Goal: Task Accomplishment & Management: Manage account settings

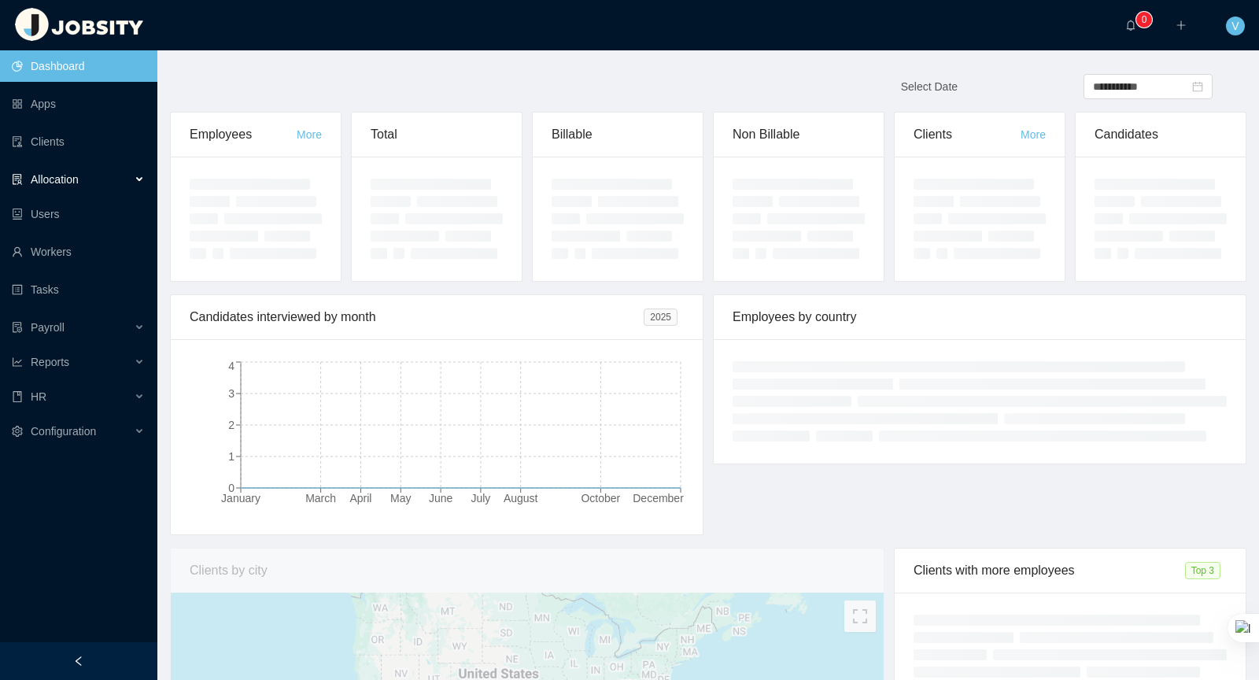
click at [77, 168] on div "Allocation" at bounding box center [78, 179] width 157 height 31
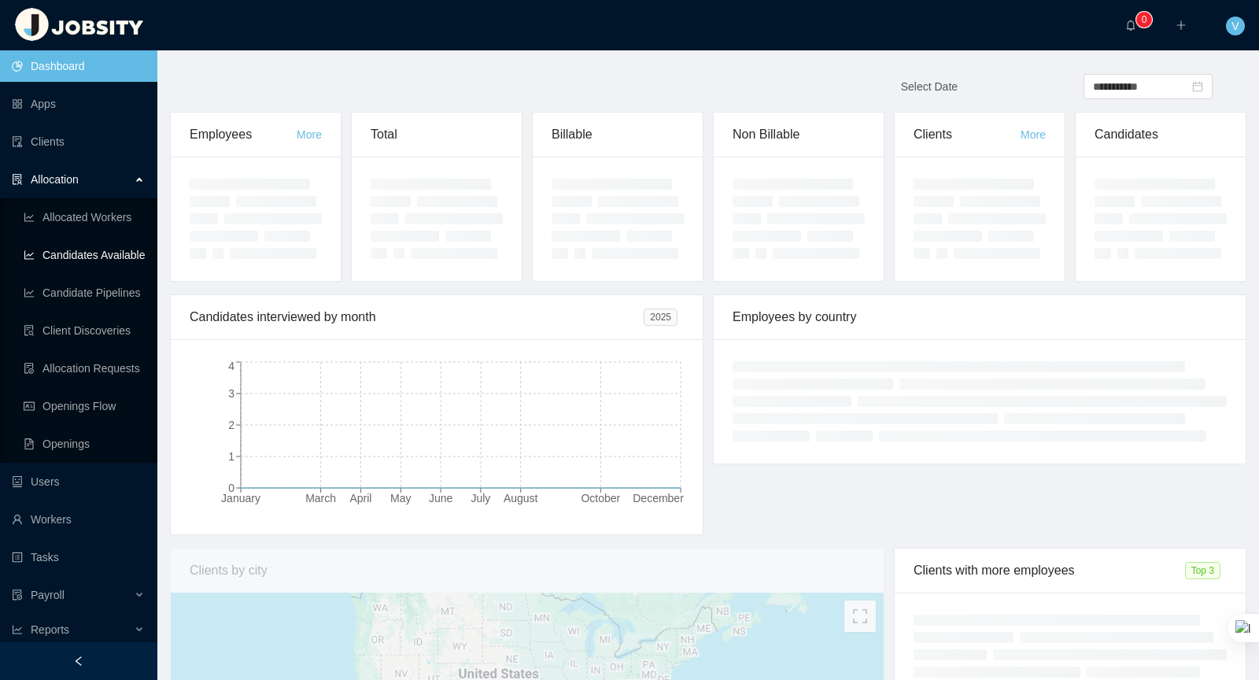
click at [136, 246] on link "Candidates Available" at bounding box center [84, 254] width 121 height 31
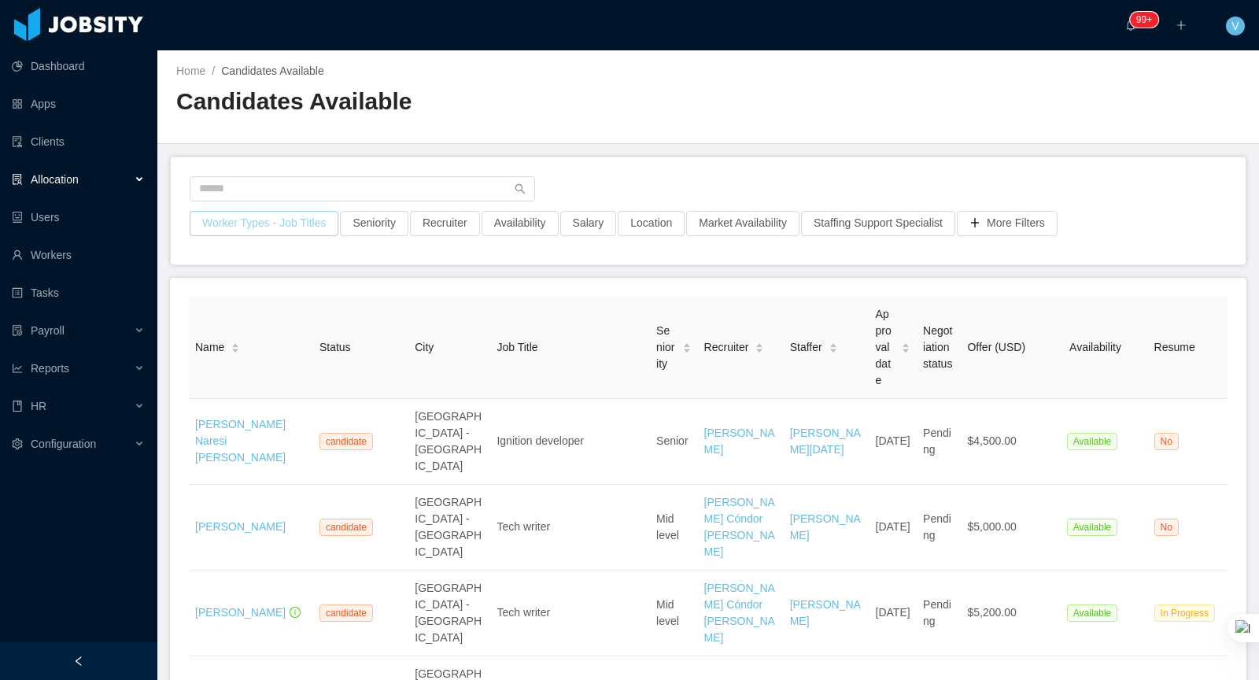
click at [265, 225] on button "Worker Types - Job Titles" at bounding box center [264, 223] width 149 height 25
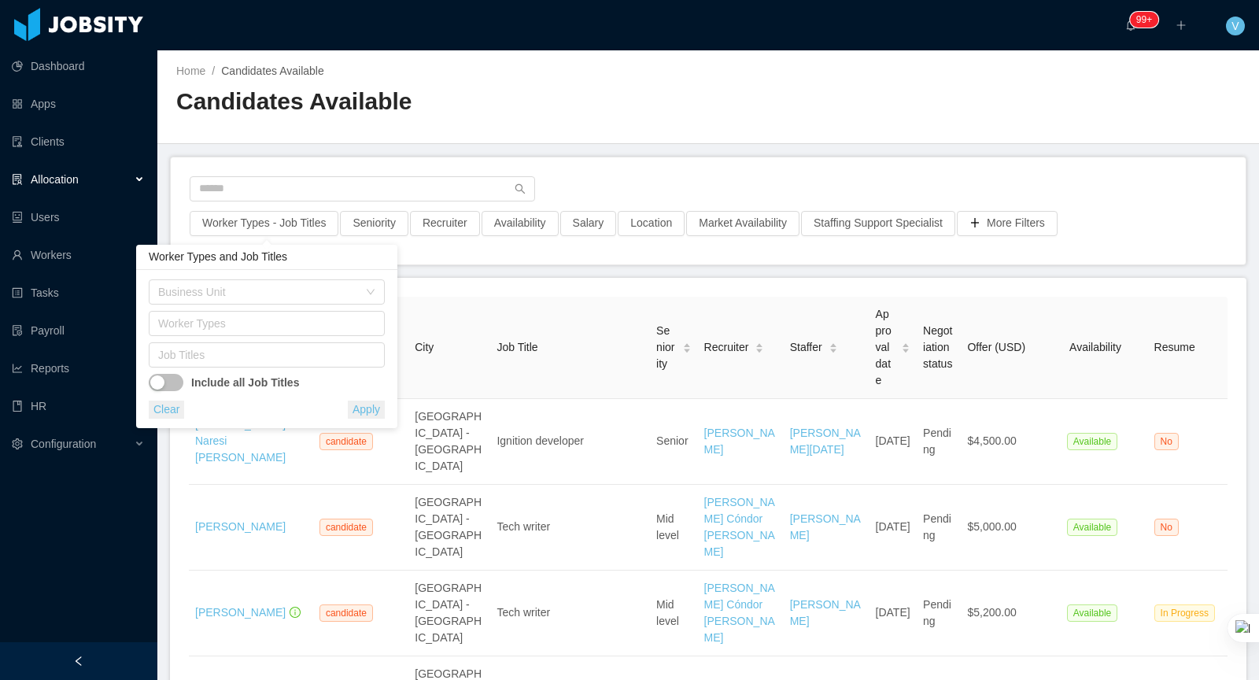
click at [685, 163] on div "Worker Types - Job Titles Seniority Recruiter Availability Salary Location Mark…" at bounding box center [708, 210] width 1075 height 107
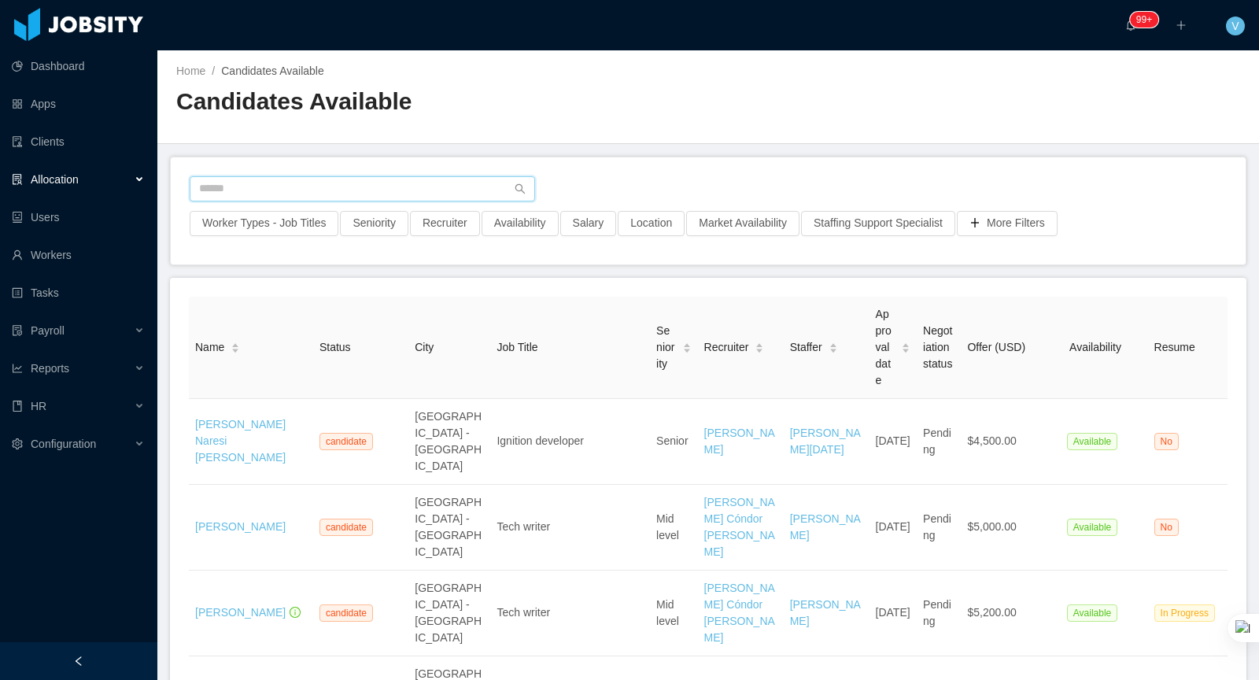
click at [392, 191] on input "text" at bounding box center [362, 188] width 345 height 25
click at [314, 214] on button "Worker Types - Job Titles" at bounding box center [264, 223] width 149 height 25
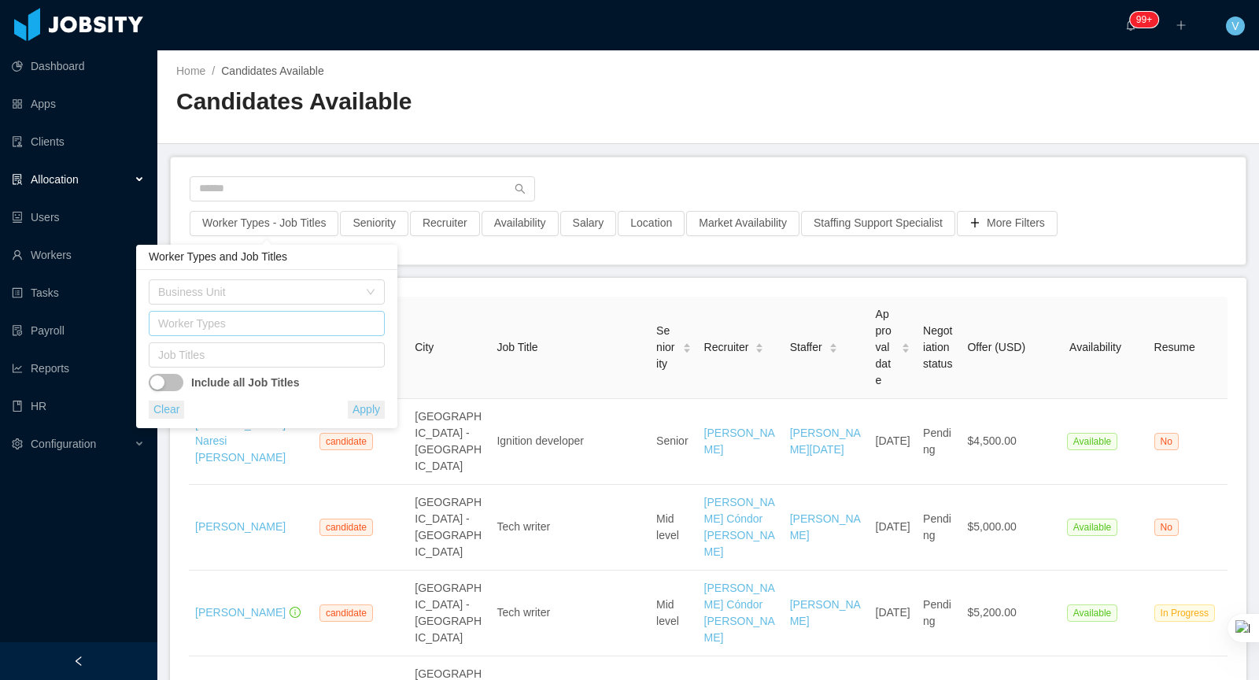
click at [301, 312] on div "Worker Types" at bounding box center [264, 324] width 222 height 24
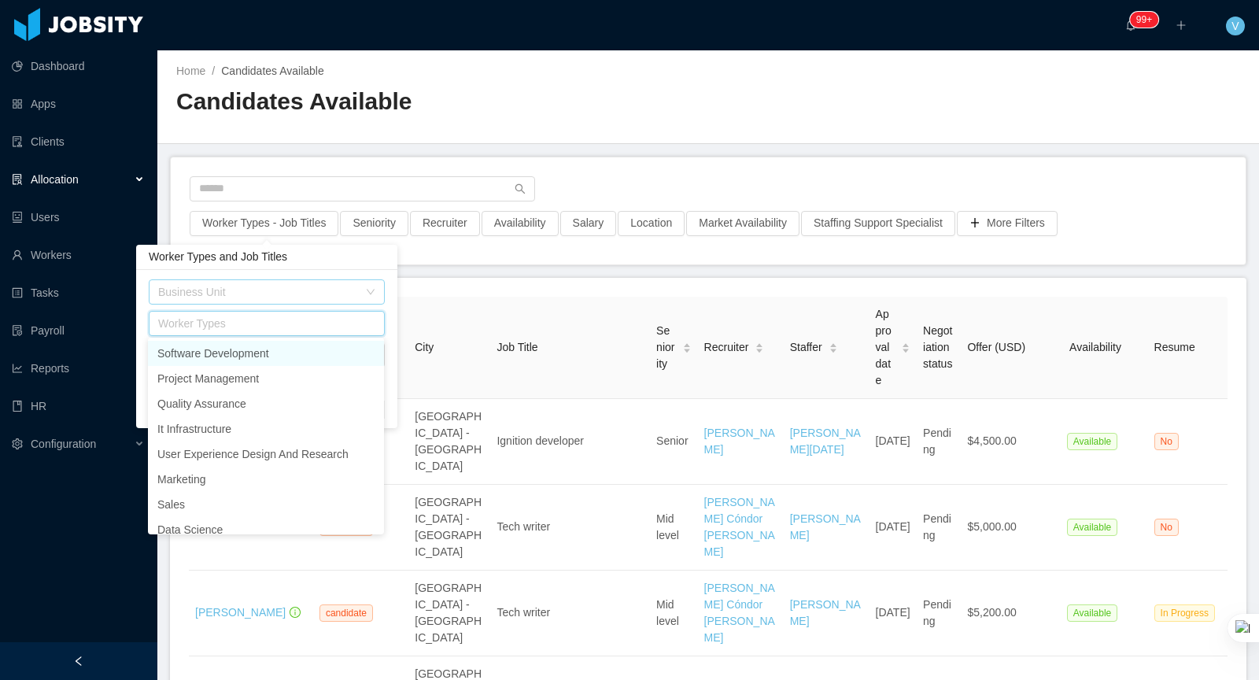
click at [301, 298] on div "Business Unit" at bounding box center [258, 292] width 200 height 16
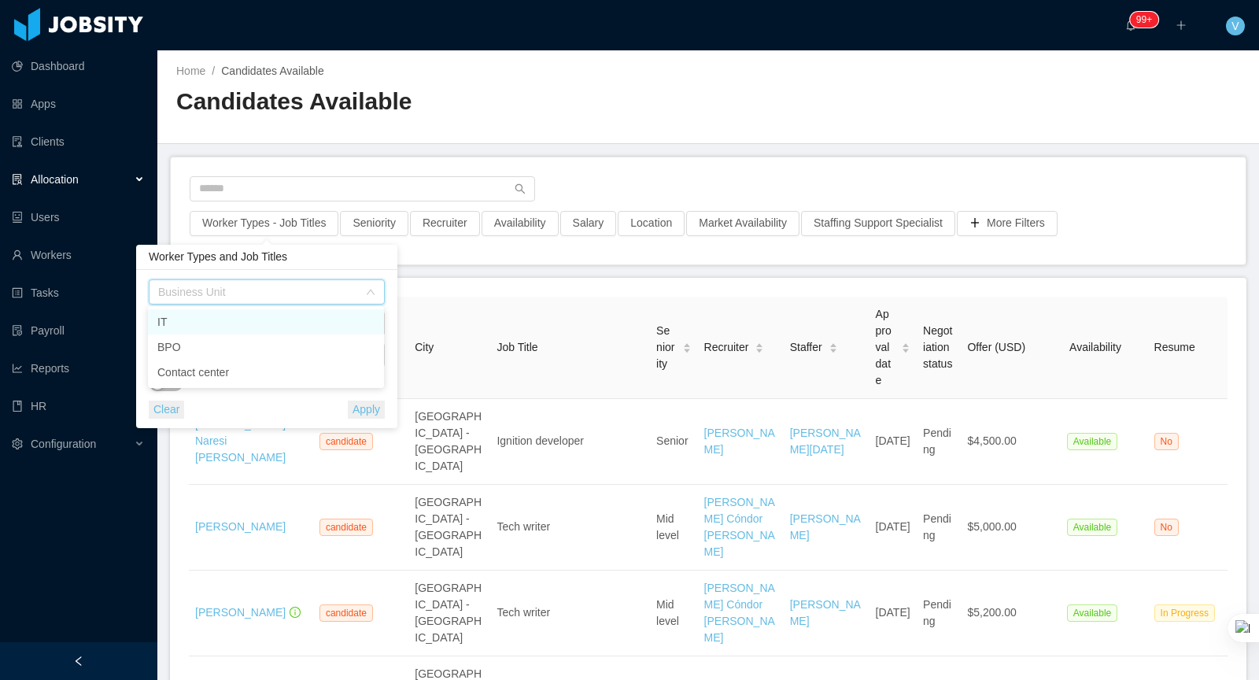
click at [293, 319] on li "IT" at bounding box center [266, 321] width 236 height 25
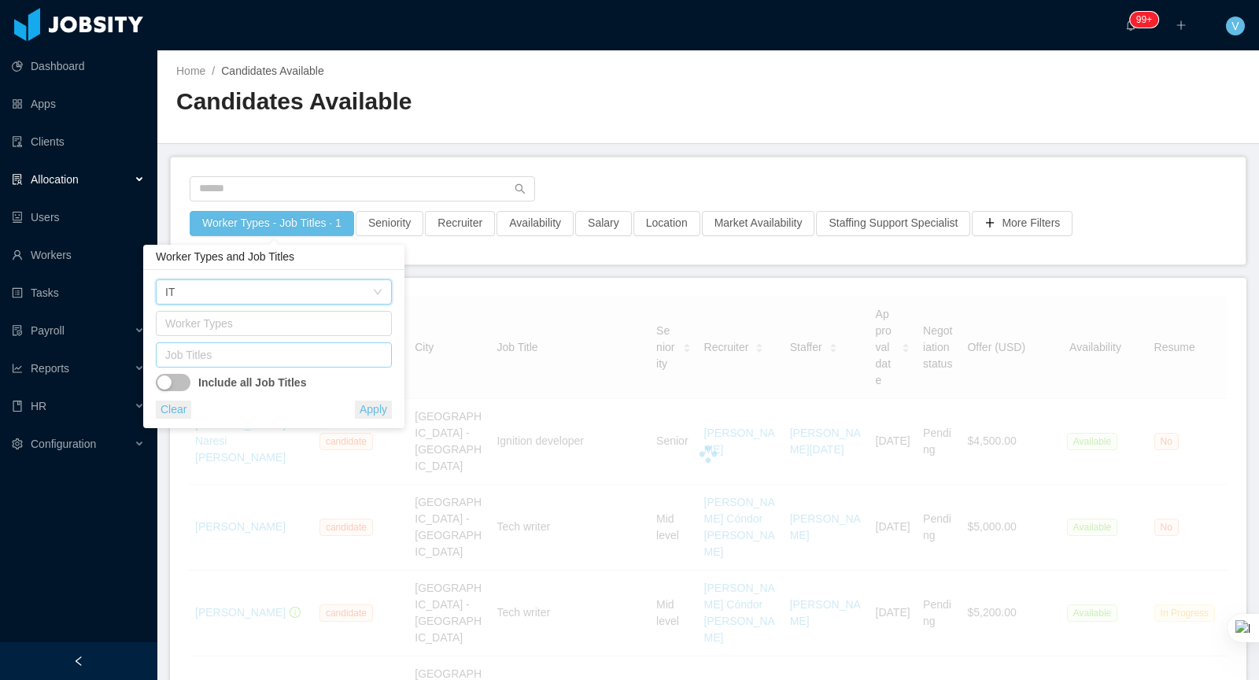
click at [333, 353] on div "Job Titles" at bounding box center [270, 355] width 210 height 16
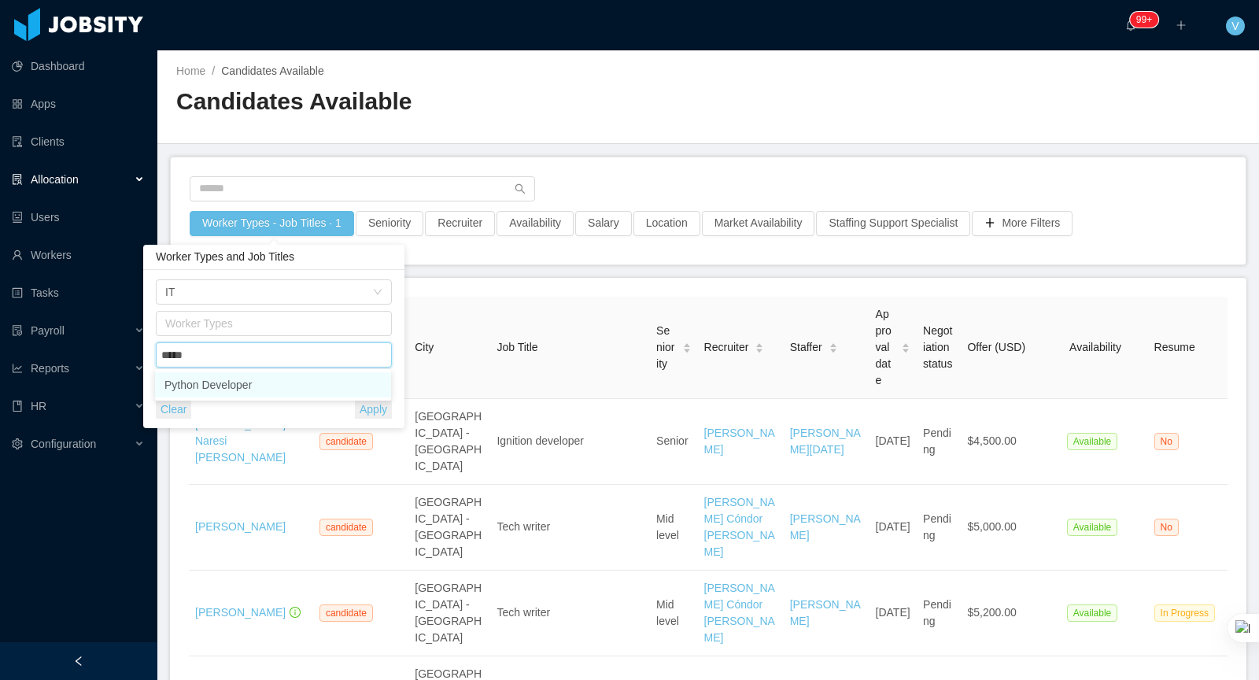
type input "******"
click at [316, 376] on li "Python Developer" at bounding box center [273, 384] width 236 height 25
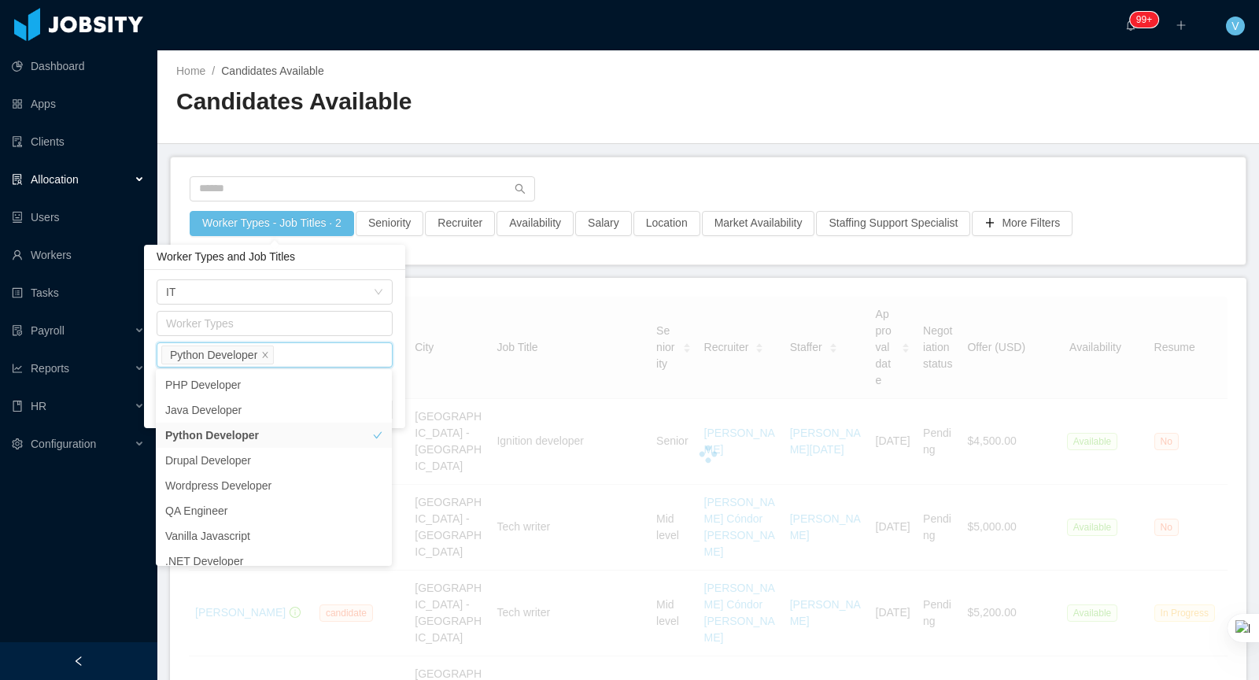
click at [397, 320] on div "Business Unit IT Worker Types Job Titles Python Developer Include all Job Title…" at bounding box center [274, 349] width 261 height 158
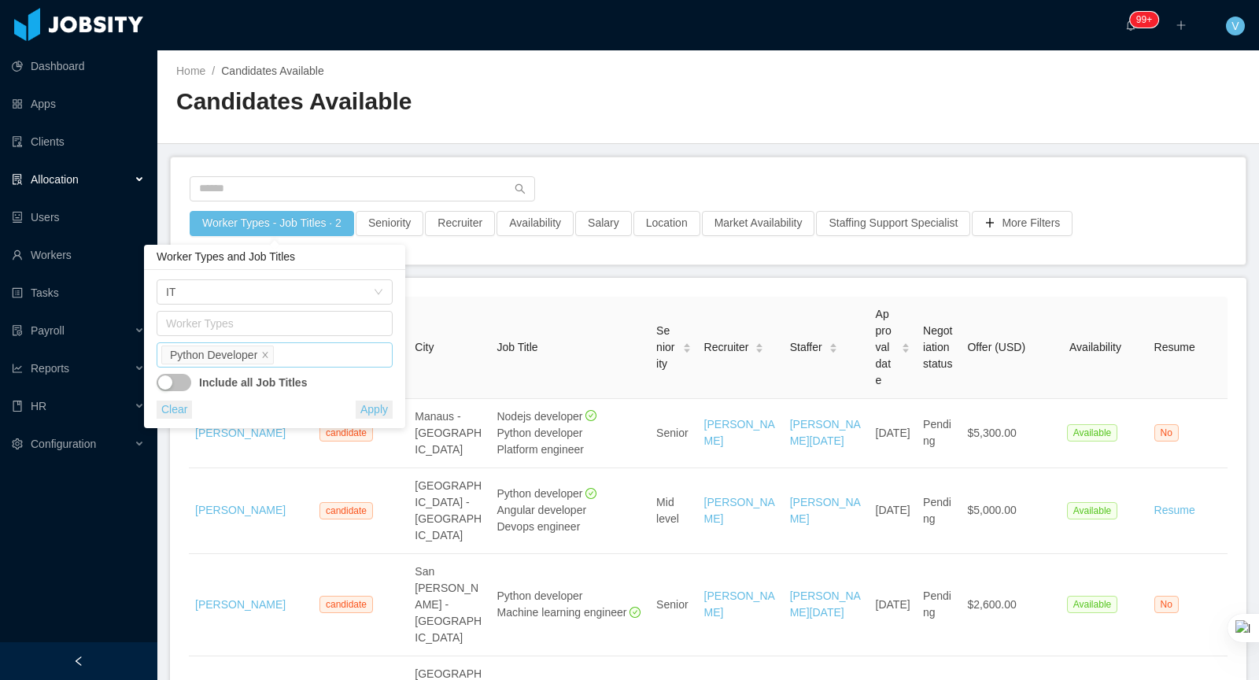
click at [351, 344] on div "Job Titles Python Developer" at bounding box center [272, 355] width 222 height 24
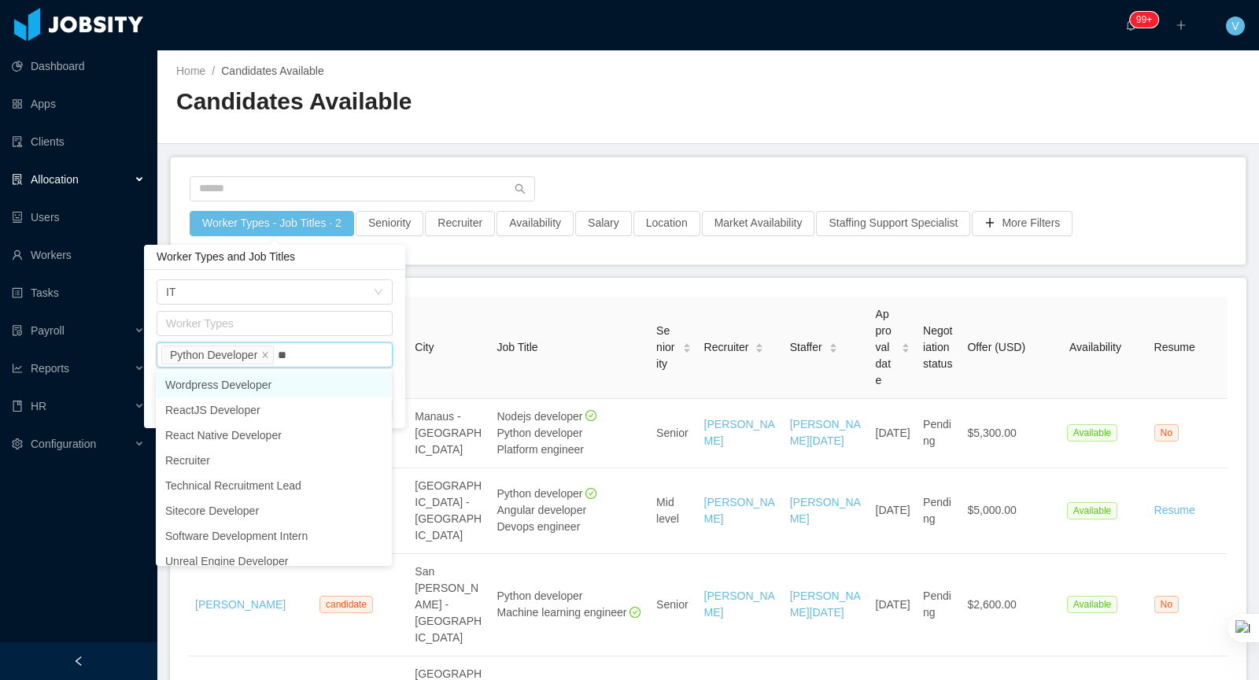
type input "***"
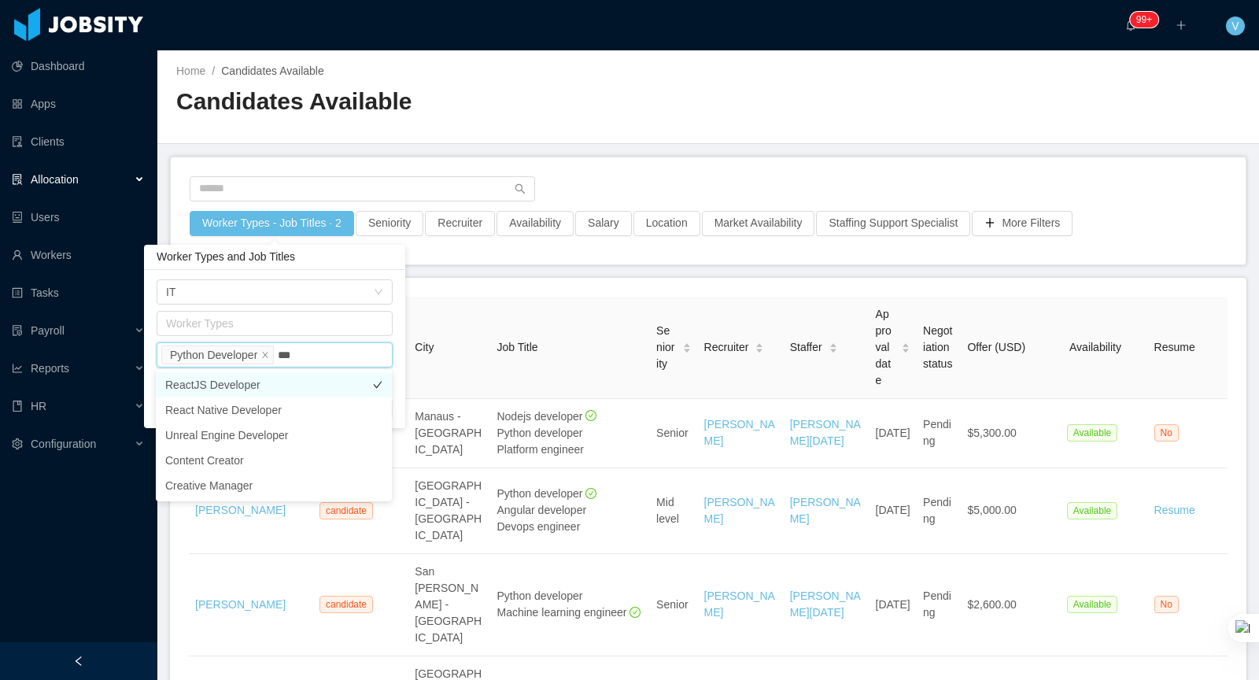
click at [302, 386] on li "ReactJS Developer" at bounding box center [274, 384] width 236 height 25
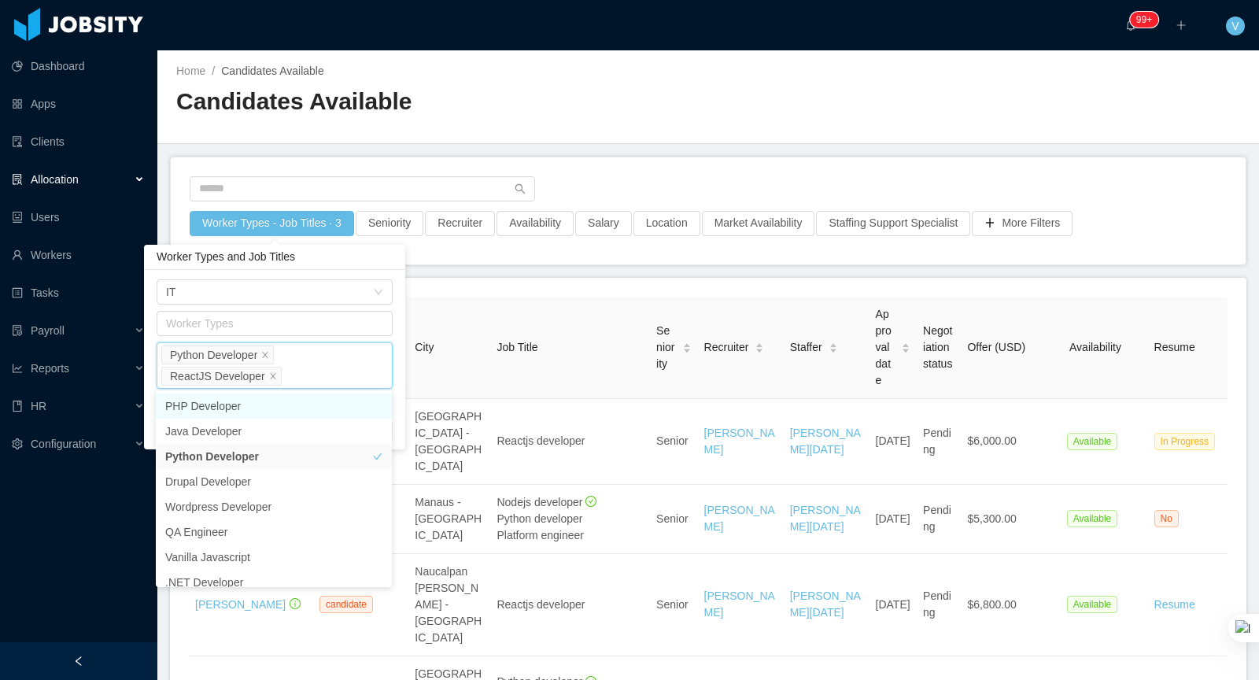
click at [404, 275] on div "Business Unit IT Worker Types Job Titles Python Developer ReactJS Developer Inc…" at bounding box center [274, 359] width 261 height 179
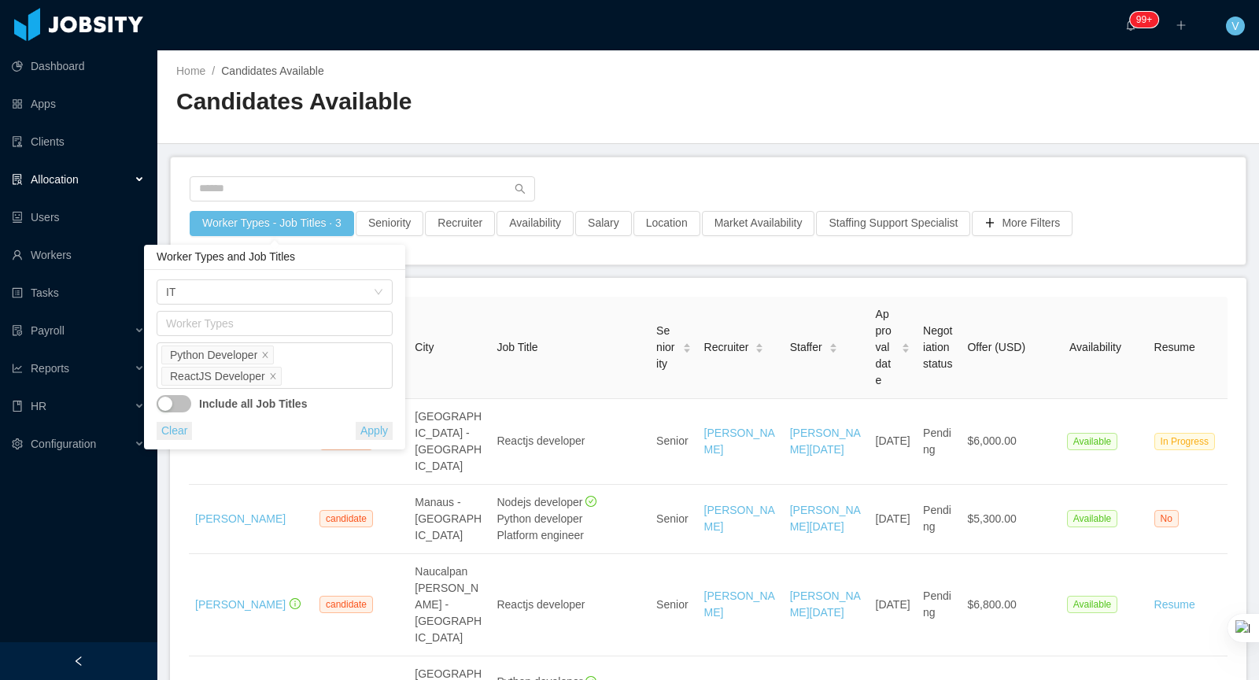
click at [179, 395] on button "button" at bounding box center [174, 403] width 35 height 17
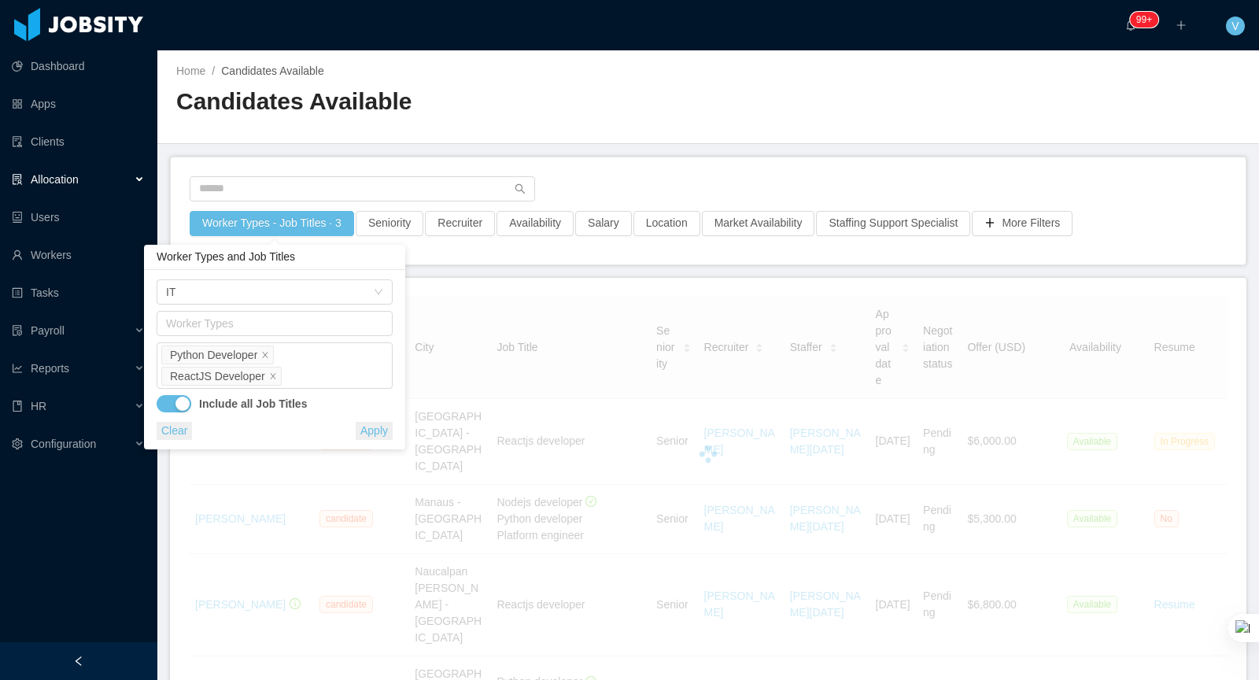
click at [375, 431] on button "Apply" at bounding box center [374, 431] width 37 height 18
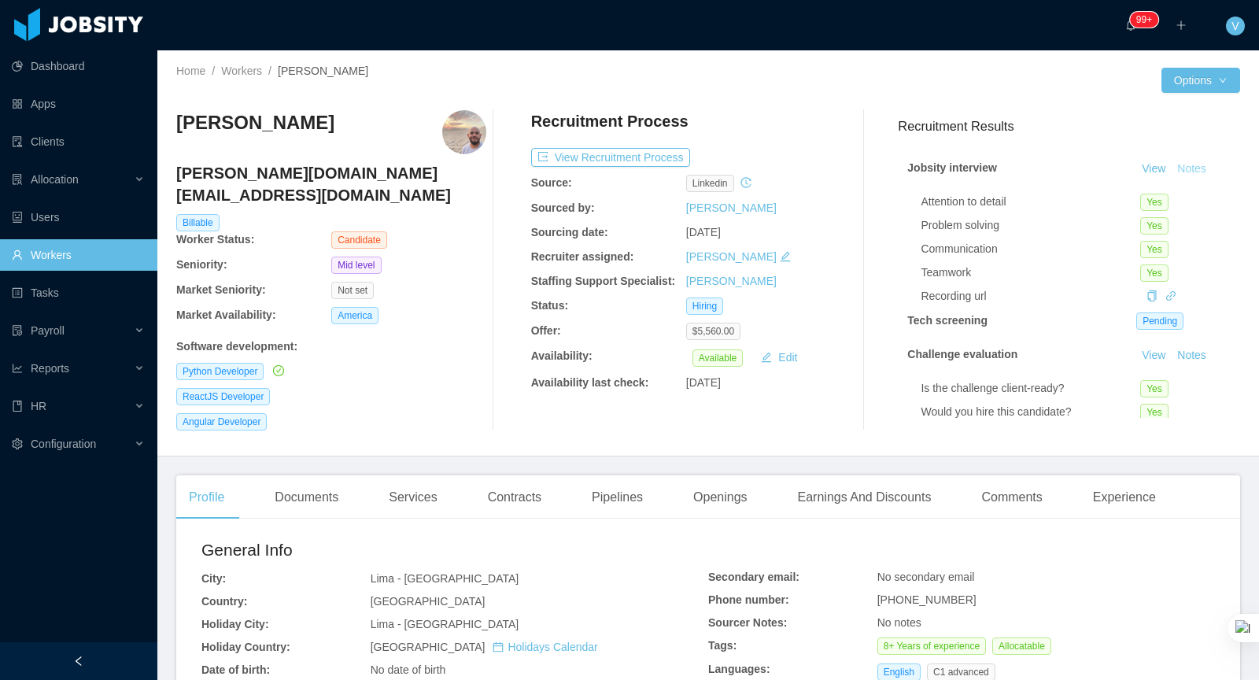
click at [1195, 165] on button "Notes" at bounding box center [1192, 169] width 42 height 19
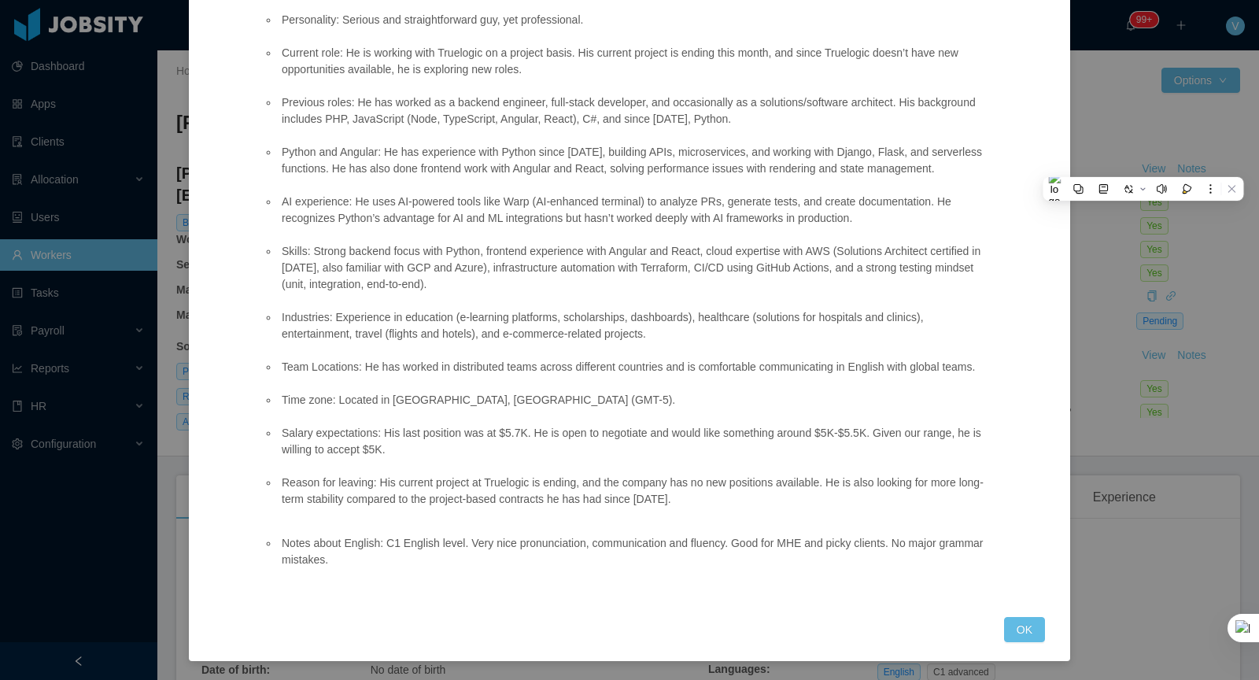
scroll to position [366, 0]
click at [1005, 627] on button "OK" at bounding box center [1024, 629] width 41 height 25
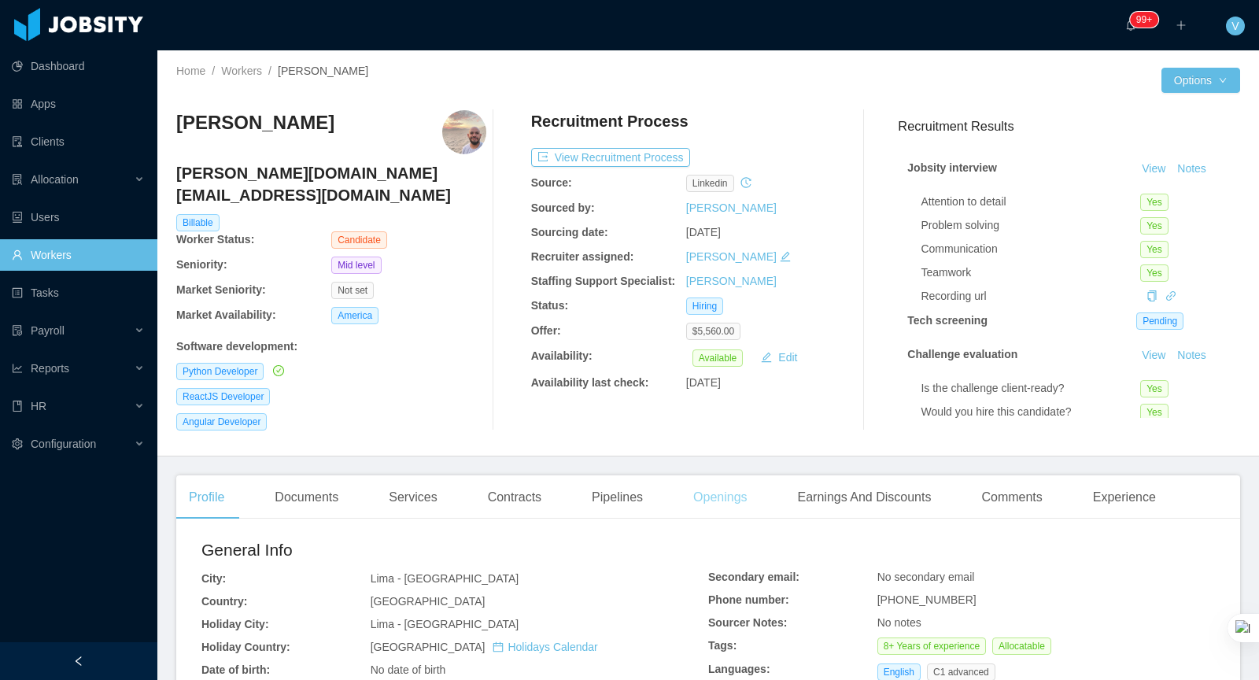
click at [718, 476] on div "Openings" at bounding box center [720, 497] width 79 height 44
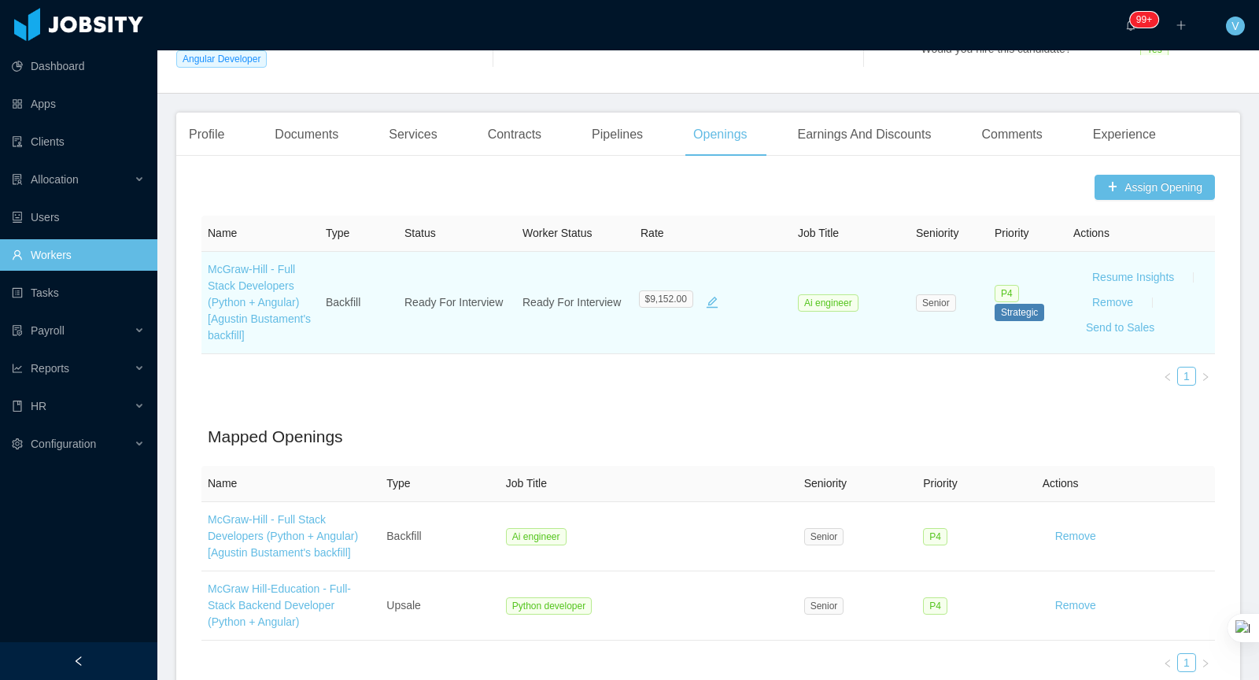
scroll to position [311, 0]
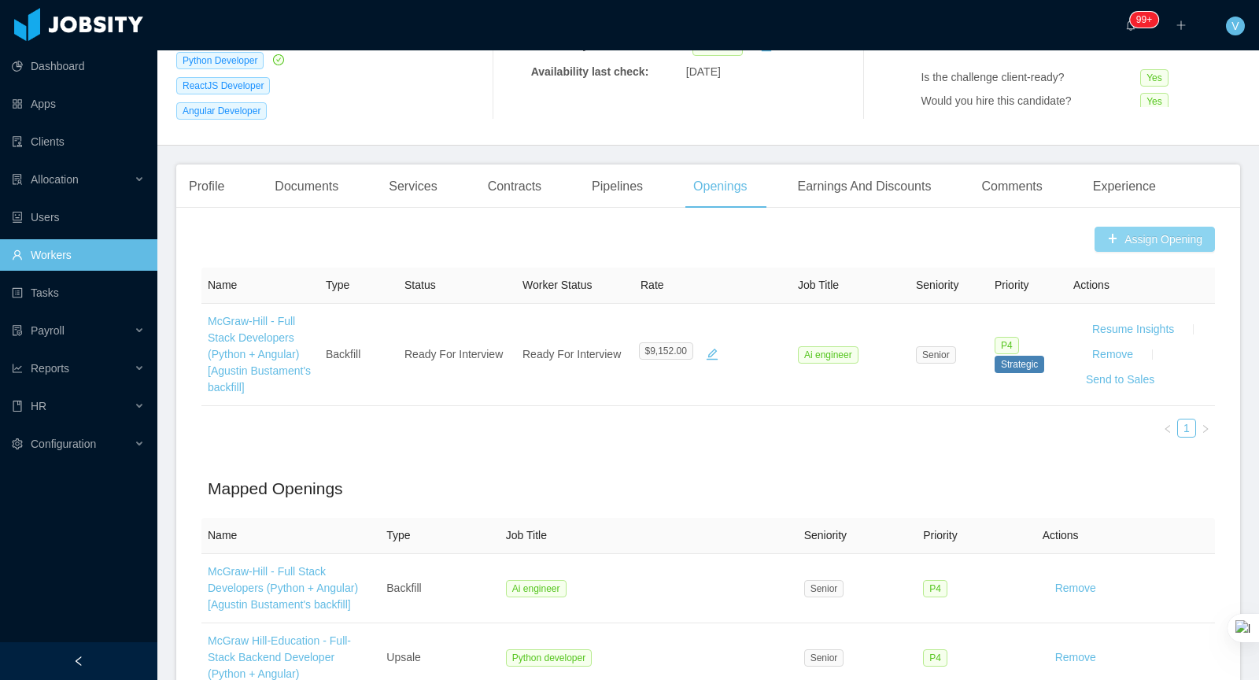
click at [1158, 227] on button "Assign Opening" at bounding box center [1155, 239] width 120 height 25
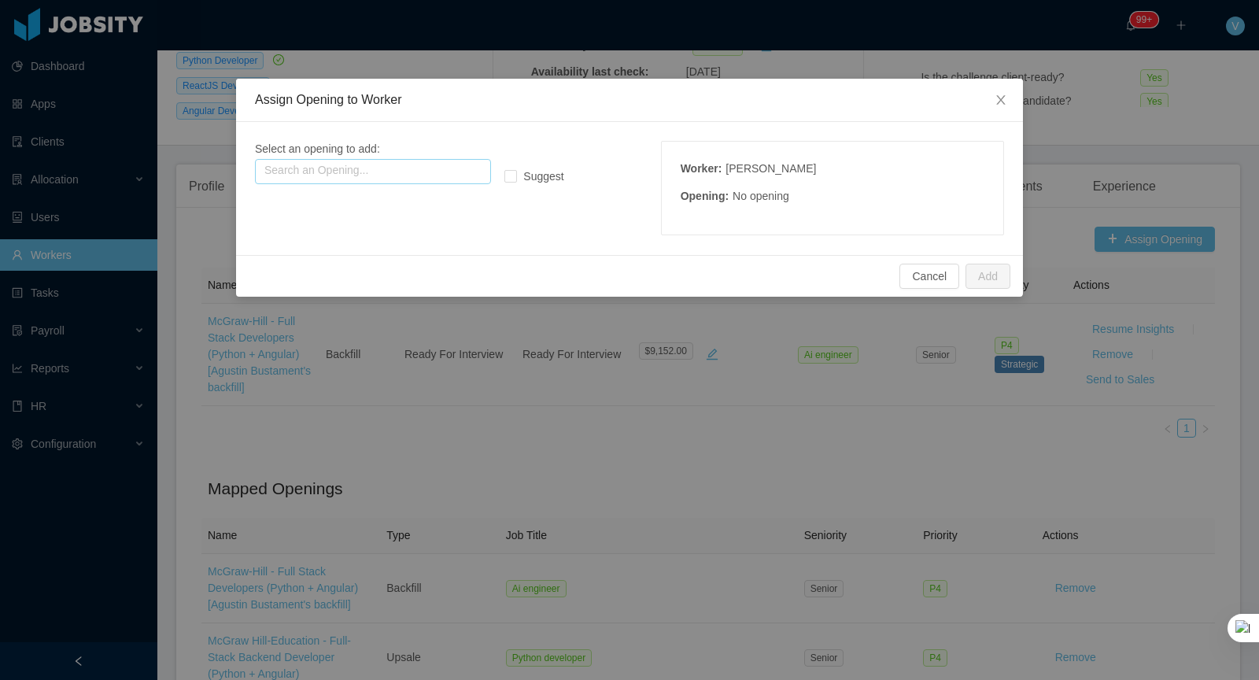
click at [430, 181] on input "text" at bounding box center [373, 171] width 236 height 25
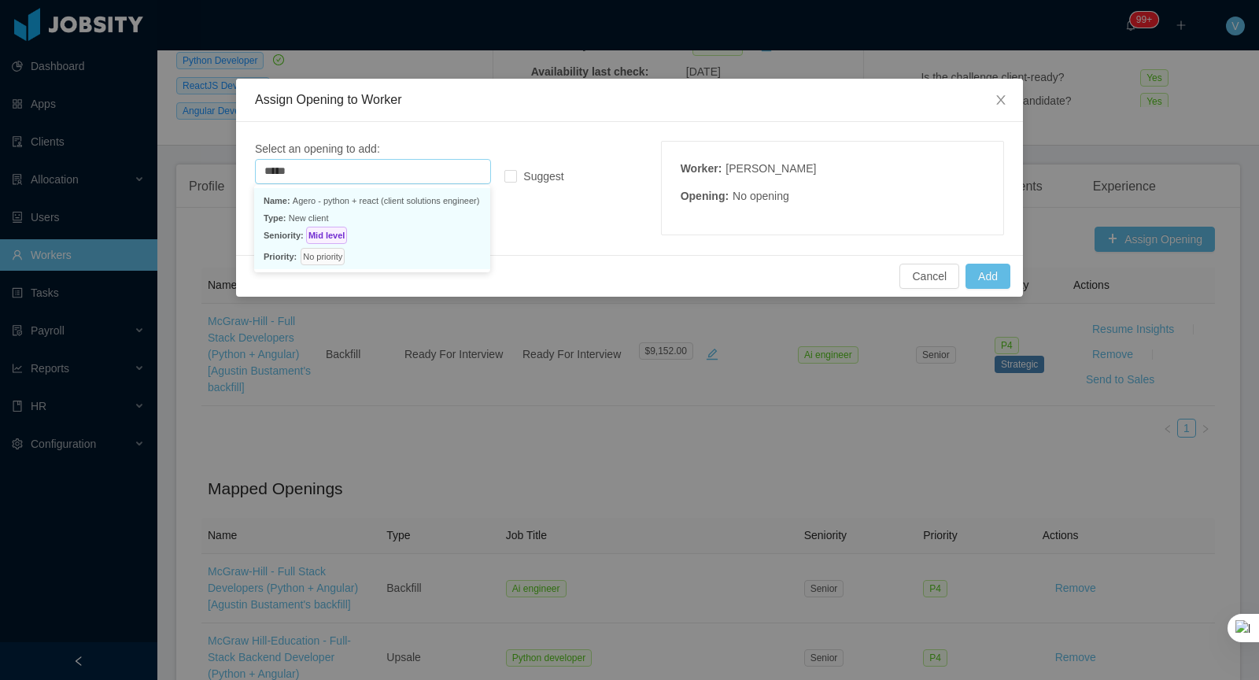
click at [372, 231] on p "Seniority: Mid level" at bounding box center [372, 235] width 217 height 17
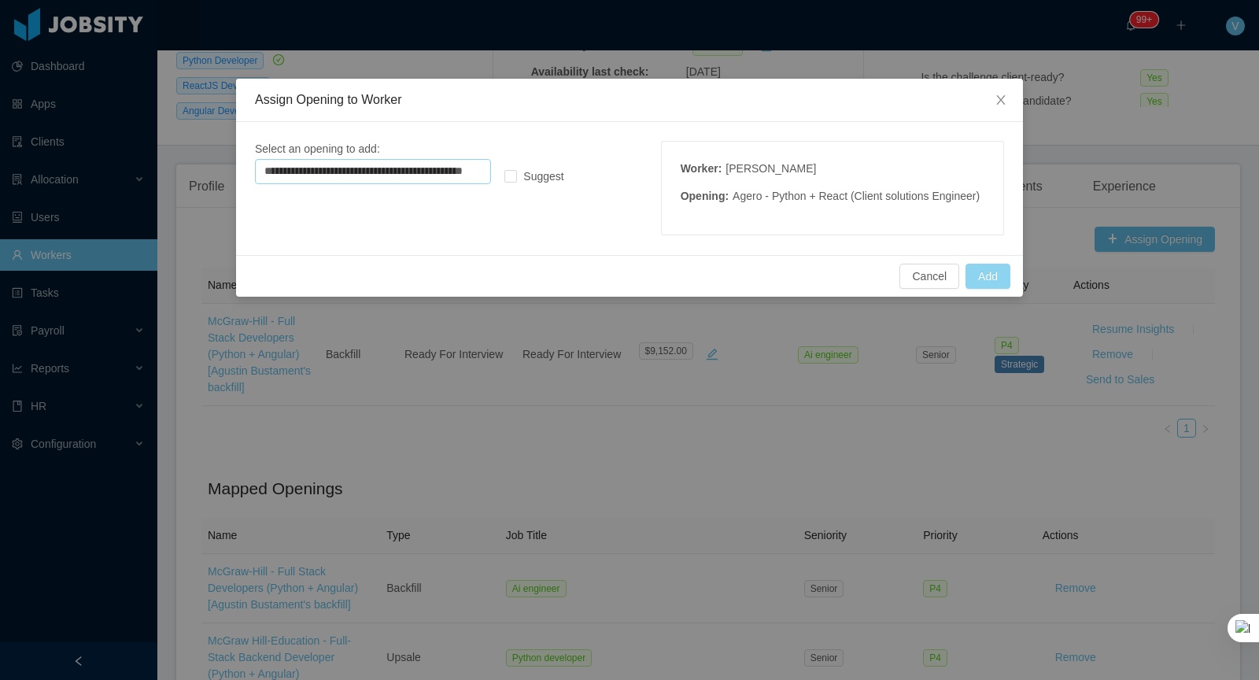
type input "**********"
click at [1006, 289] on button "Add" at bounding box center [988, 276] width 45 height 25
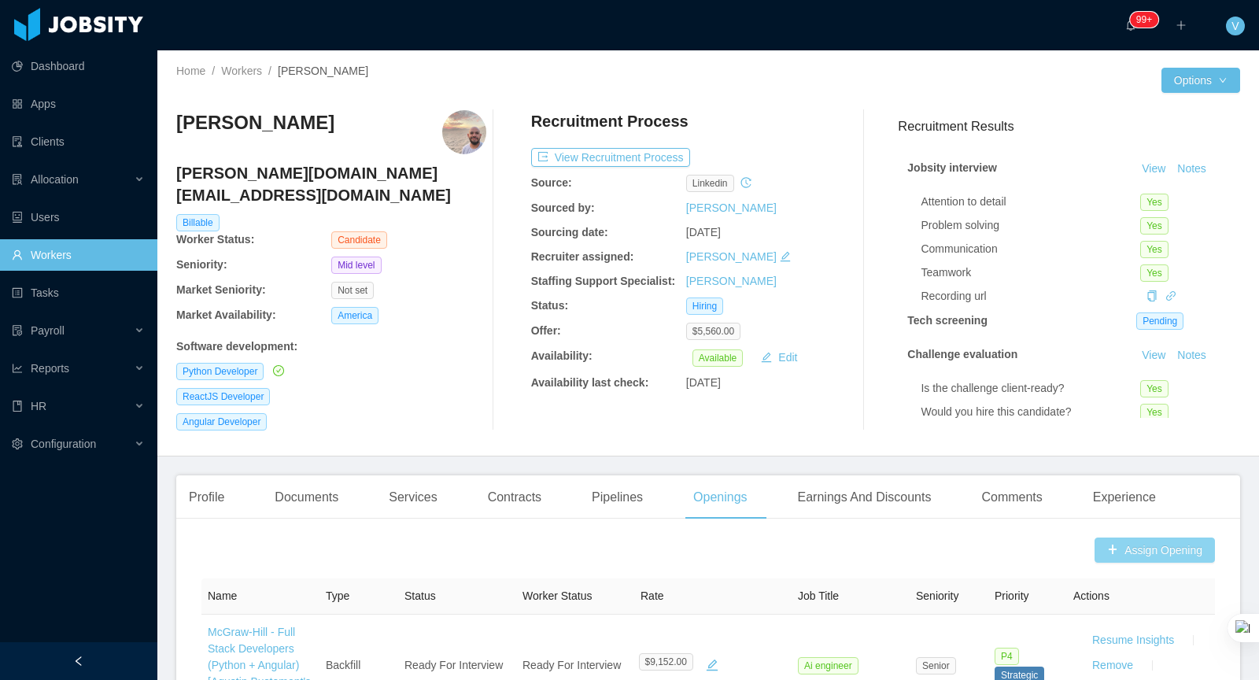
scroll to position [92, 0]
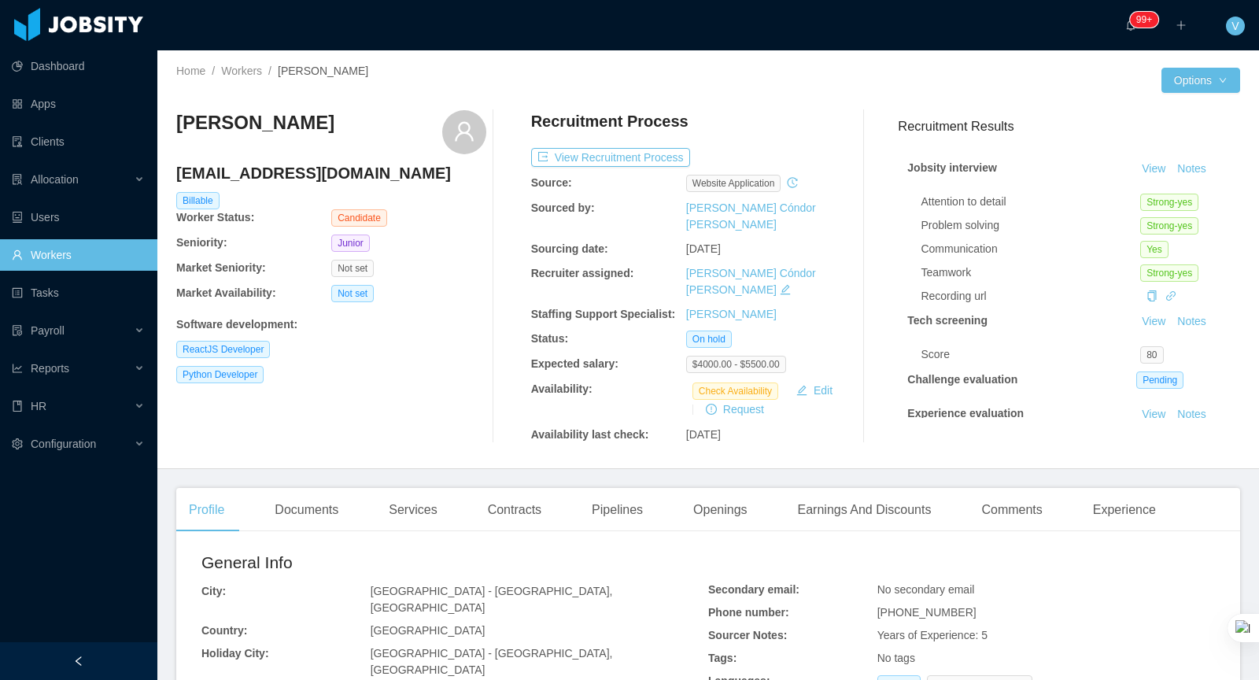
scroll to position [120, 0]
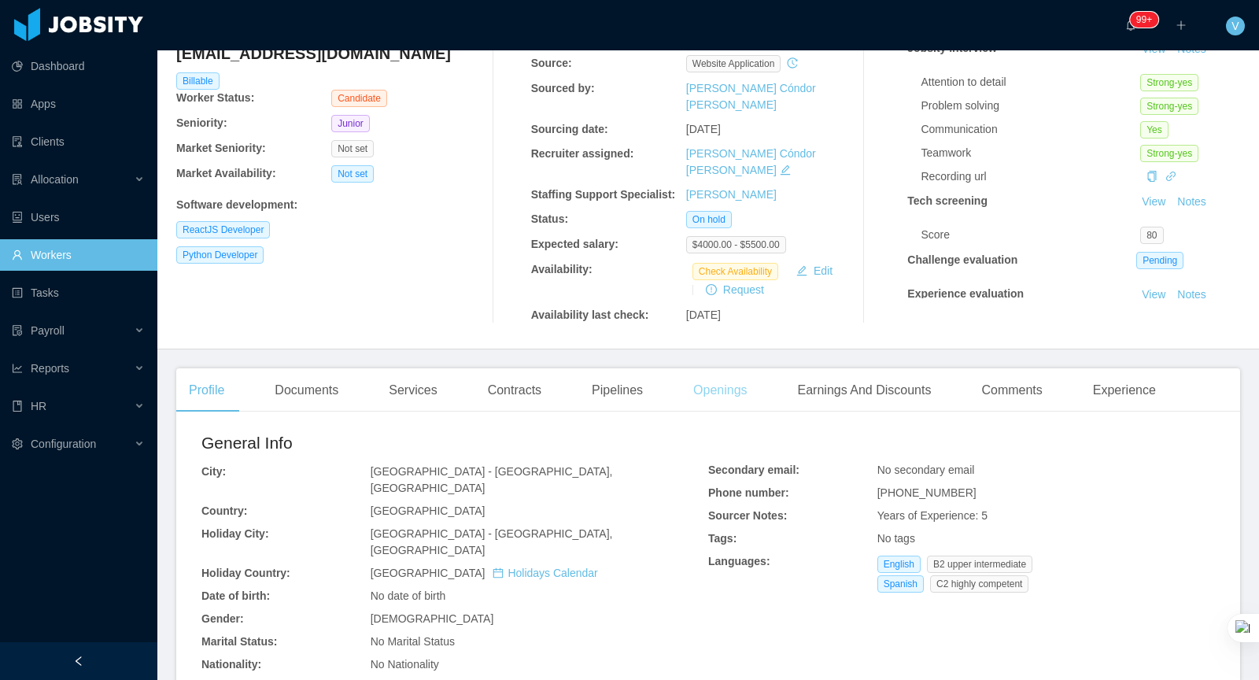
click at [752, 378] on div "Openings" at bounding box center [720, 390] width 79 height 44
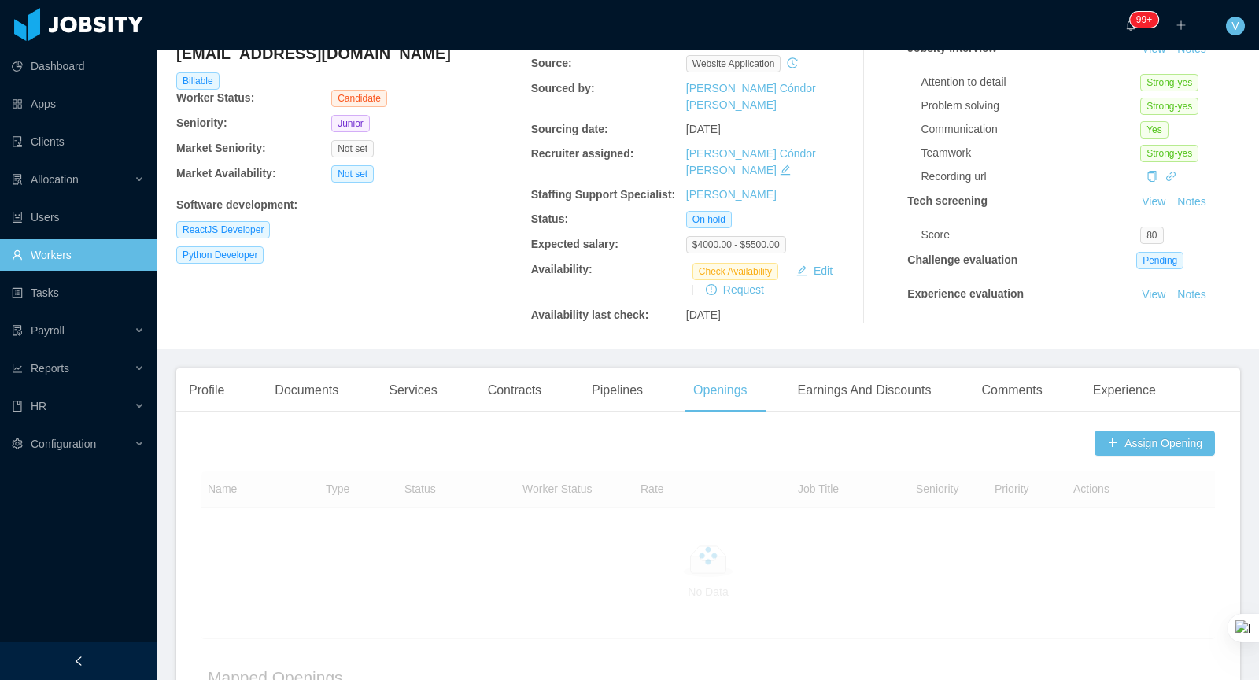
scroll to position [341, 0]
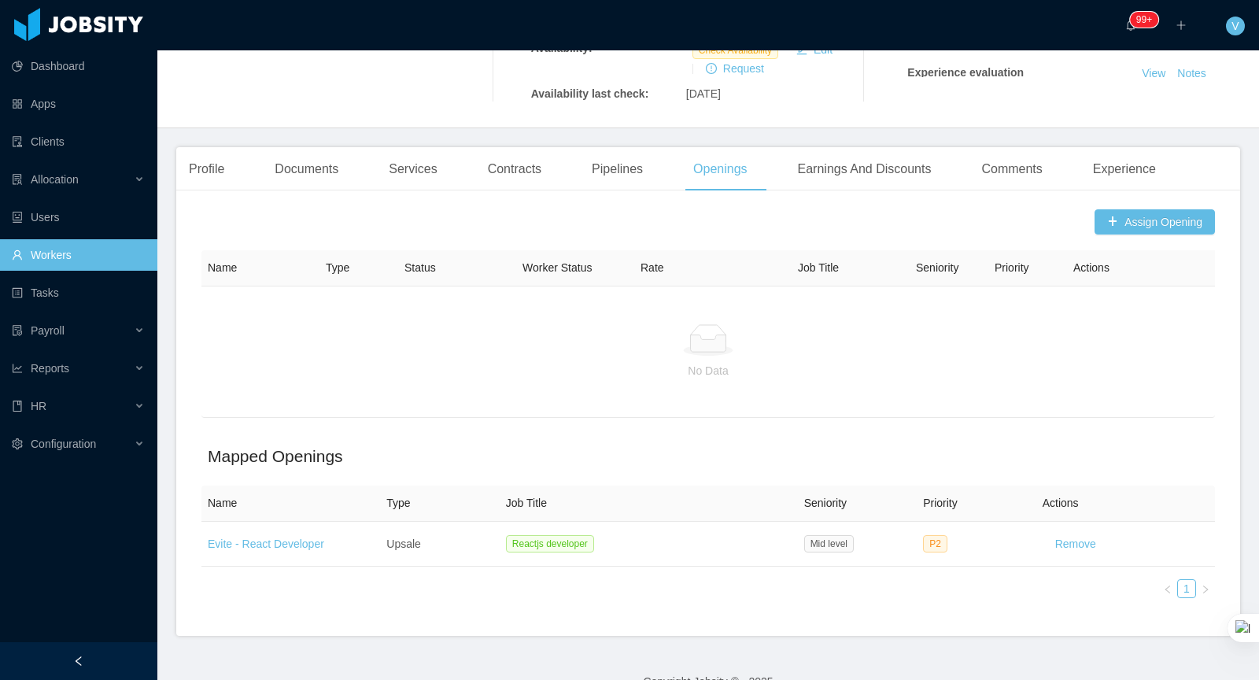
click at [222, 147] on div "Profile" at bounding box center [206, 169] width 61 height 44
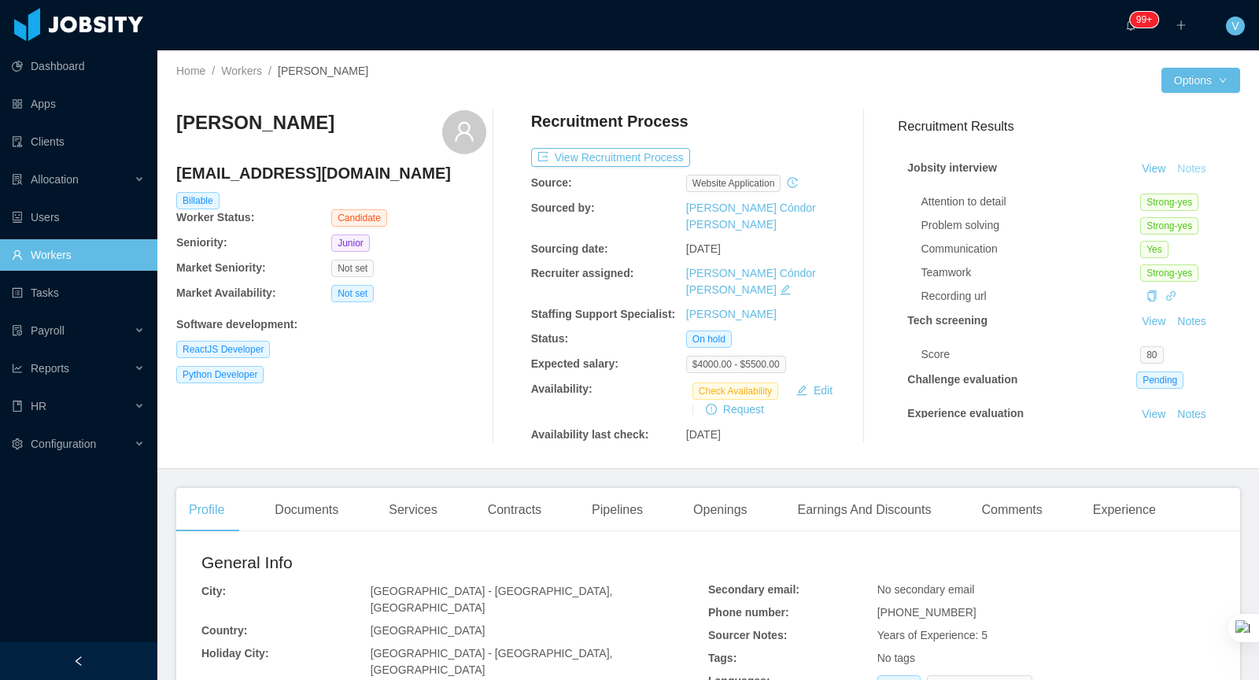
click at [1201, 166] on button "Notes" at bounding box center [1192, 169] width 42 height 19
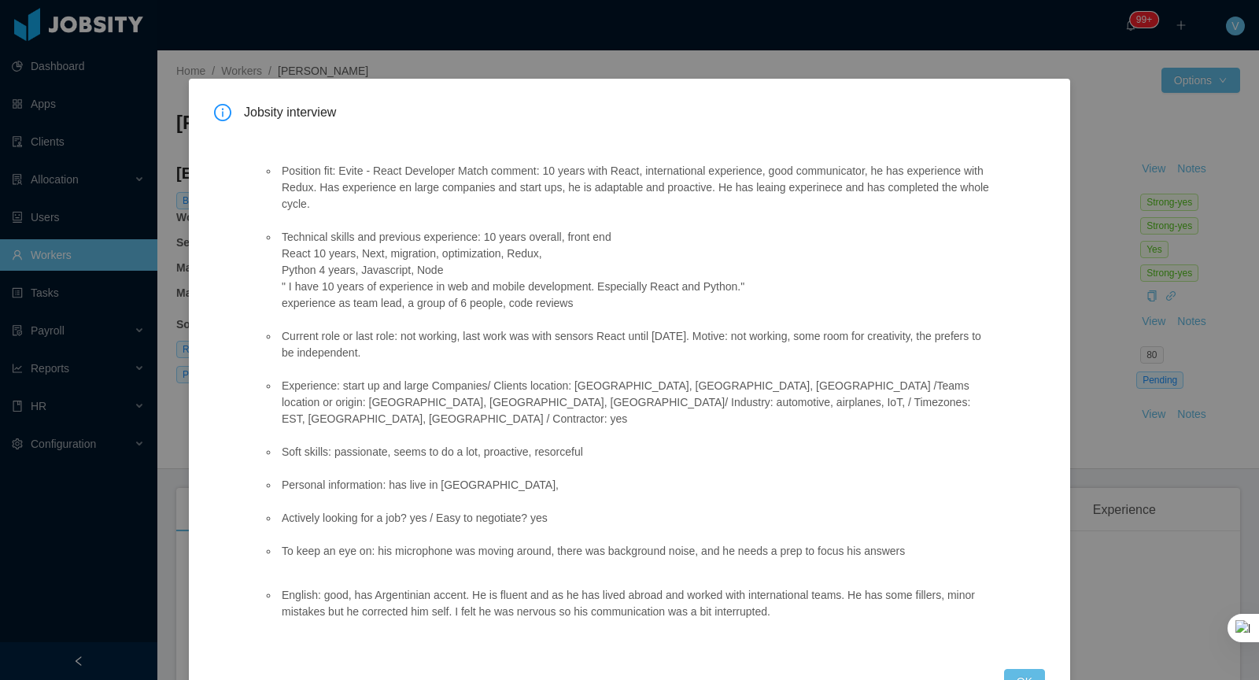
scroll to position [35, 0]
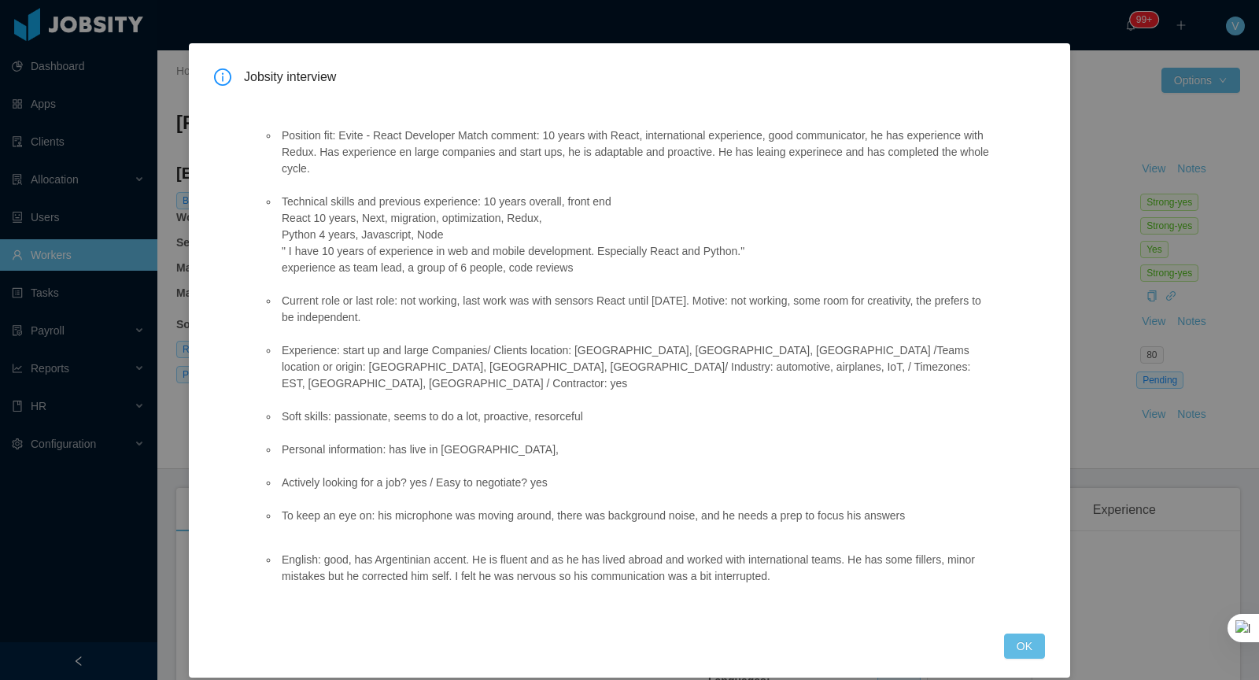
click at [1130, 251] on div "Jobsity interview Position fit: Evite - React Developer Match comment: 10 years…" at bounding box center [629, 340] width 1259 height 680
click at [1030, 633] on button "OK" at bounding box center [1024, 645] width 41 height 25
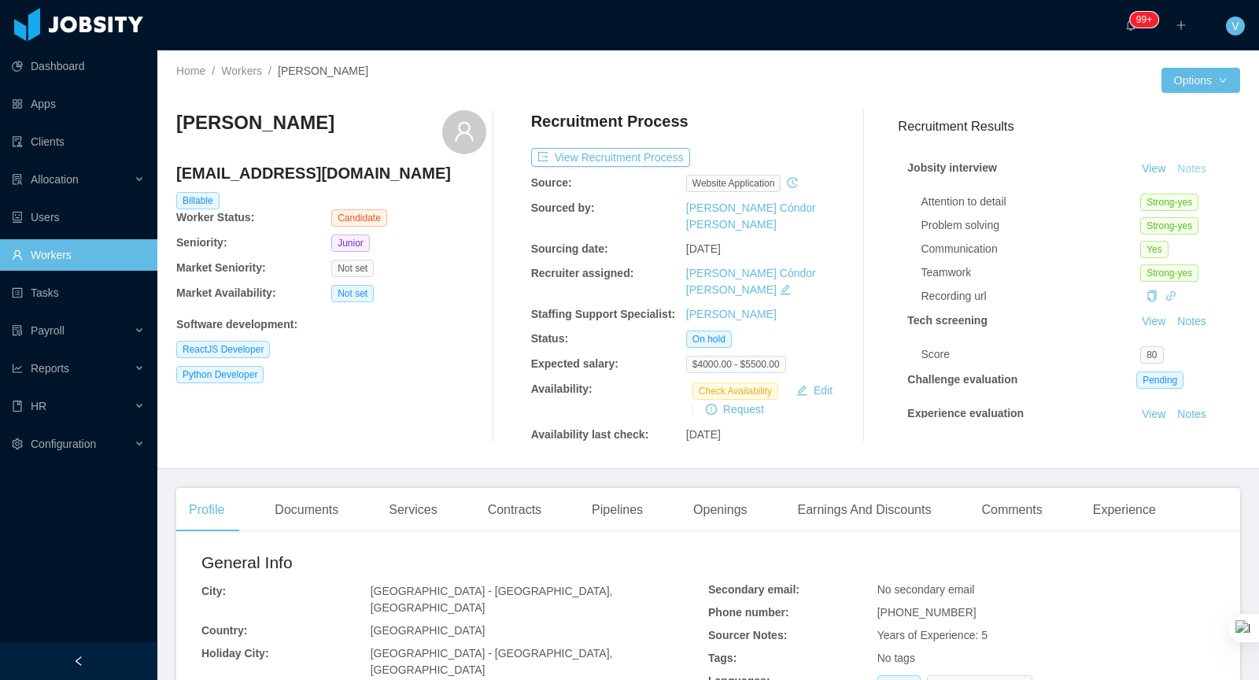
scroll to position [0, 0]
click at [753, 488] on div "Openings" at bounding box center [720, 510] width 79 height 44
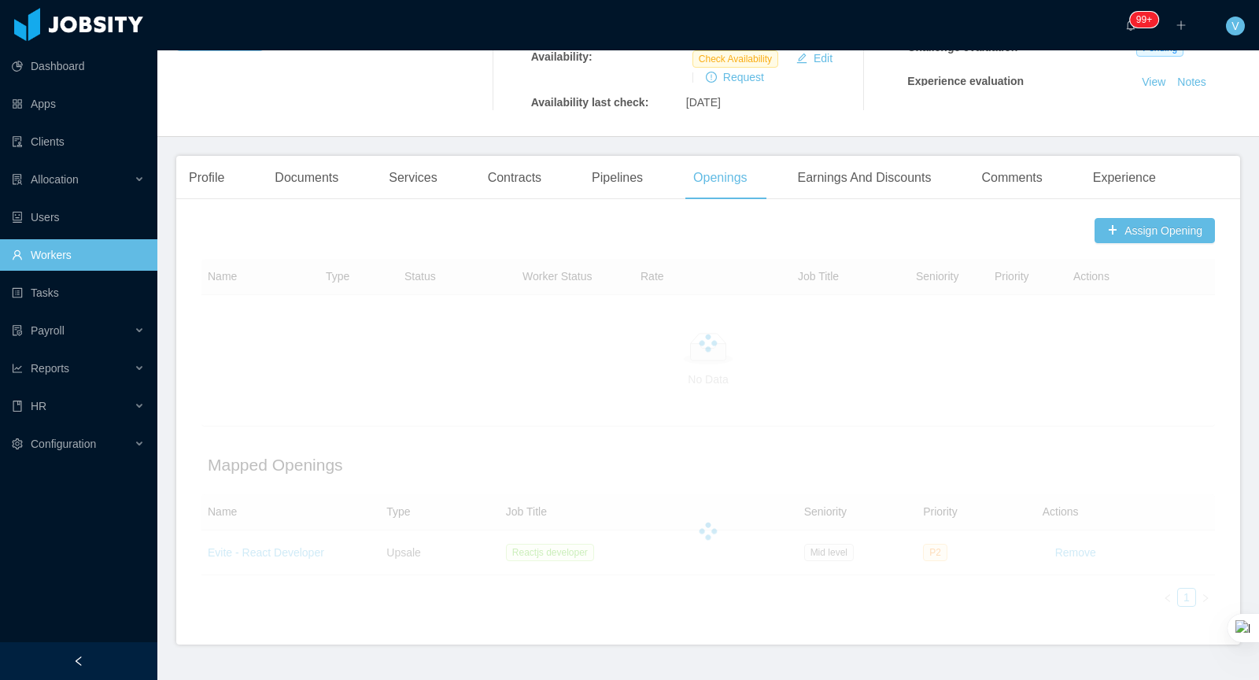
scroll to position [341, 0]
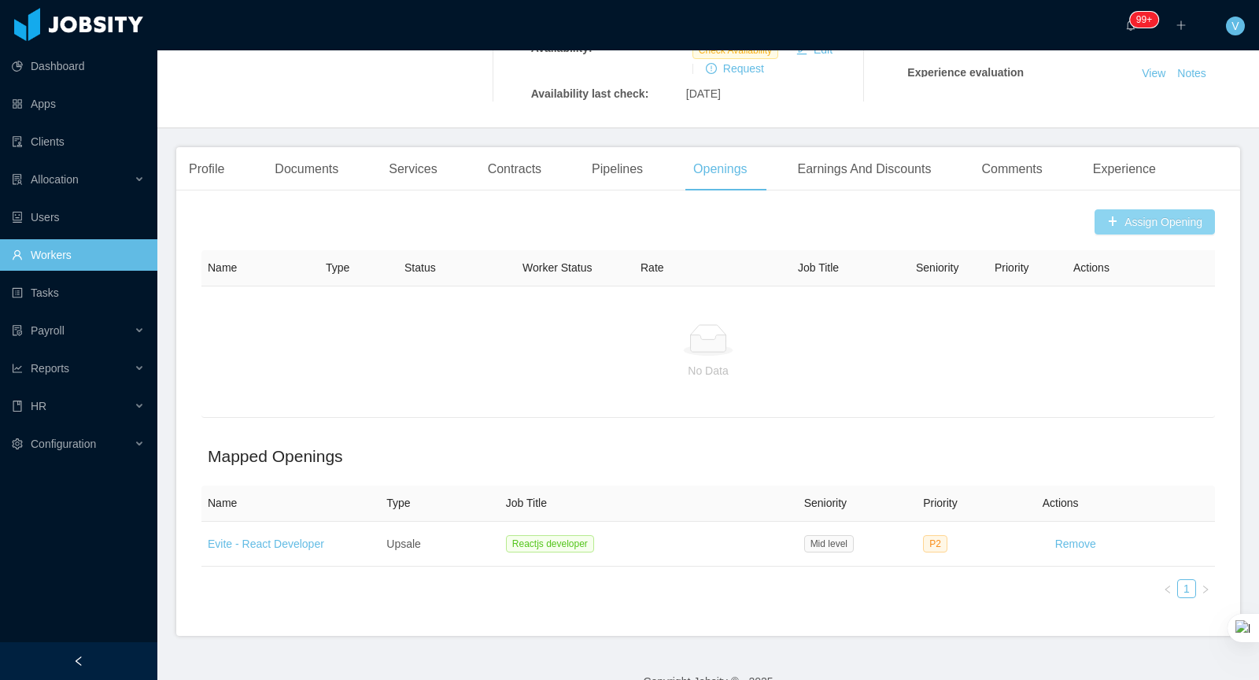
click at [1136, 209] on button "Assign Opening" at bounding box center [1155, 221] width 120 height 25
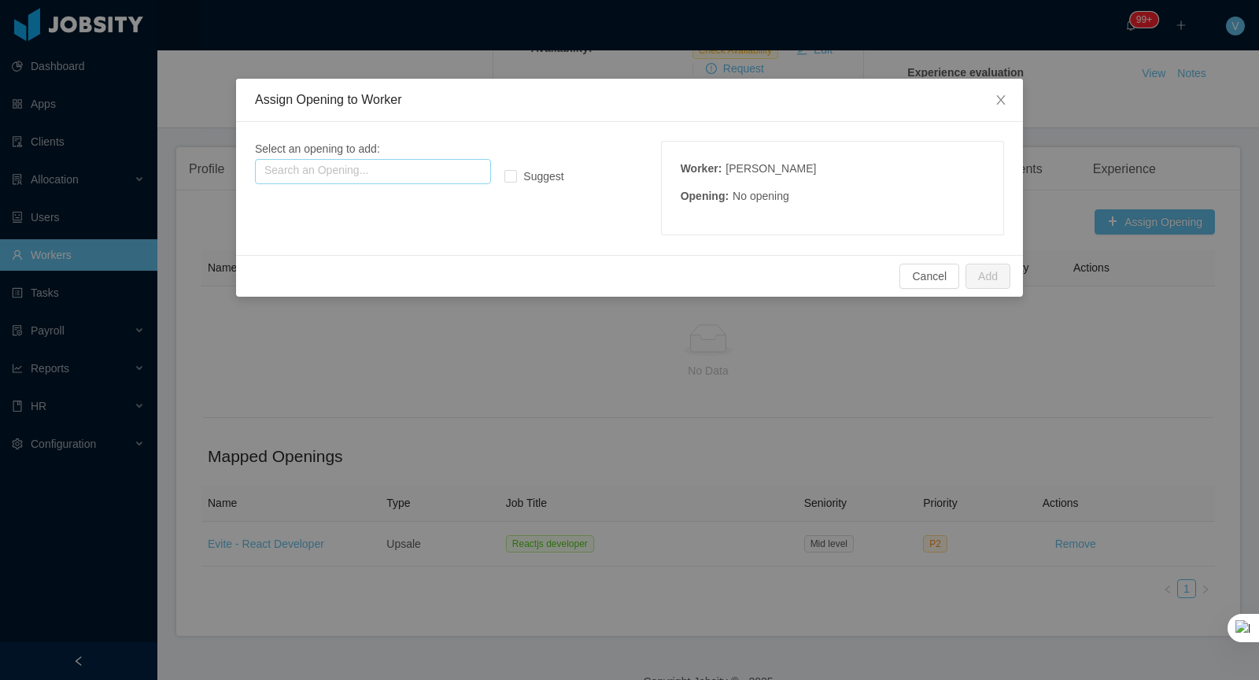
click at [430, 165] on input "text" at bounding box center [373, 171] width 236 height 25
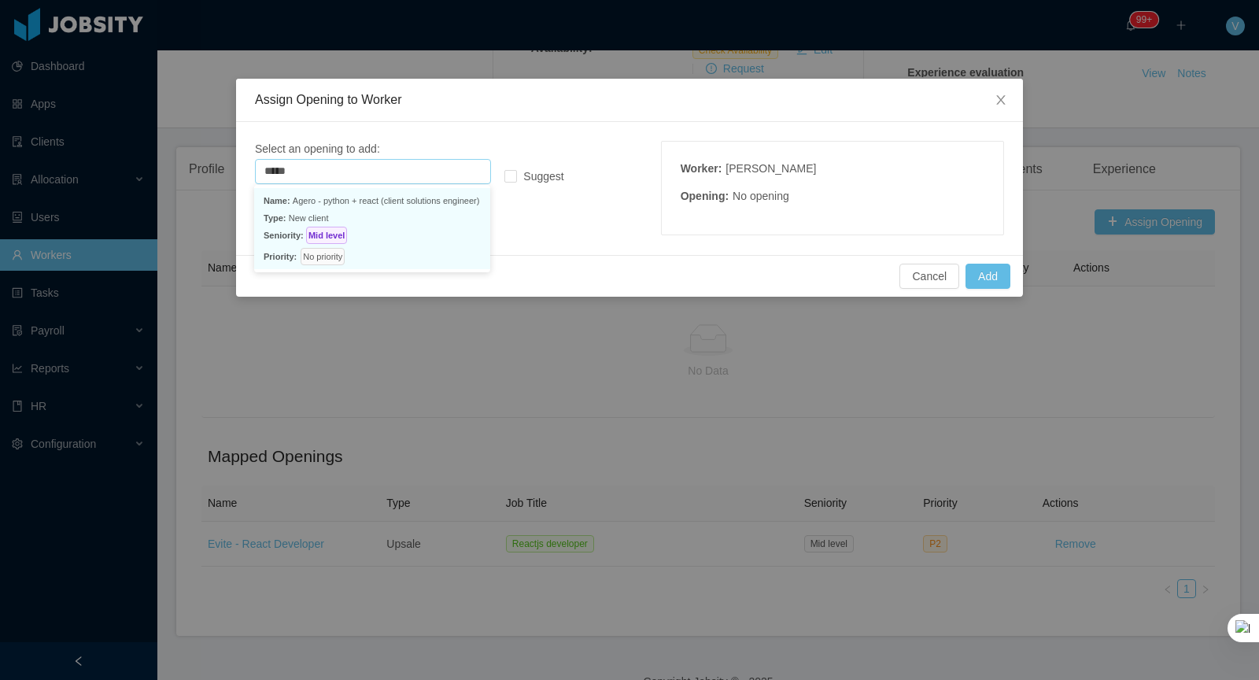
click at [367, 200] on p "Name: Agero - python + react (client solutions engineer)" at bounding box center [372, 200] width 217 height 17
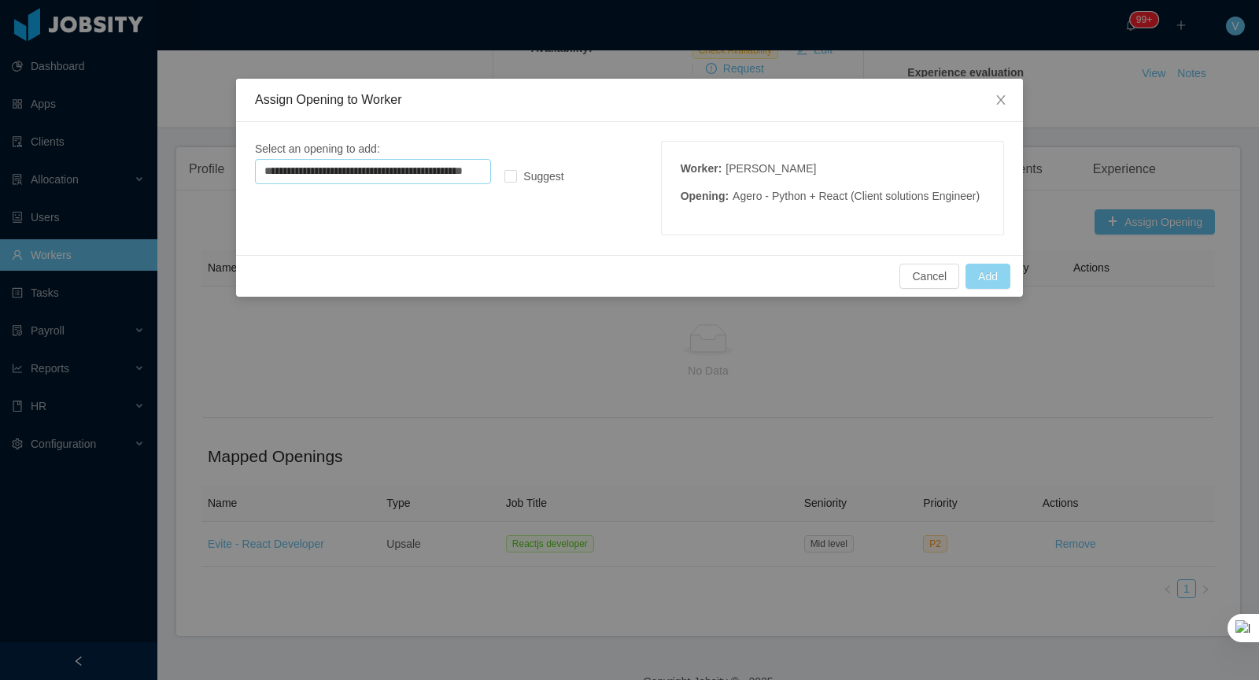
type input "**********"
click at [991, 284] on button "Add" at bounding box center [988, 276] width 45 height 25
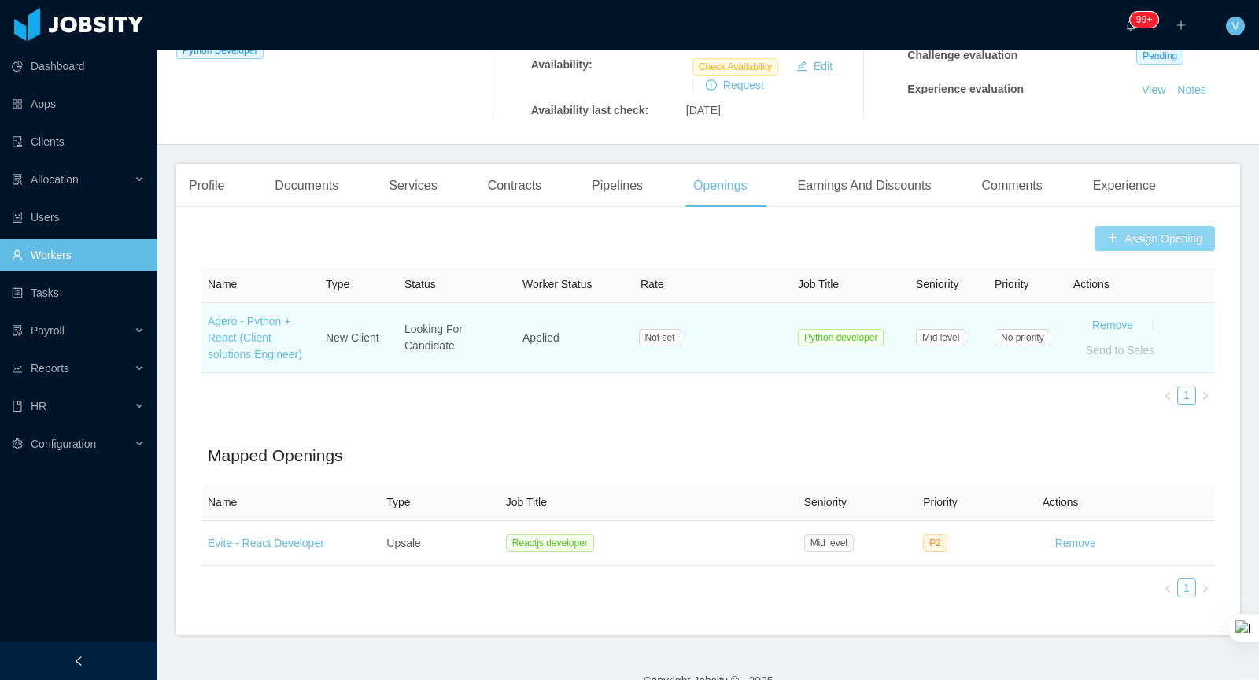
scroll to position [0, 0]
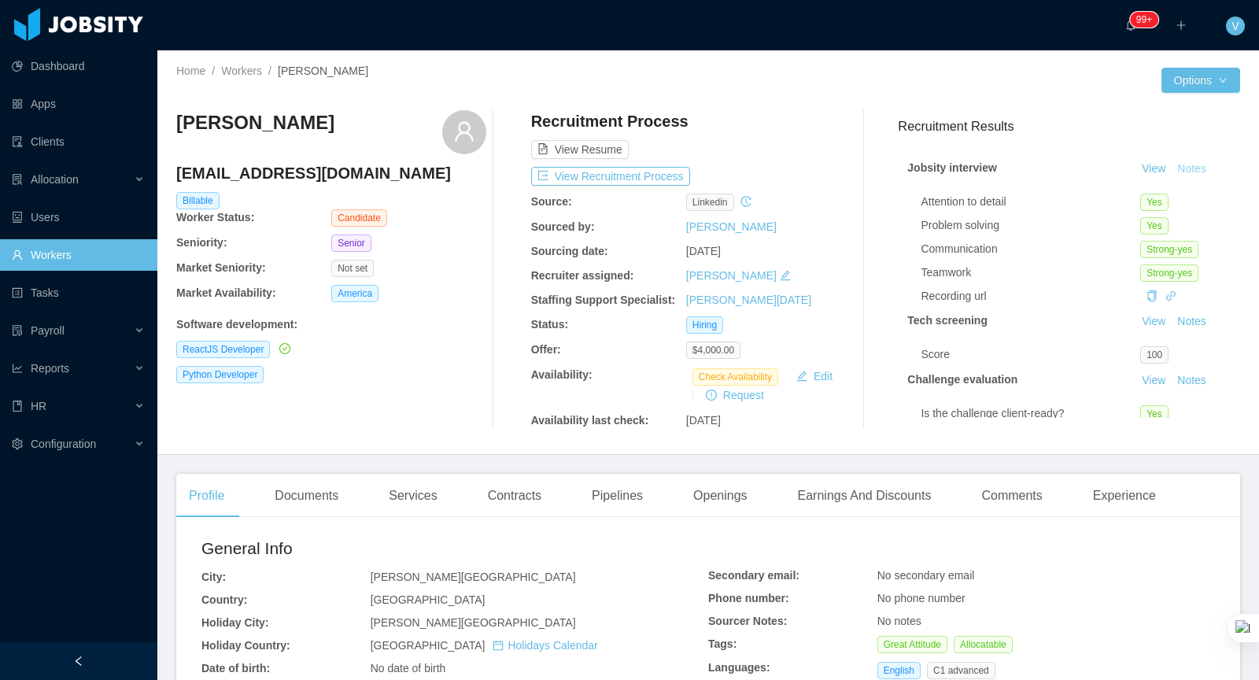
click at [1189, 165] on button "Notes" at bounding box center [1192, 169] width 42 height 19
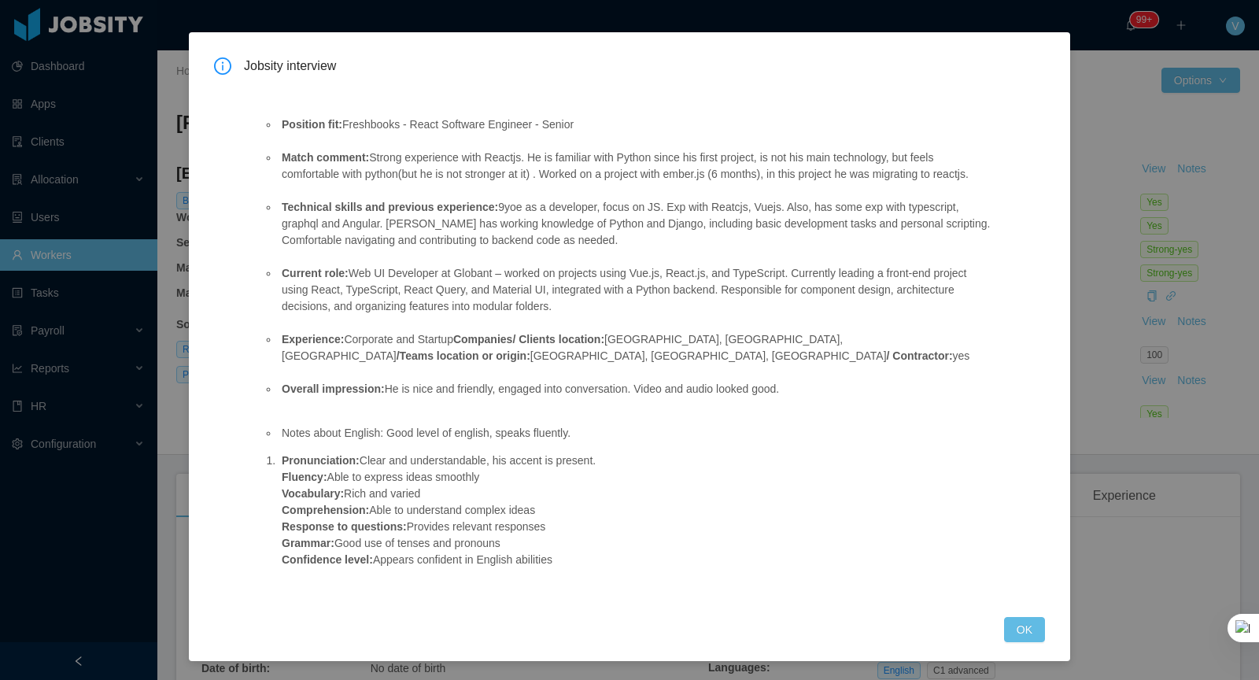
scroll to position [63, 0]
click at [1128, 427] on div "Jobsity interview Position fit: Freshbooks - React Software Engineer - Senior M…" at bounding box center [629, 340] width 1259 height 680
click at [1015, 621] on button "OK" at bounding box center [1024, 629] width 41 height 25
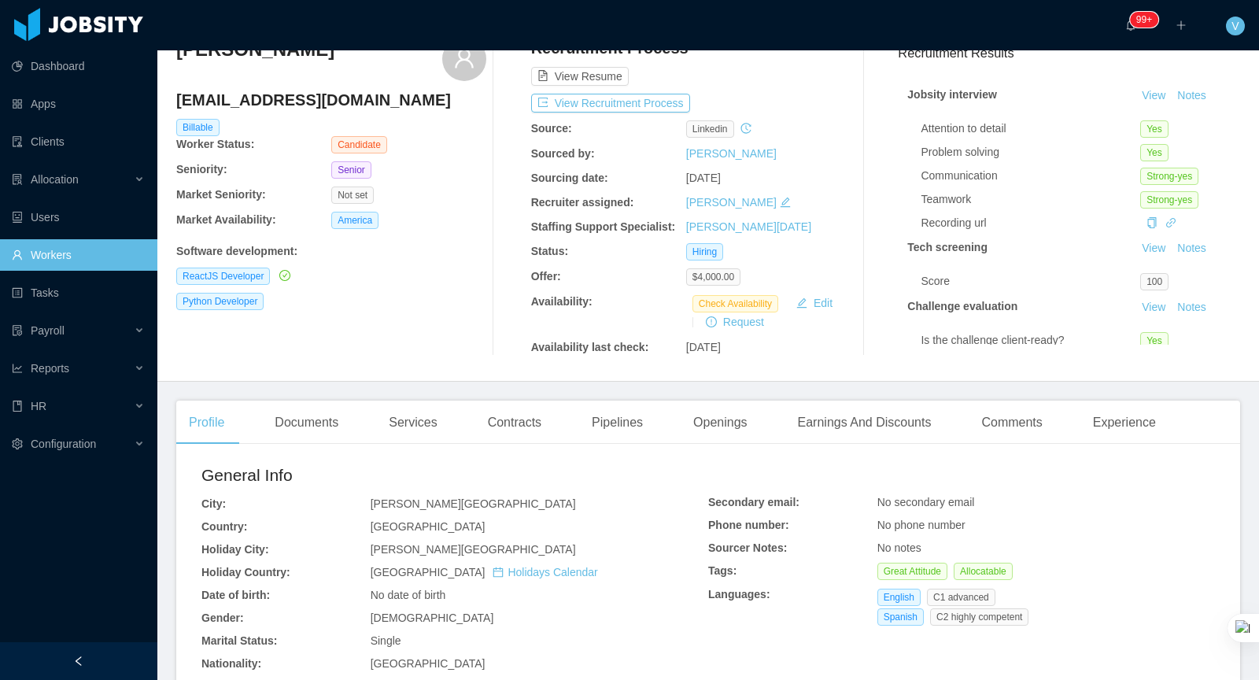
scroll to position [36, 0]
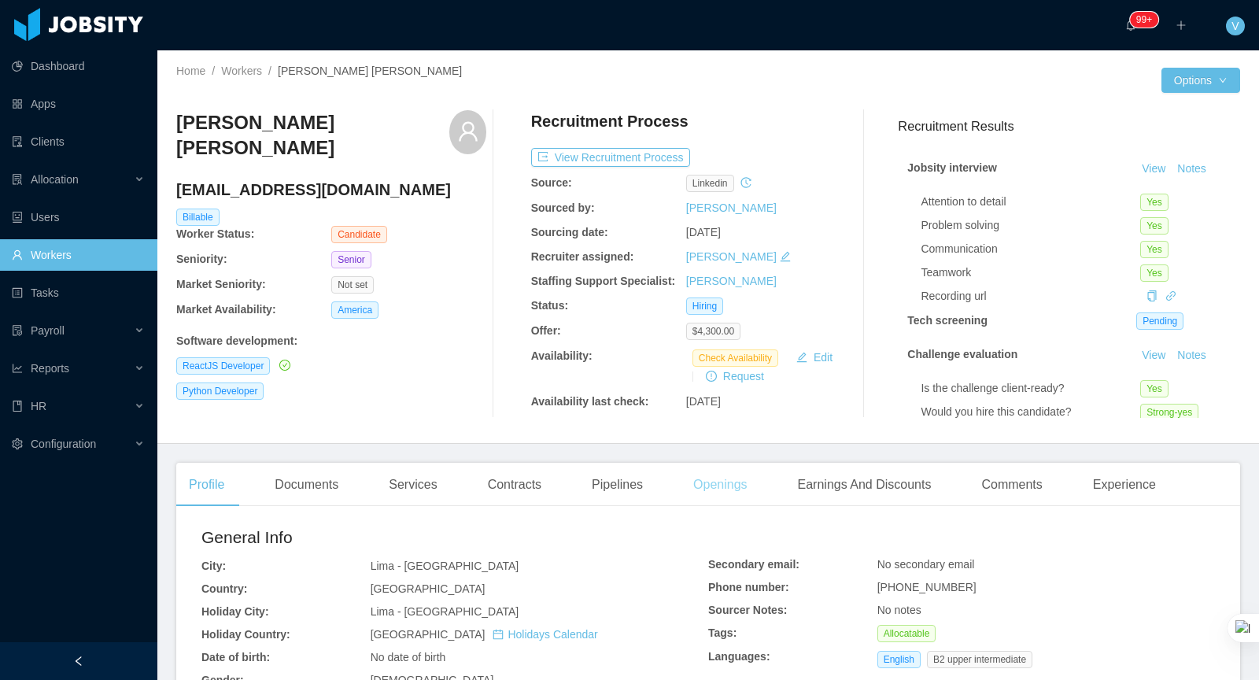
click at [746, 474] on div "Openings" at bounding box center [720, 485] width 79 height 44
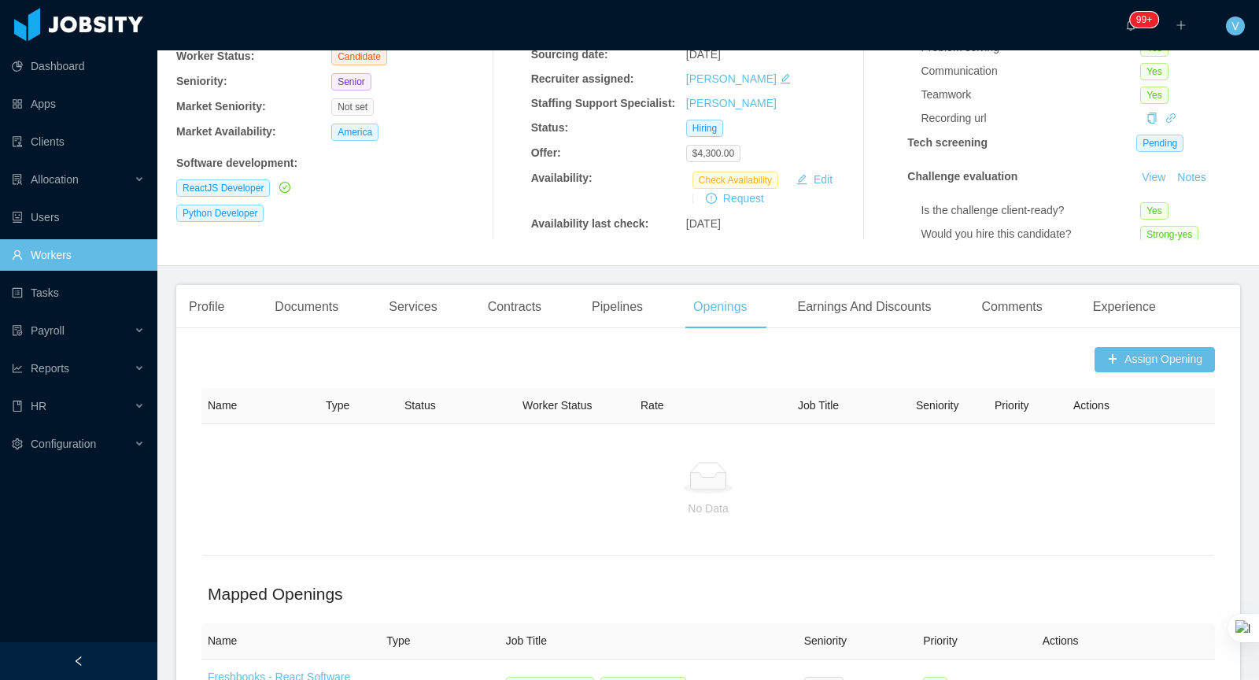
scroll to position [291, 0]
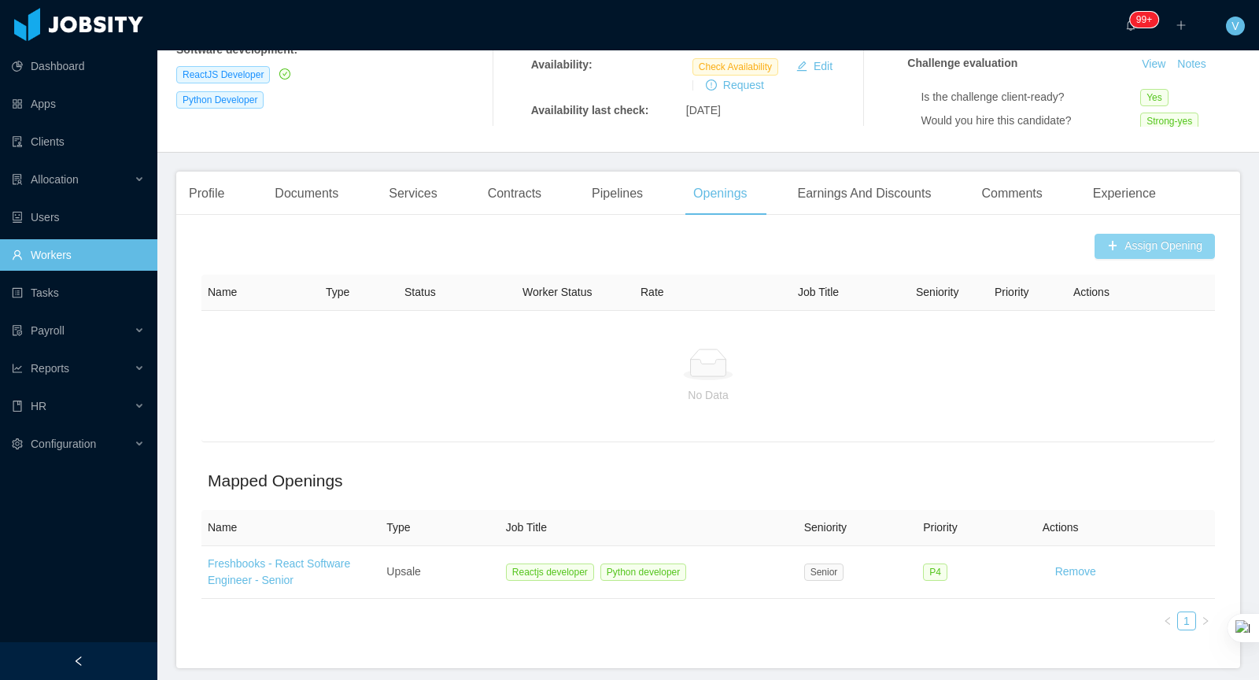
click at [1150, 234] on button "Assign Opening" at bounding box center [1155, 246] width 120 height 25
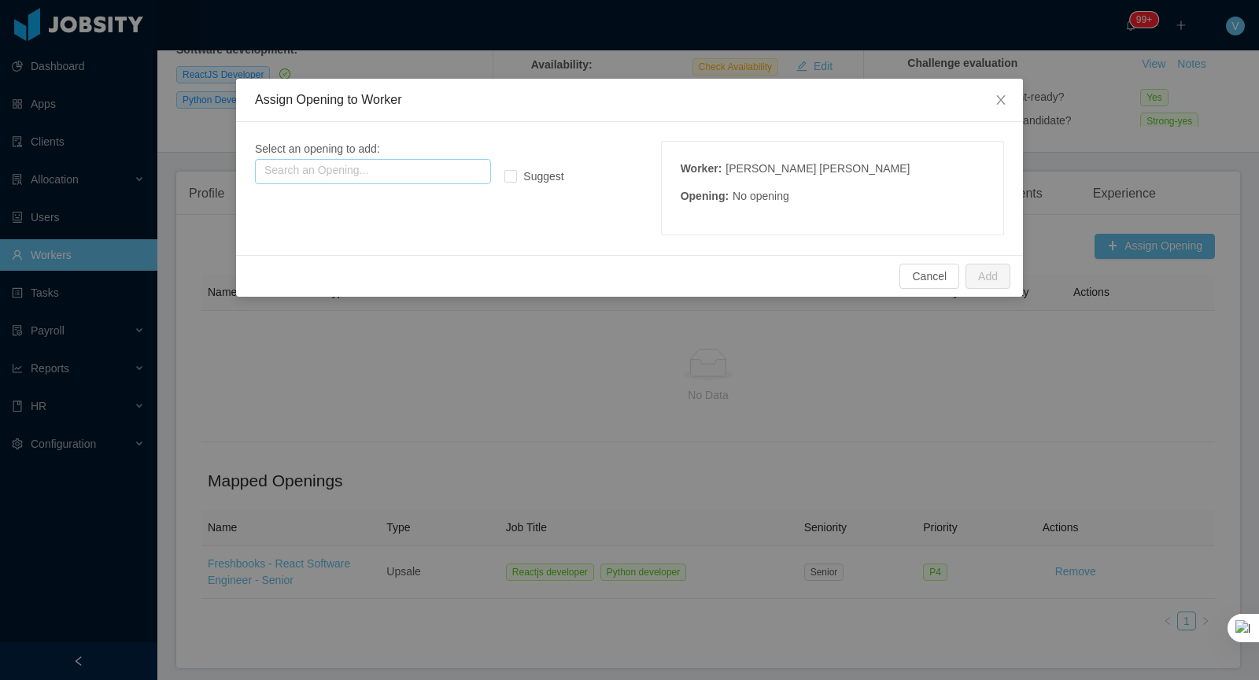
click at [323, 172] on input "text" at bounding box center [373, 171] width 236 height 25
type input "*"
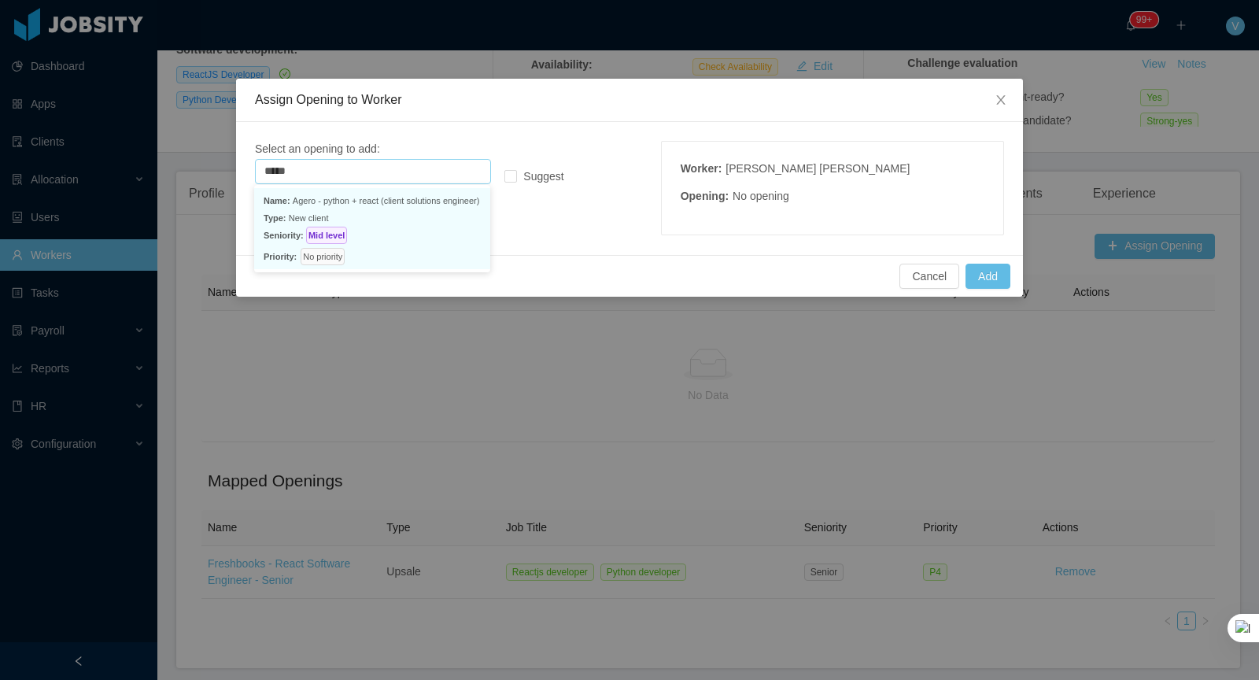
click at [351, 248] on div "No priority" at bounding box center [326, 256] width 50 height 17
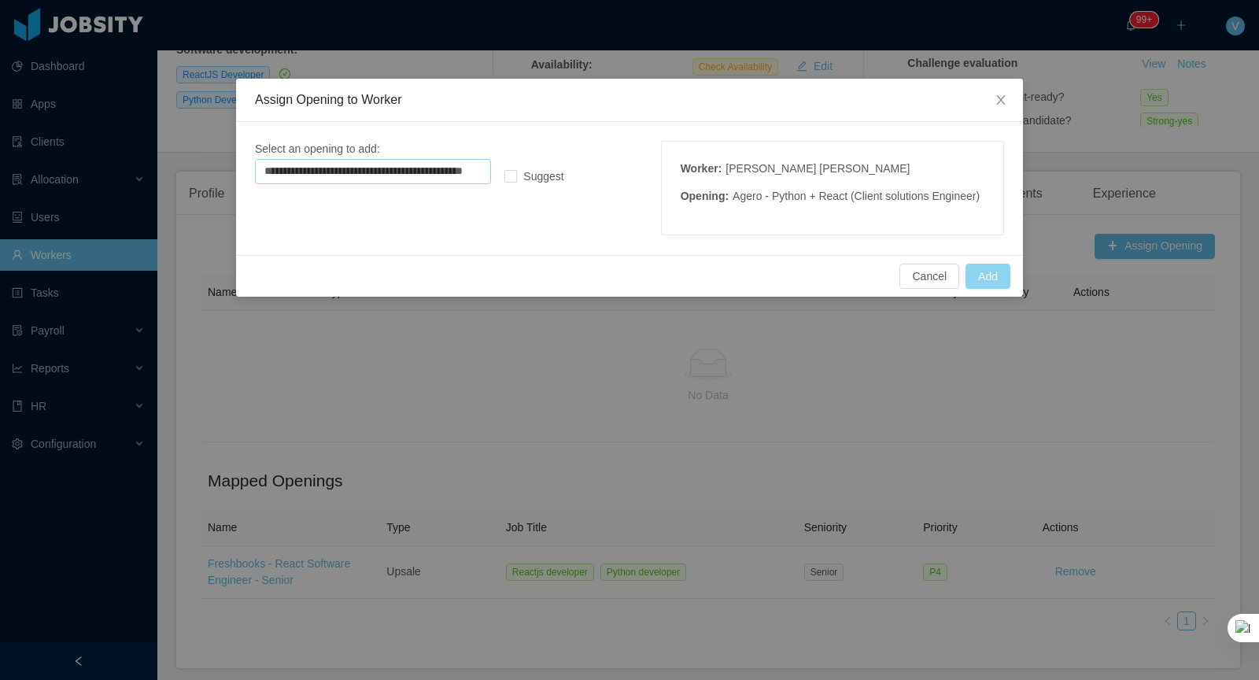
type input "**********"
click at [991, 289] on button "Add" at bounding box center [988, 276] width 45 height 25
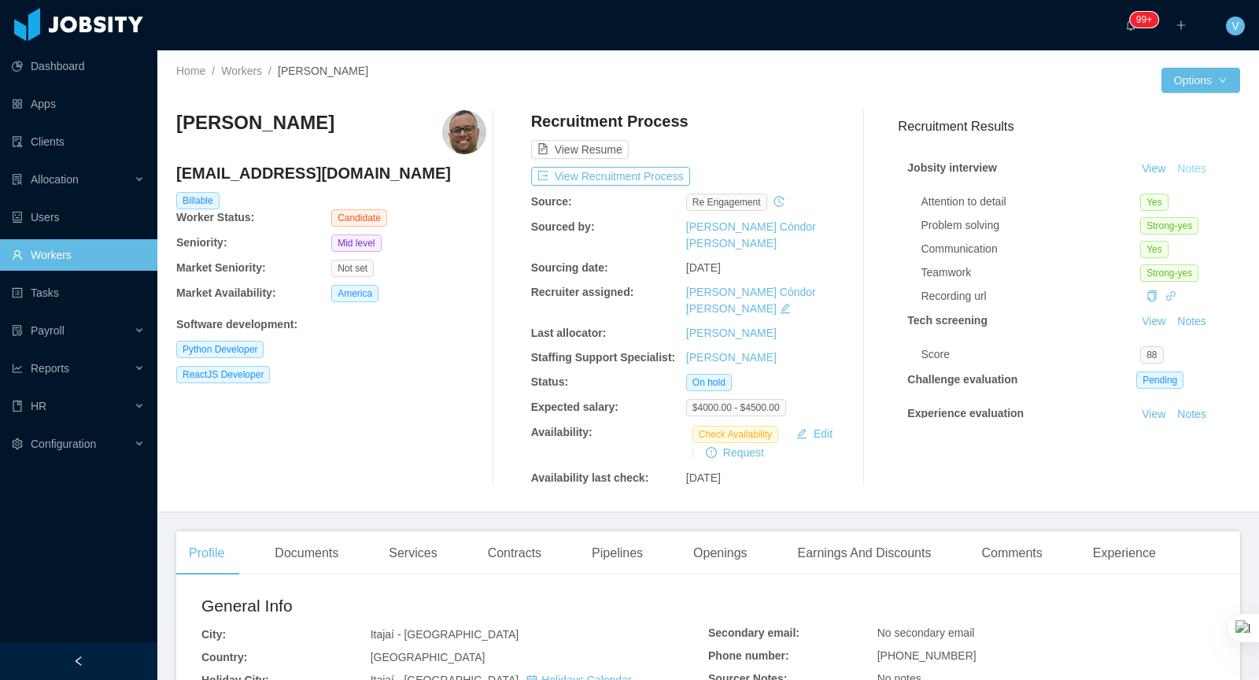
click at [1189, 166] on button "Notes" at bounding box center [1192, 169] width 42 height 19
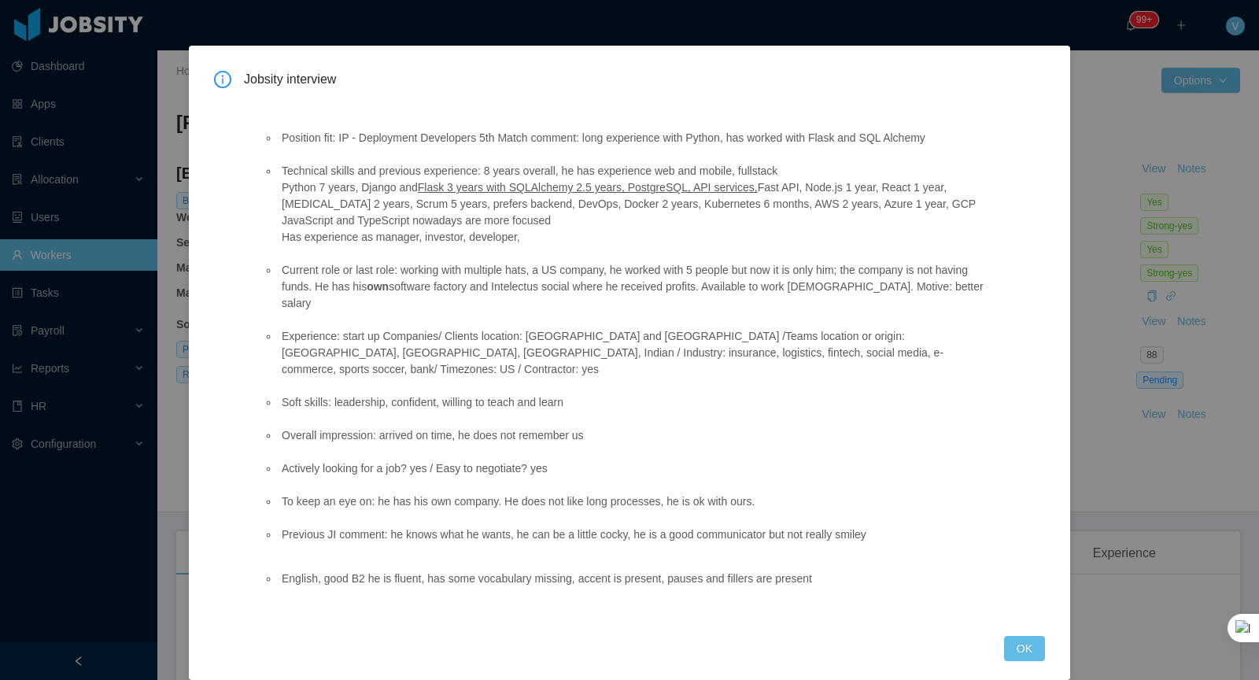
scroll to position [35, 0]
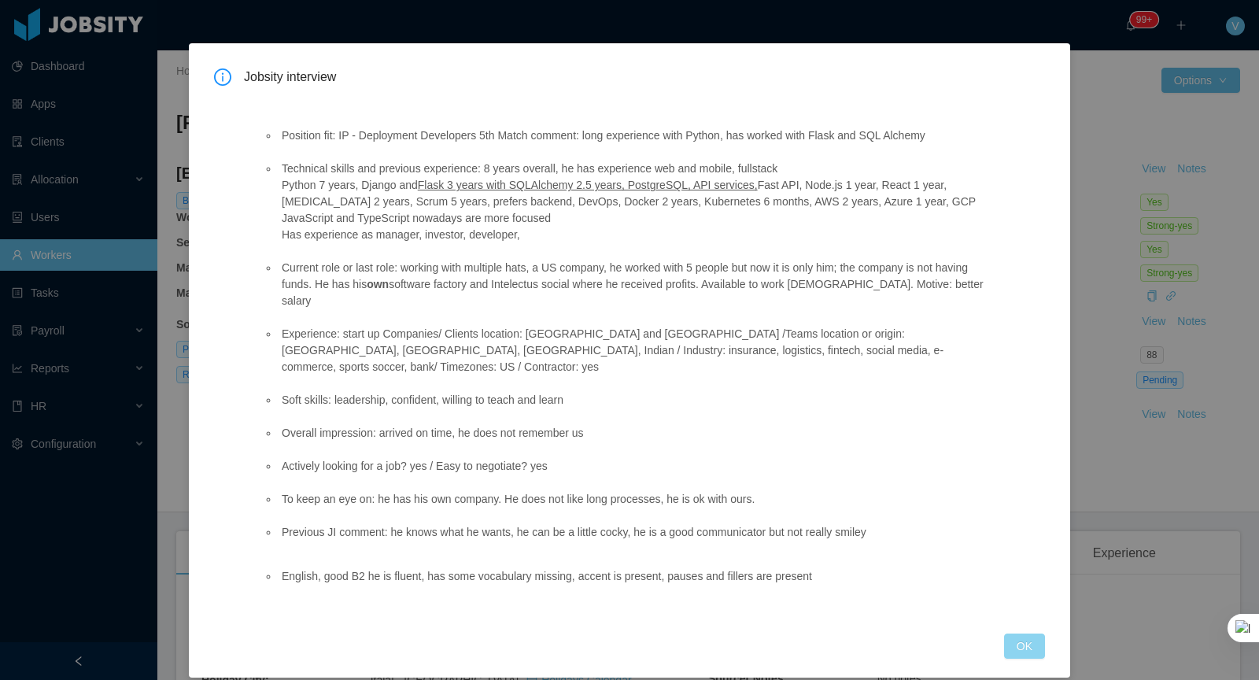
click at [1025, 637] on button "OK" at bounding box center [1024, 645] width 41 height 25
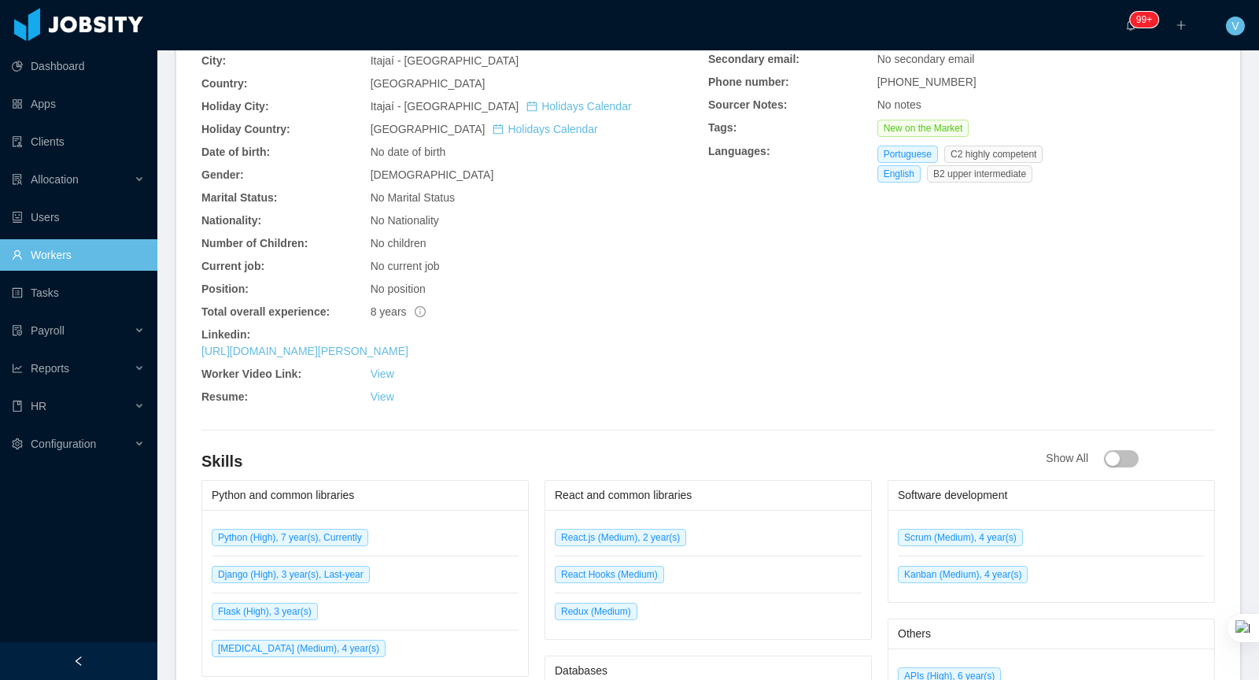
scroll to position [0, 0]
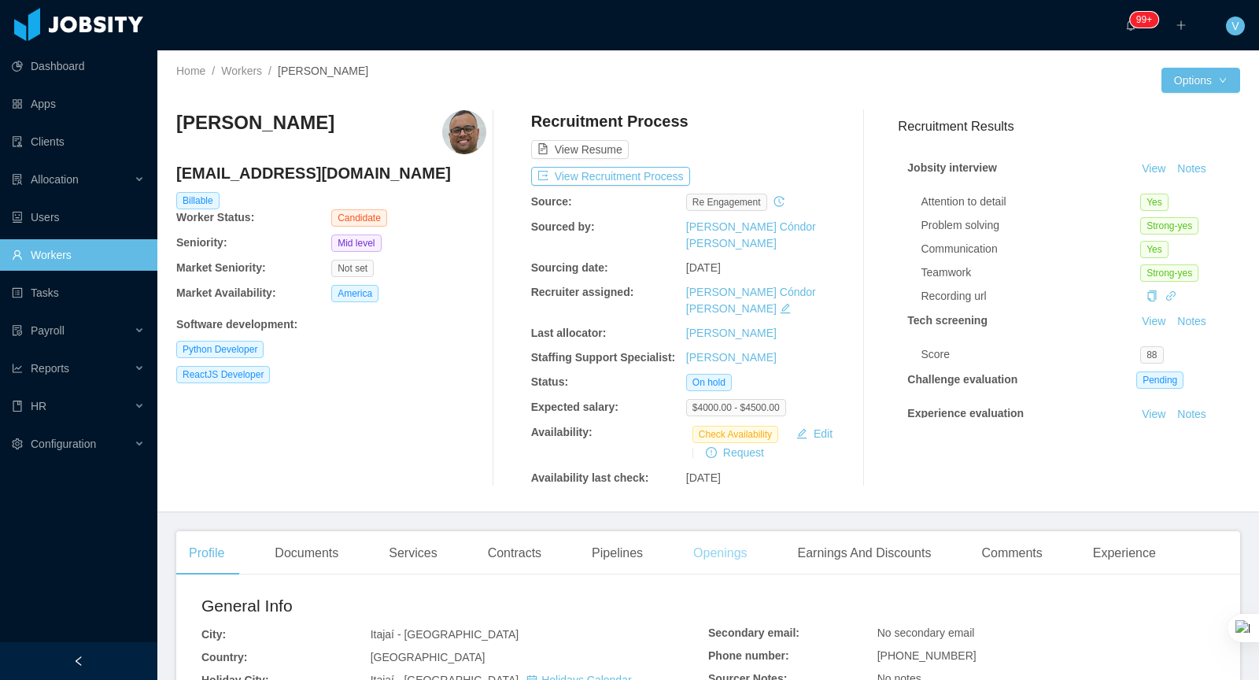
click at [733, 531] on div "Openings" at bounding box center [720, 553] width 79 height 44
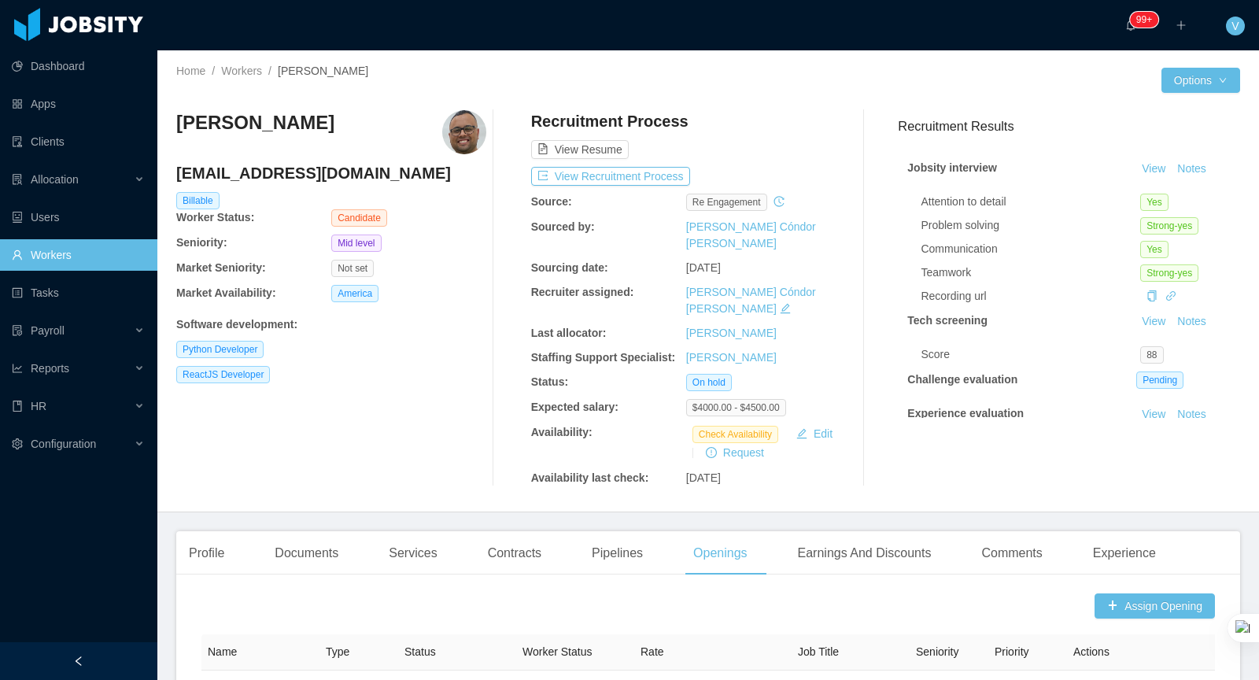
scroll to position [367, 0]
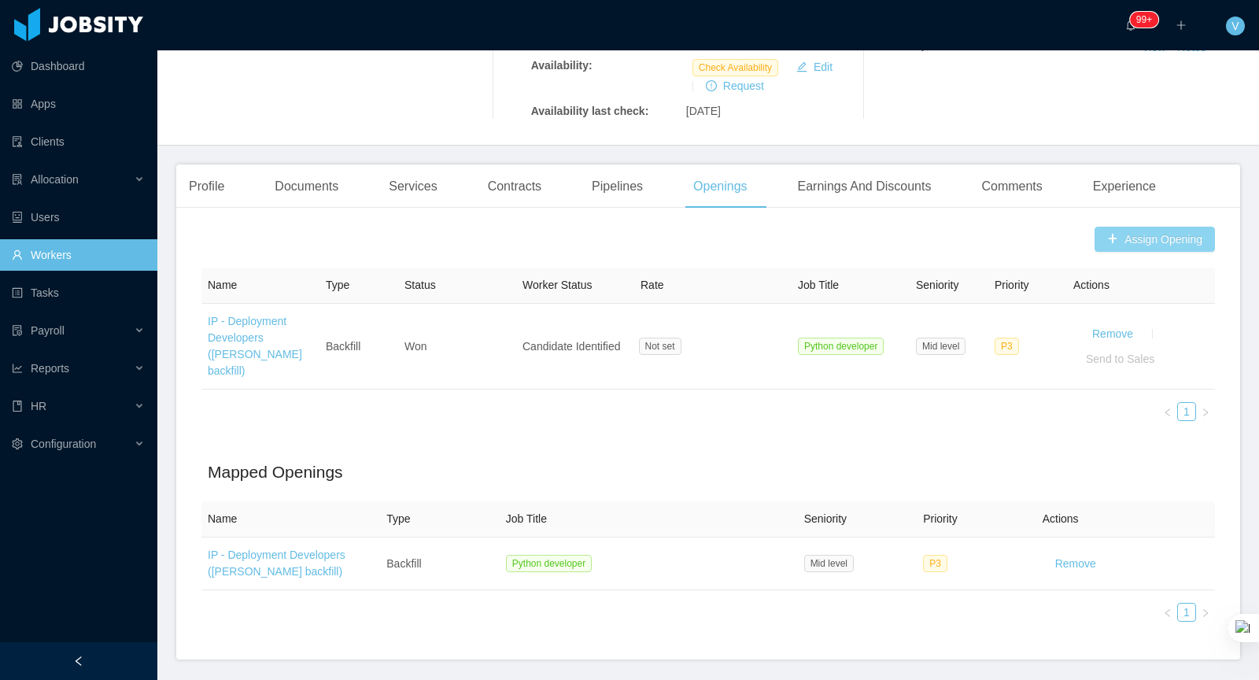
click at [1149, 227] on button "Assign Opening" at bounding box center [1155, 239] width 120 height 25
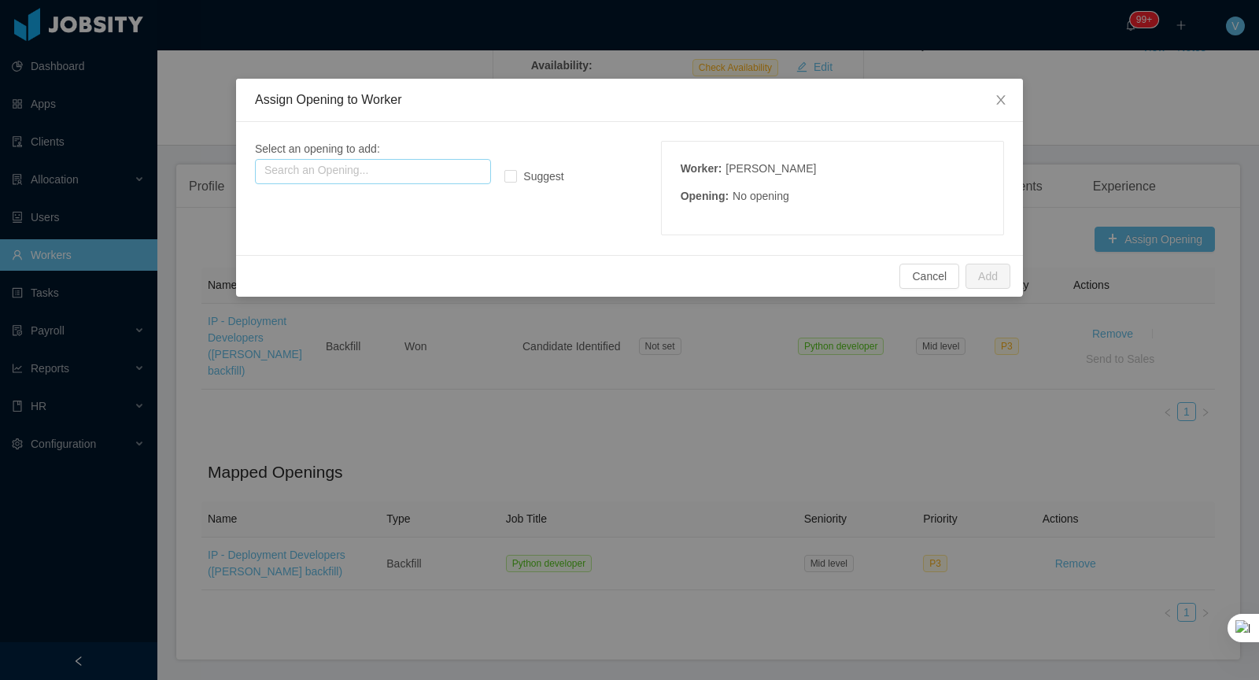
click at [388, 179] on input "text" at bounding box center [373, 171] width 236 height 25
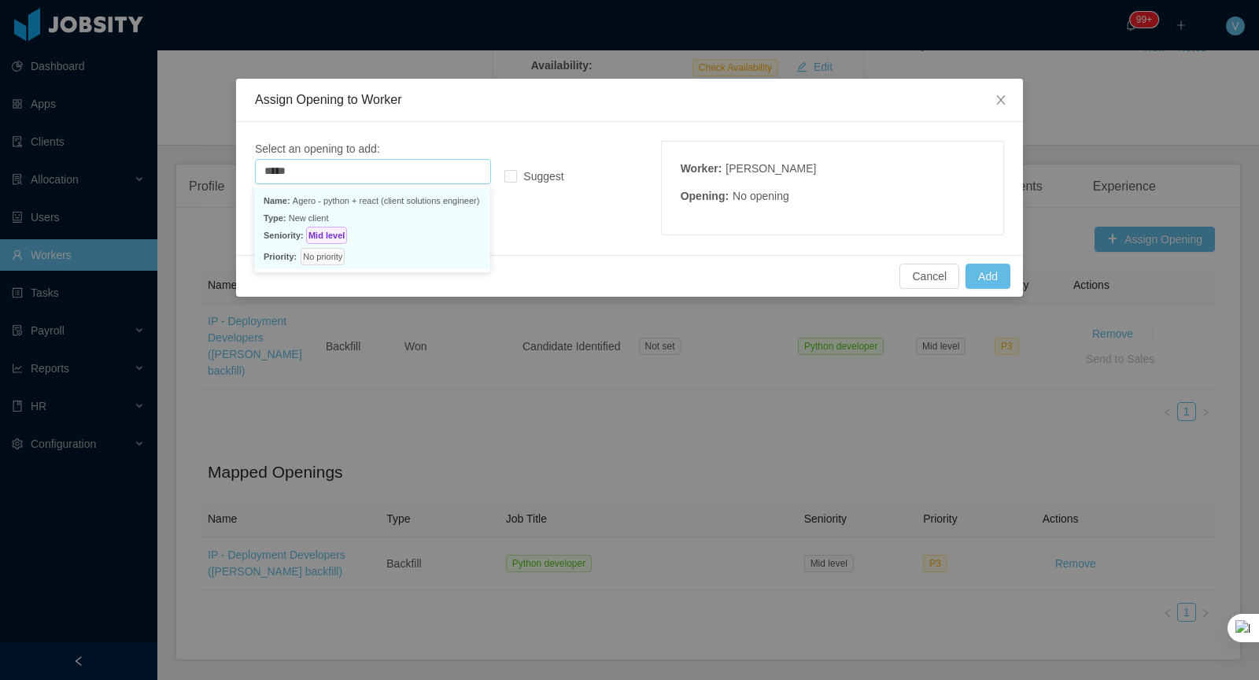
click at [381, 230] on p "Seniority: Mid level" at bounding box center [372, 235] width 217 height 17
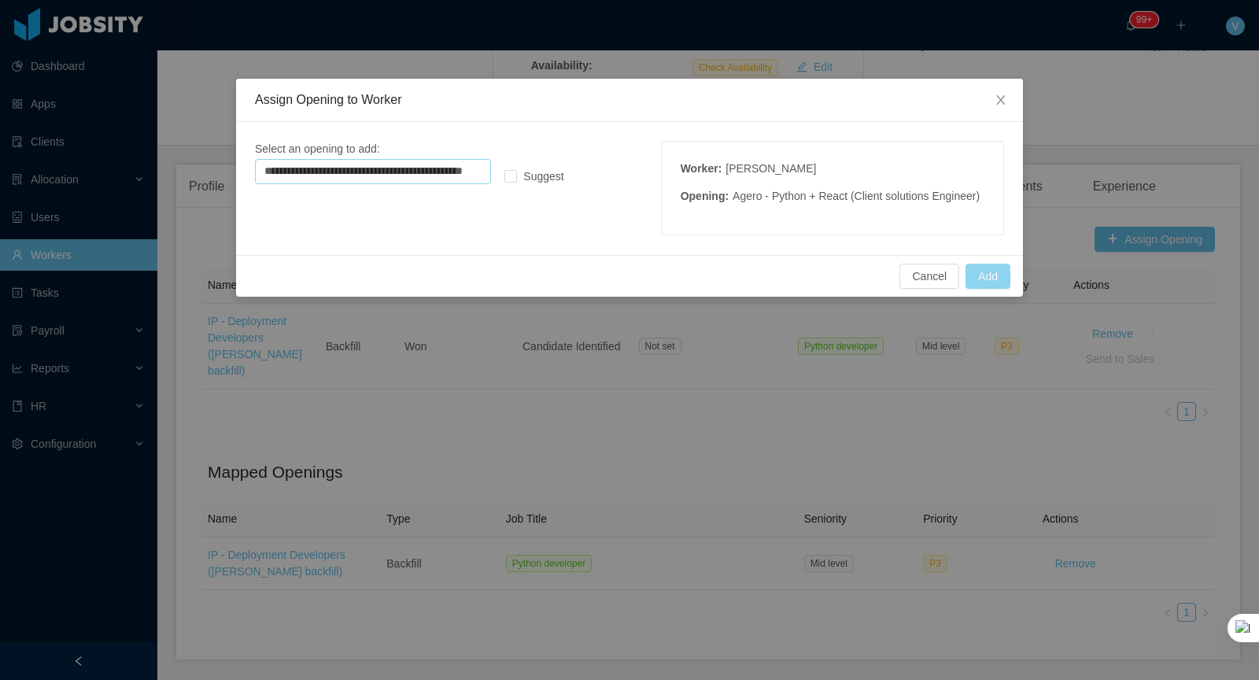
type input "**********"
click at [985, 289] on button "Add" at bounding box center [988, 276] width 45 height 25
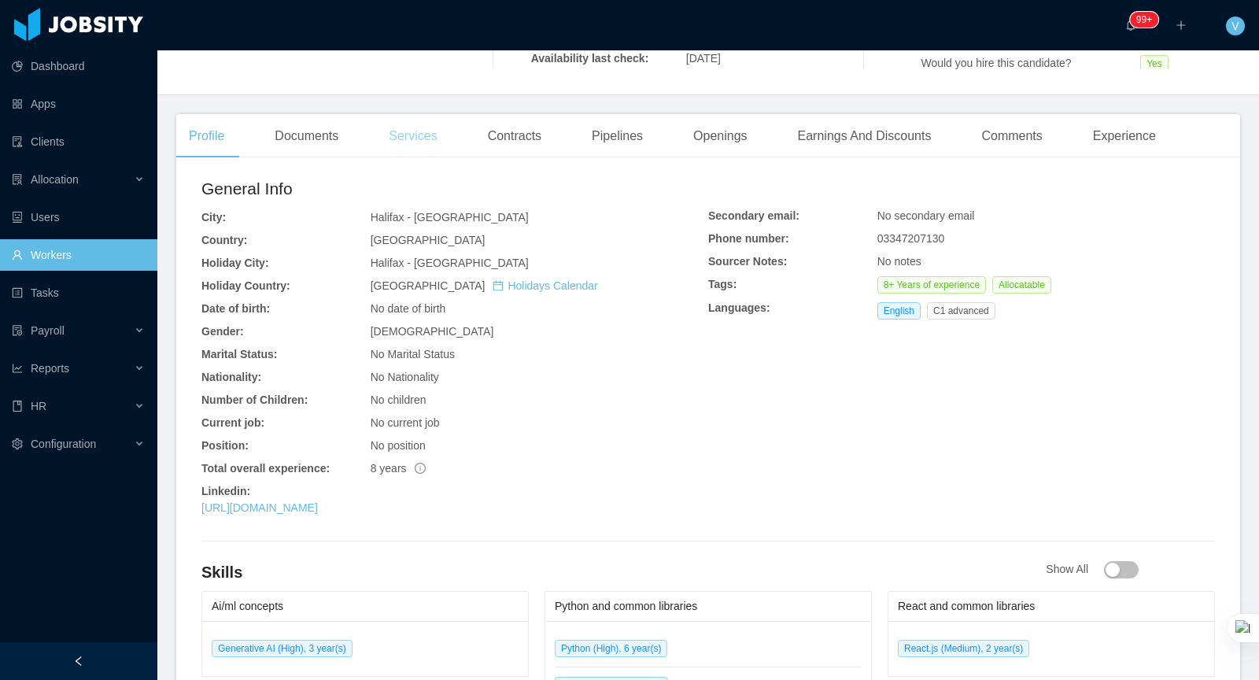
scroll to position [119, 0]
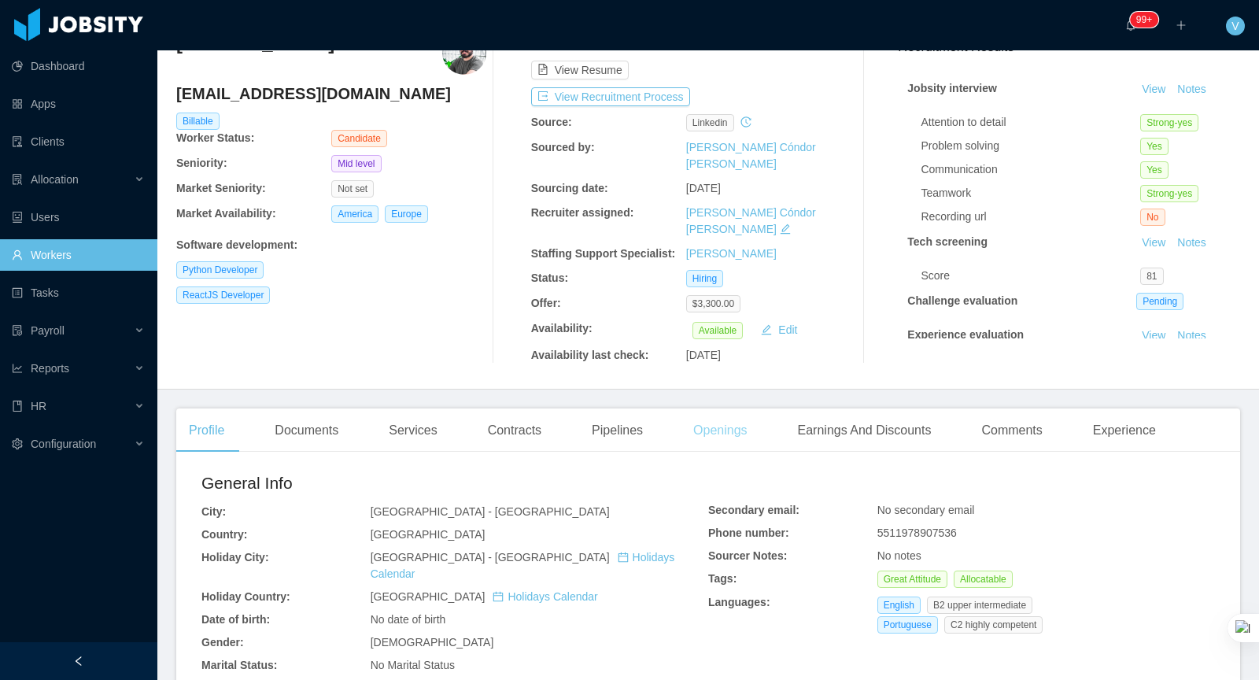
scroll to position [82, 0]
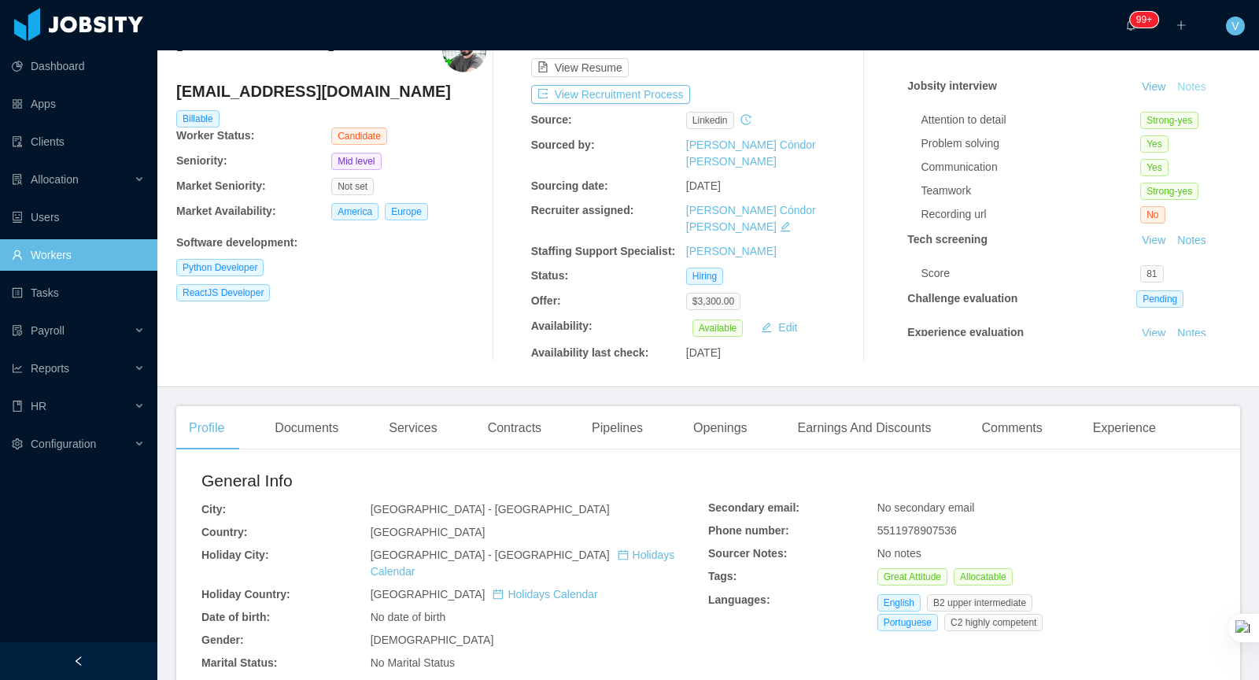
click at [1198, 90] on button "Notes" at bounding box center [1192, 87] width 42 height 19
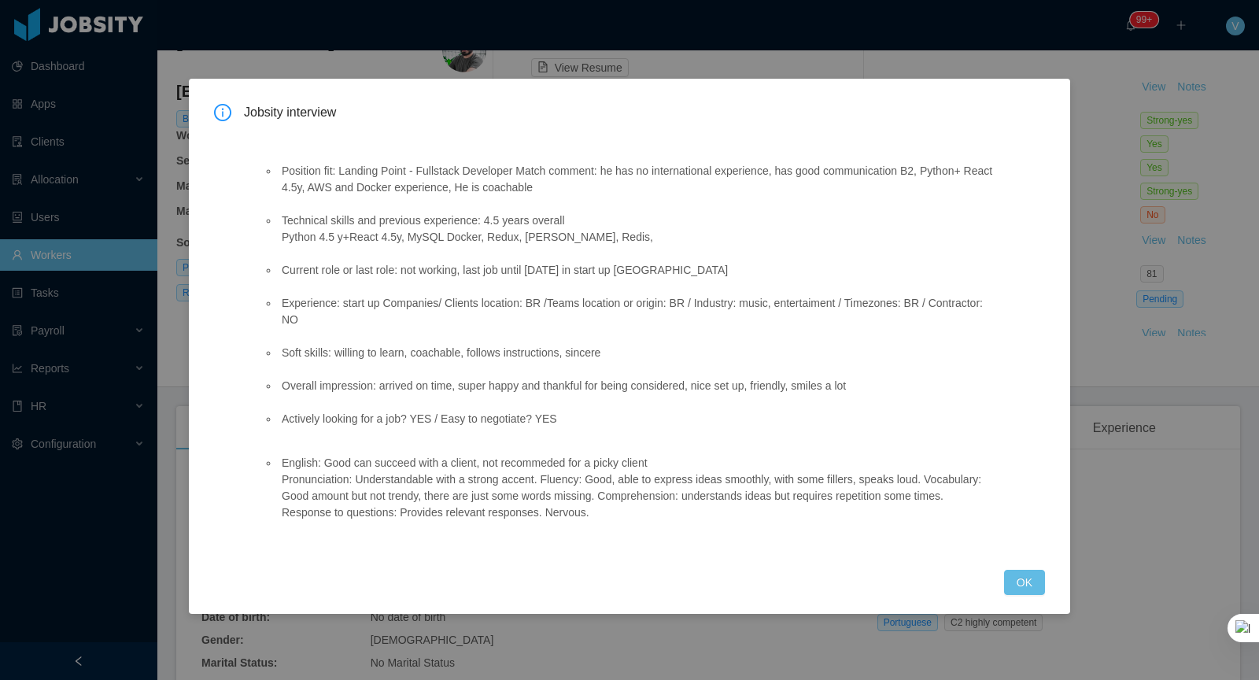
click at [1002, 578] on div "Jobsity interview Position fit: Landing Point - Fullstack Developer Match comme…" at bounding box center [629, 349] width 831 height 491
click at [1038, 582] on button "OK" at bounding box center [1024, 582] width 41 height 25
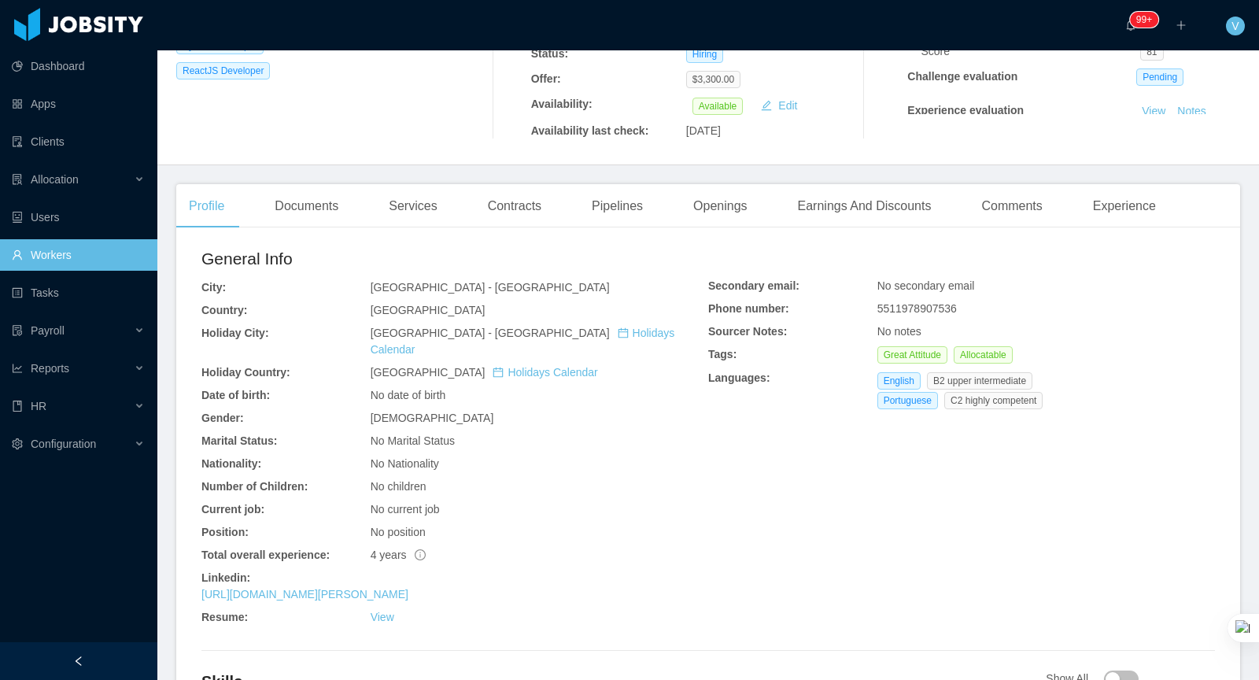
scroll to position [0, 0]
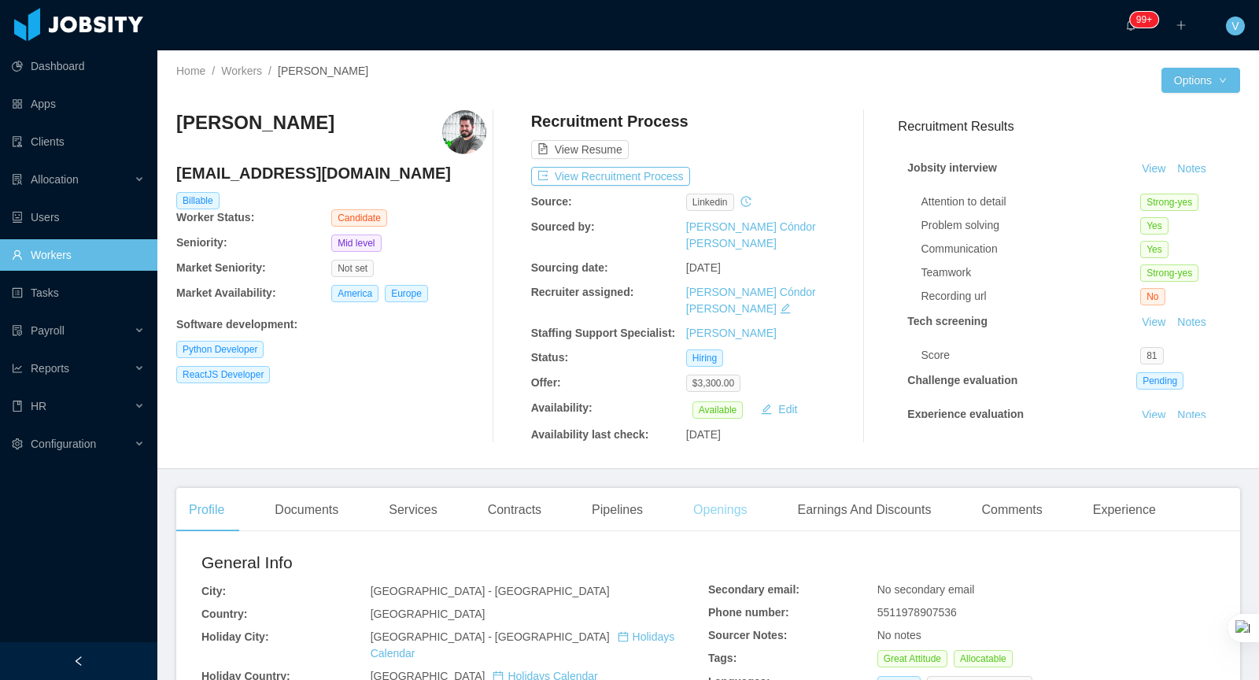
click at [739, 488] on div "Openings" at bounding box center [720, 510] width 79 height 44
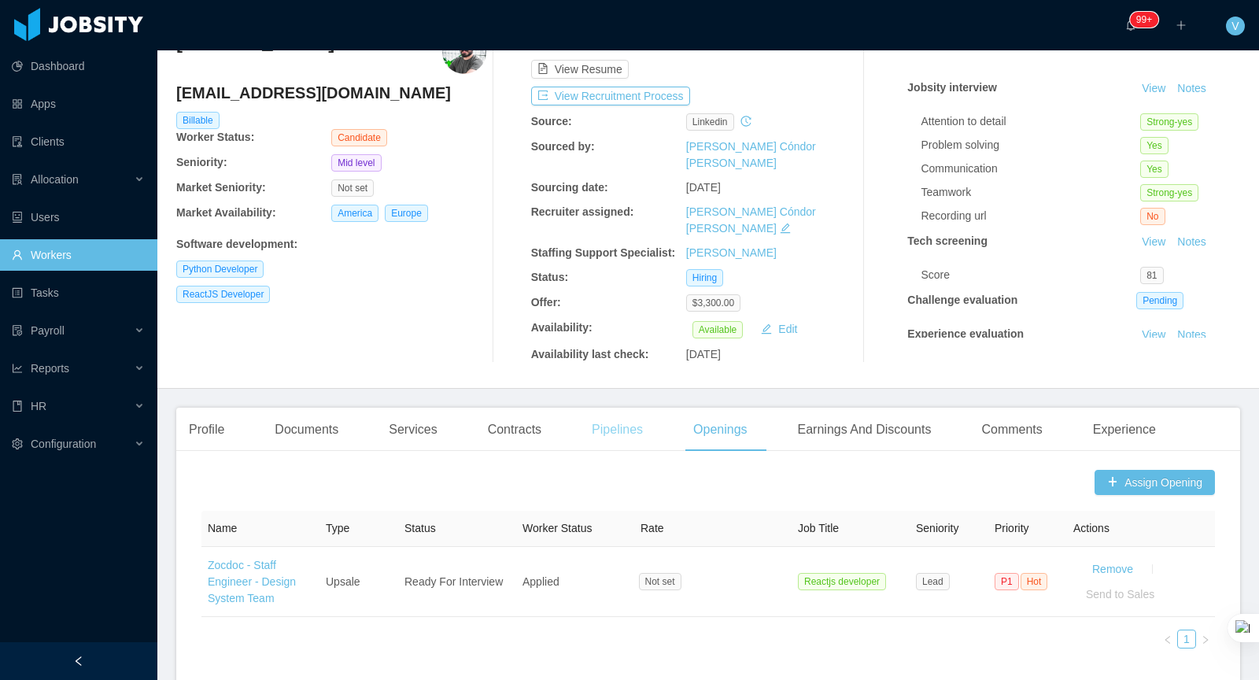
scroll to position [253, 0]
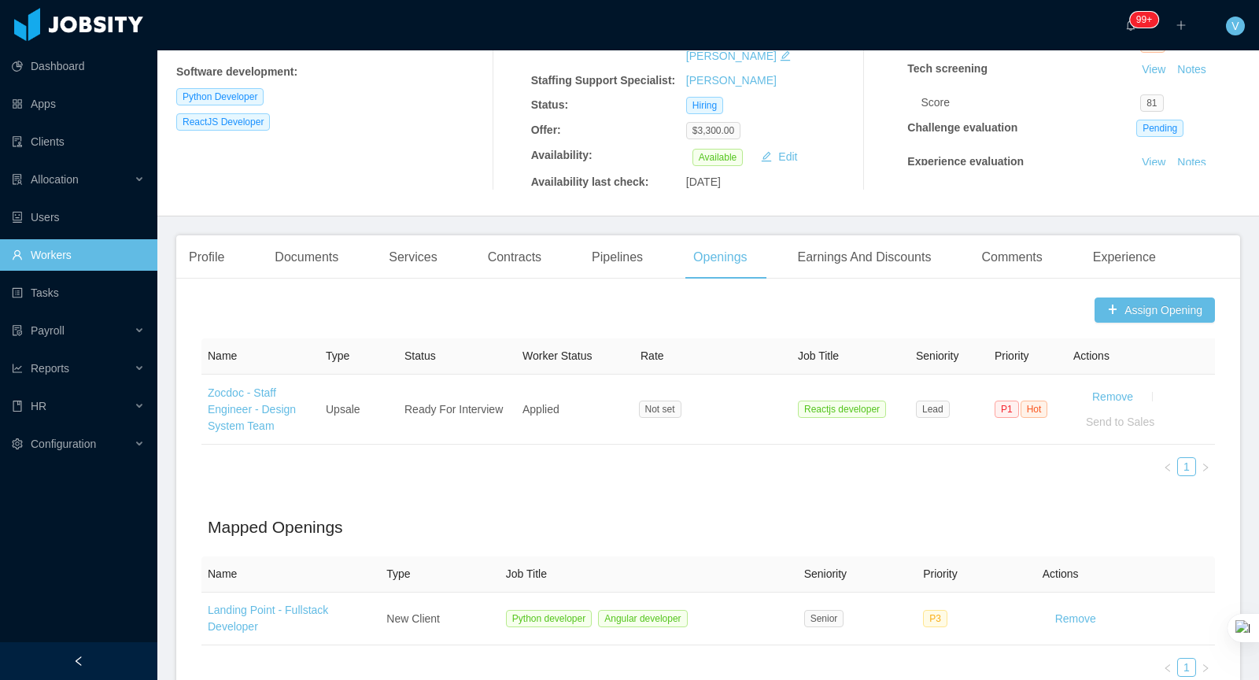
click at [1152, 291] on div "Assign Opening Name Type Status Worker Status Rate Job Title Seniority Priority…" at bounding box center [708, 502] width 1064 height 423
click at [1152, 297] on button "Assign Opening" at bounding box center [1155, 309] width 120 height 25
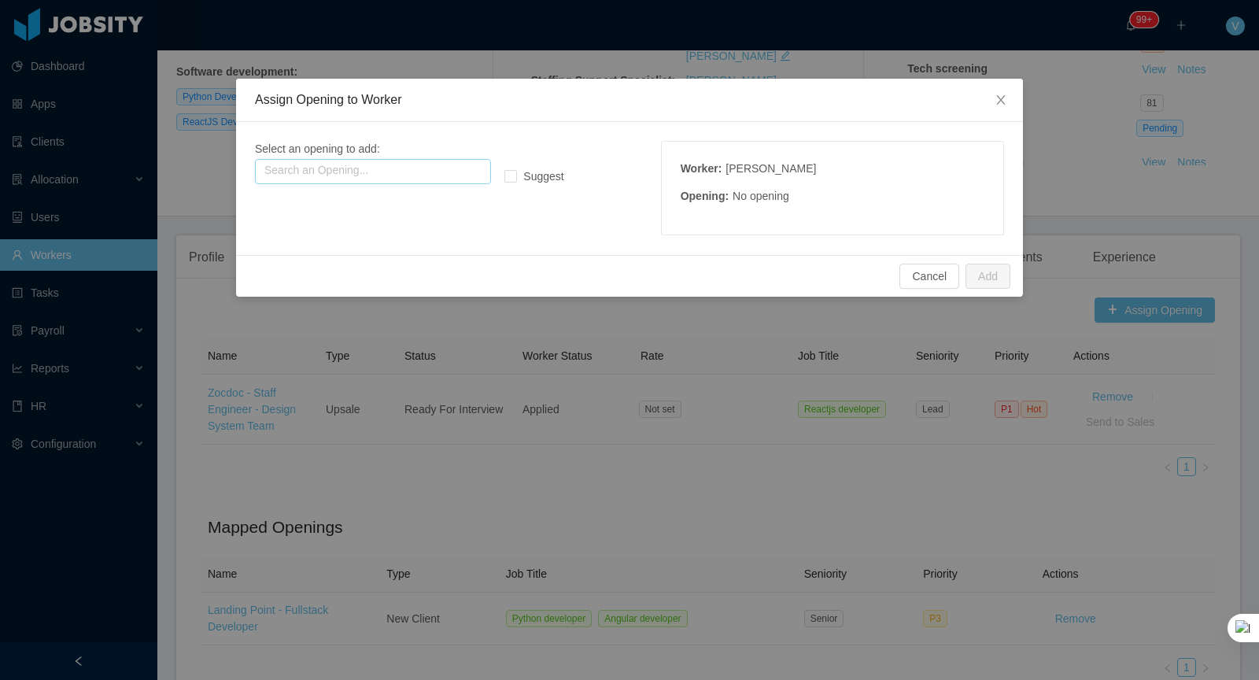
click at [402, 174] on input "text" at bounding box center [373, 171] width 236 height 25
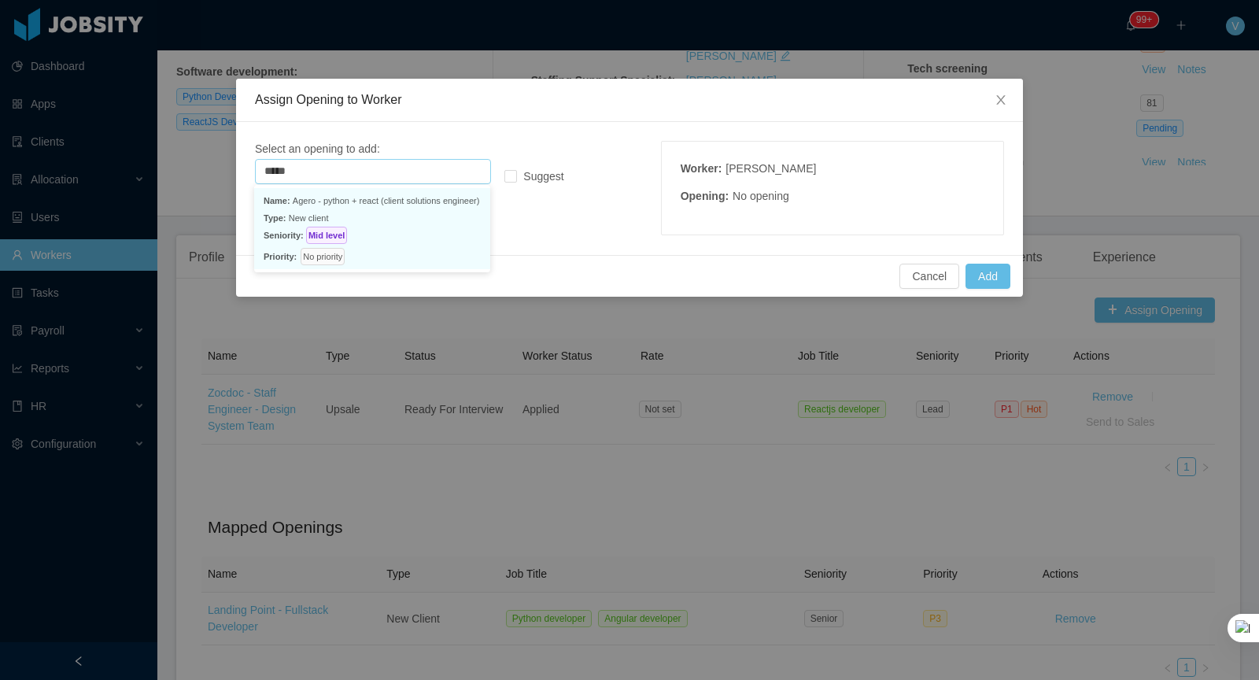
click at [383, 209] on p "Type: New client" at bounding box center [372, 217] width 217 height 17
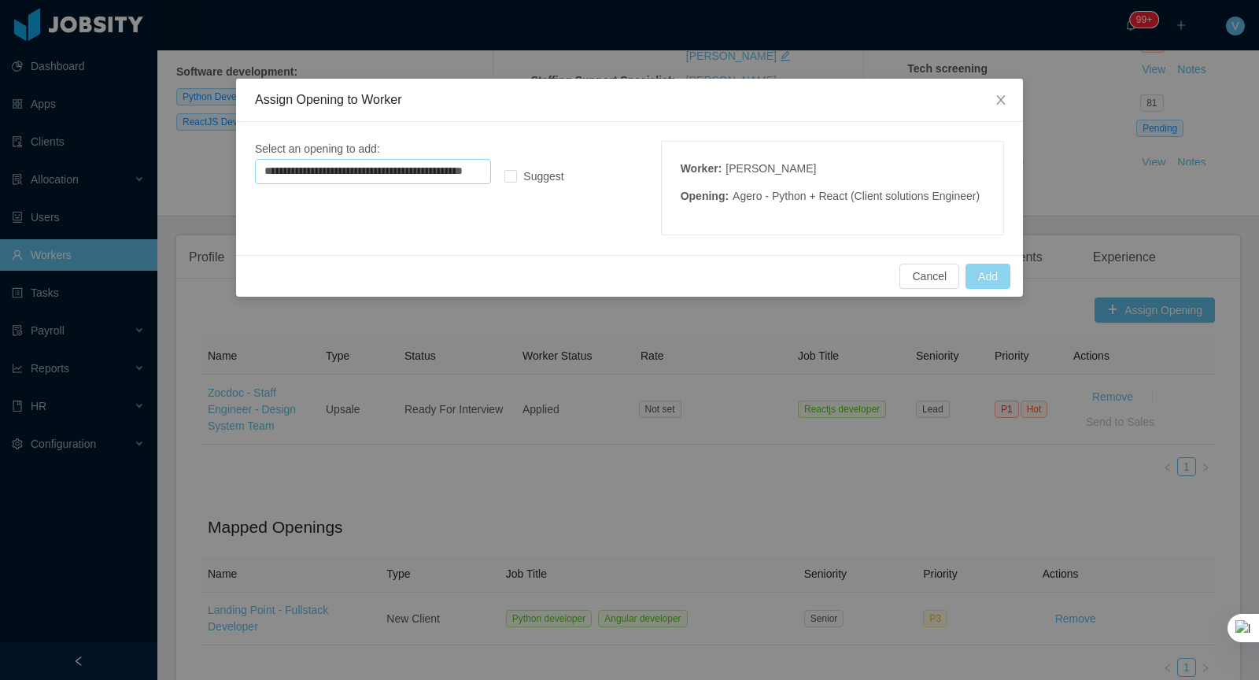
type input "**********"
click at [966, 289] on button "Add" at bounding box center [988, 276] width 45 height 25
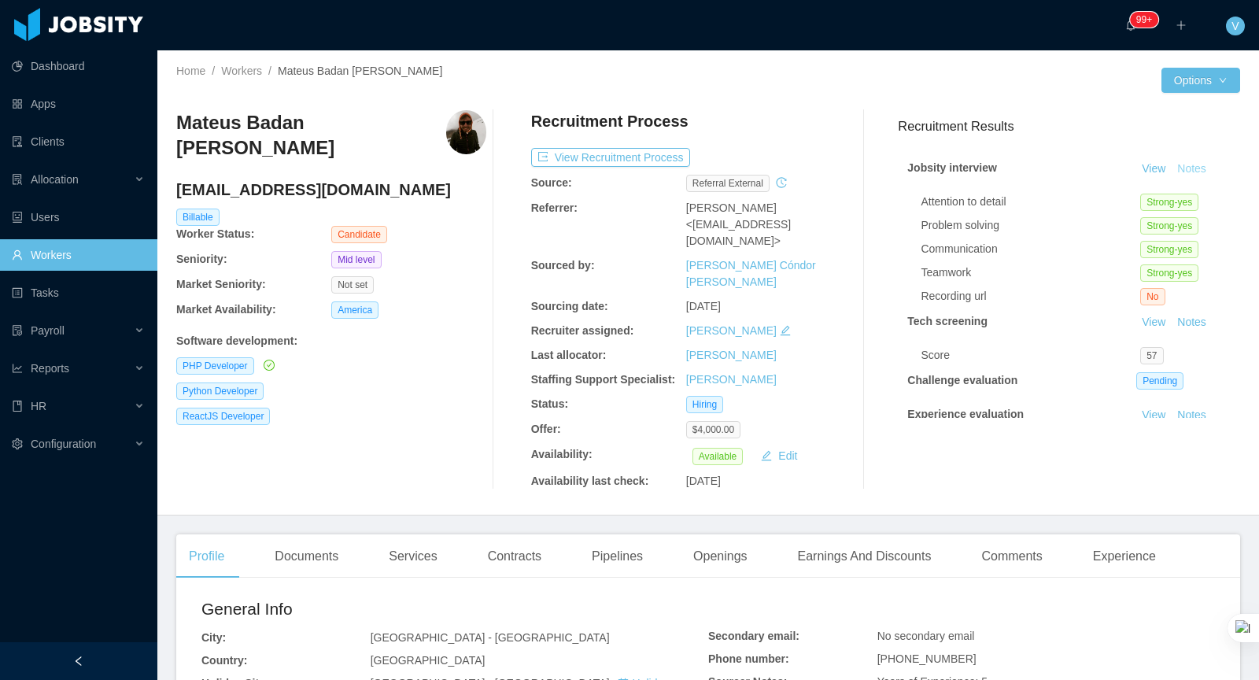
click at [1194, 167] on button "Notes" at bounding box center [1192, 169] width 42 height 19
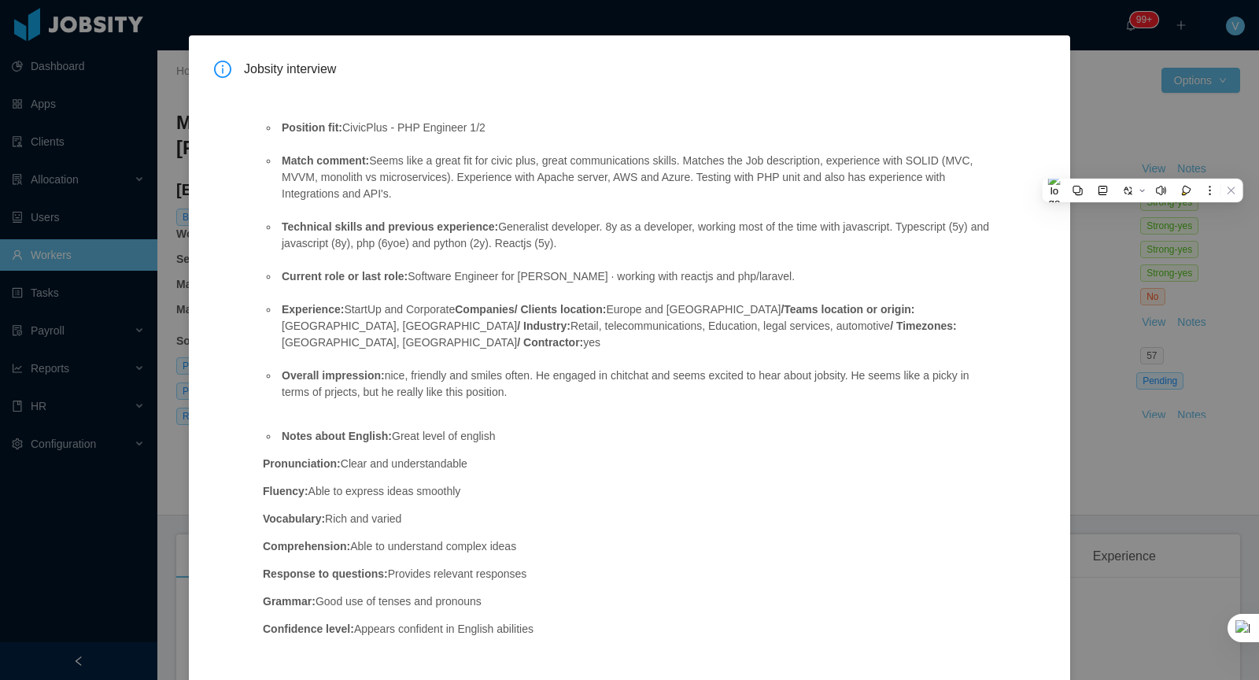
scroll to position [95, 0]
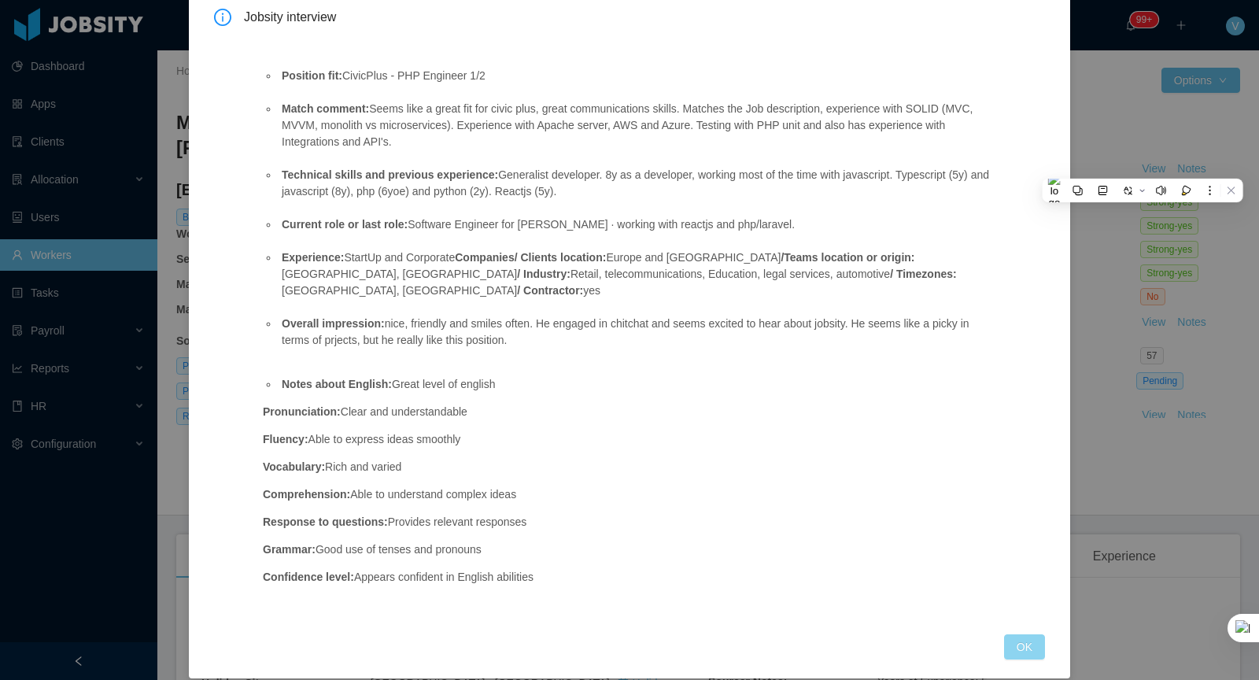
click at [1026, 641] on button "OK" at bounding box center [1024, 646] width 41 height 25
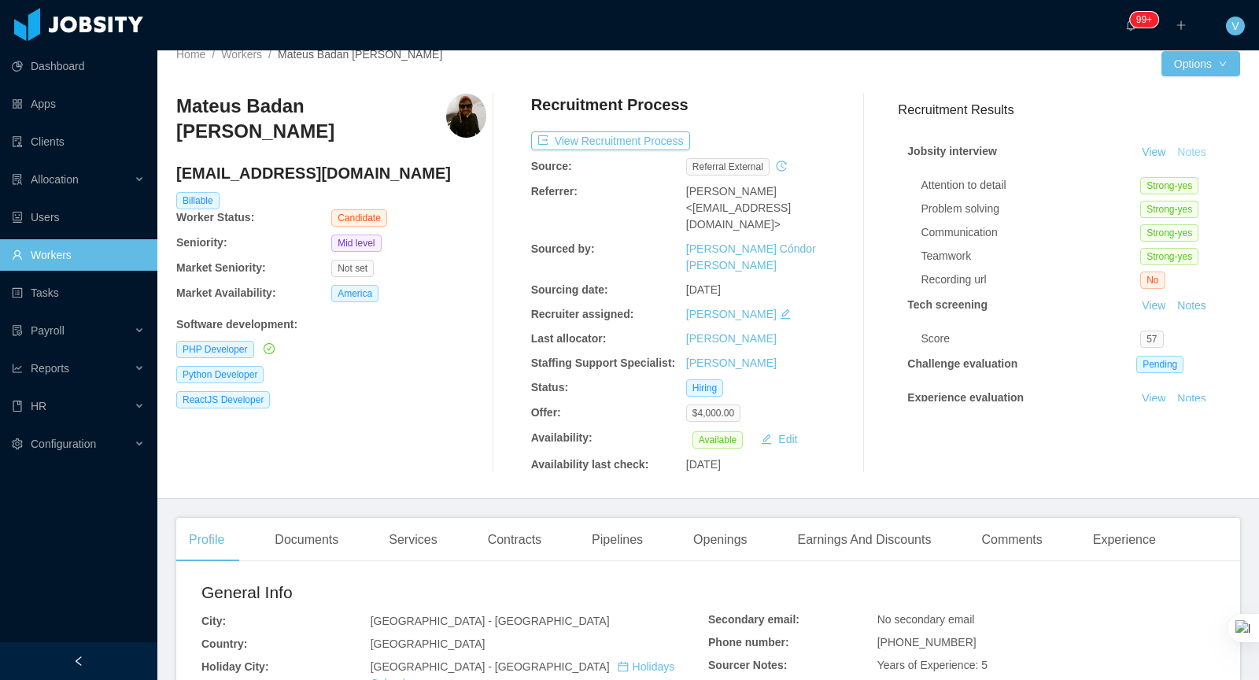
scroll to position [0, 0]
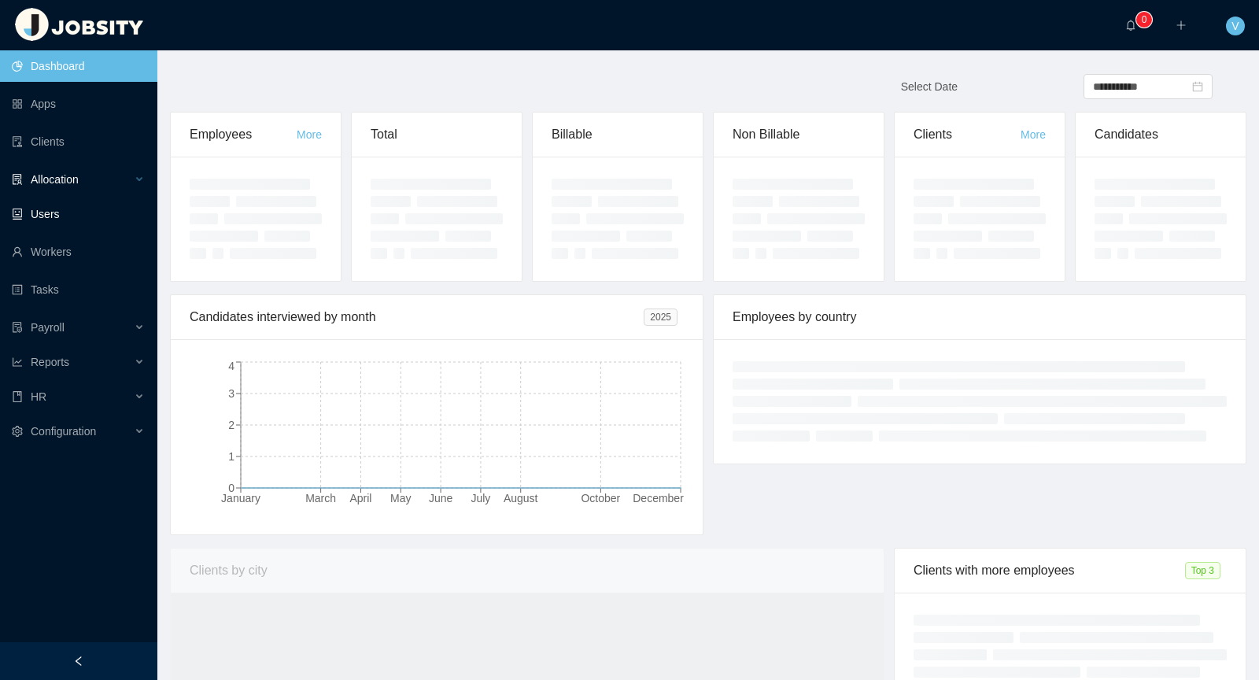
click at [119, 180] on div "Allocation" at bounding box center [78, 179] width 157 height 31
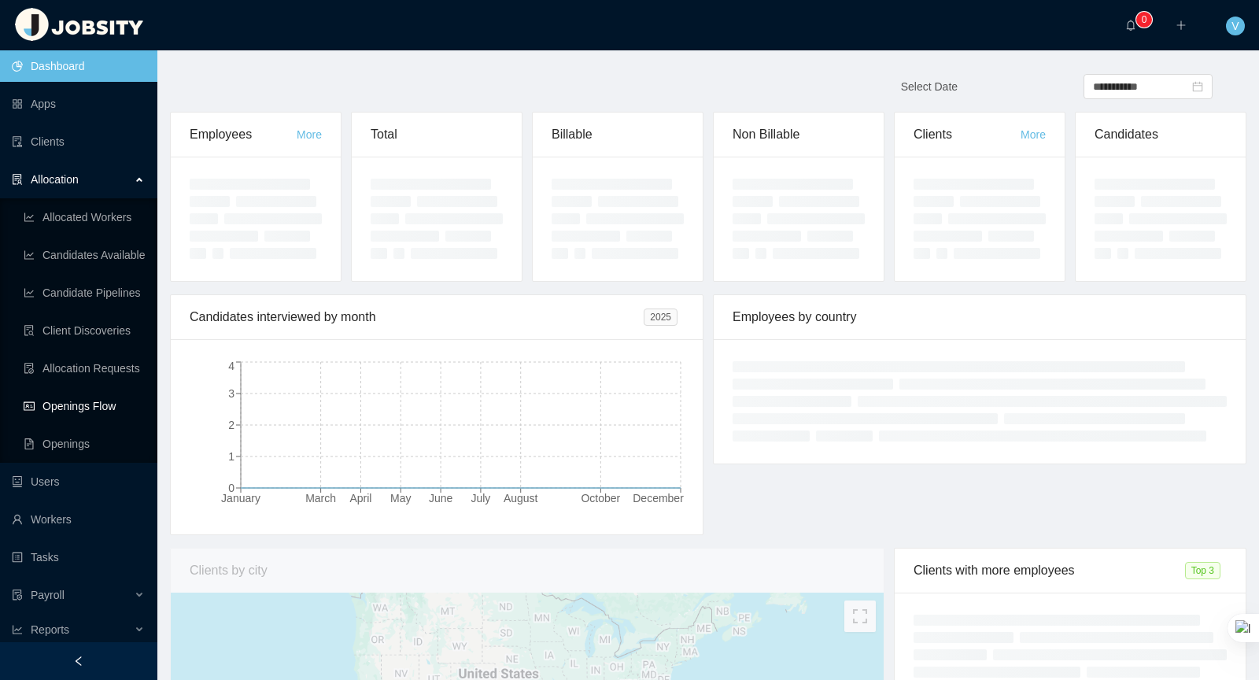
click at [115, 413] on link "Openings Flow" at bounding box center [84, 405] width 121 height 31
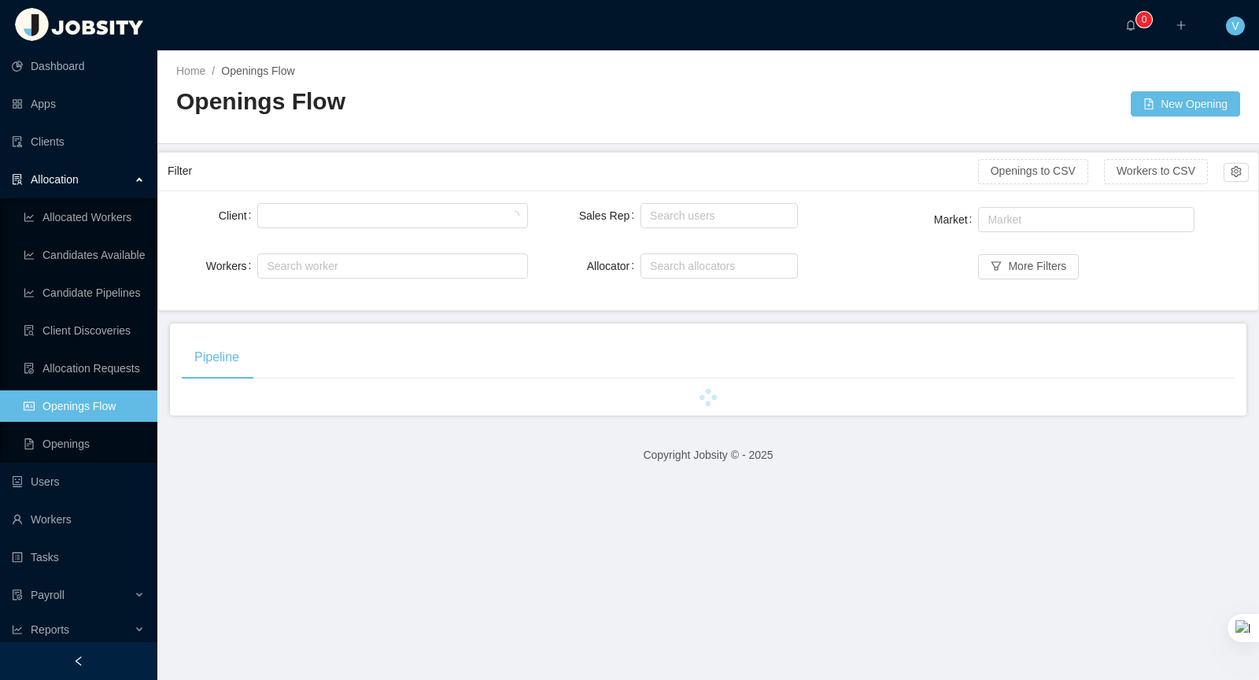
click at [405, 227] on div at bounding box center [392, 215] width 270 height 31
click at [405, 223] on div at bounding box center [390, 216] width 256 height 24
type input "****"
click at [382, 222] on div "ager" at bounding box center [390, 216] width 256 height 24
type input "*****"
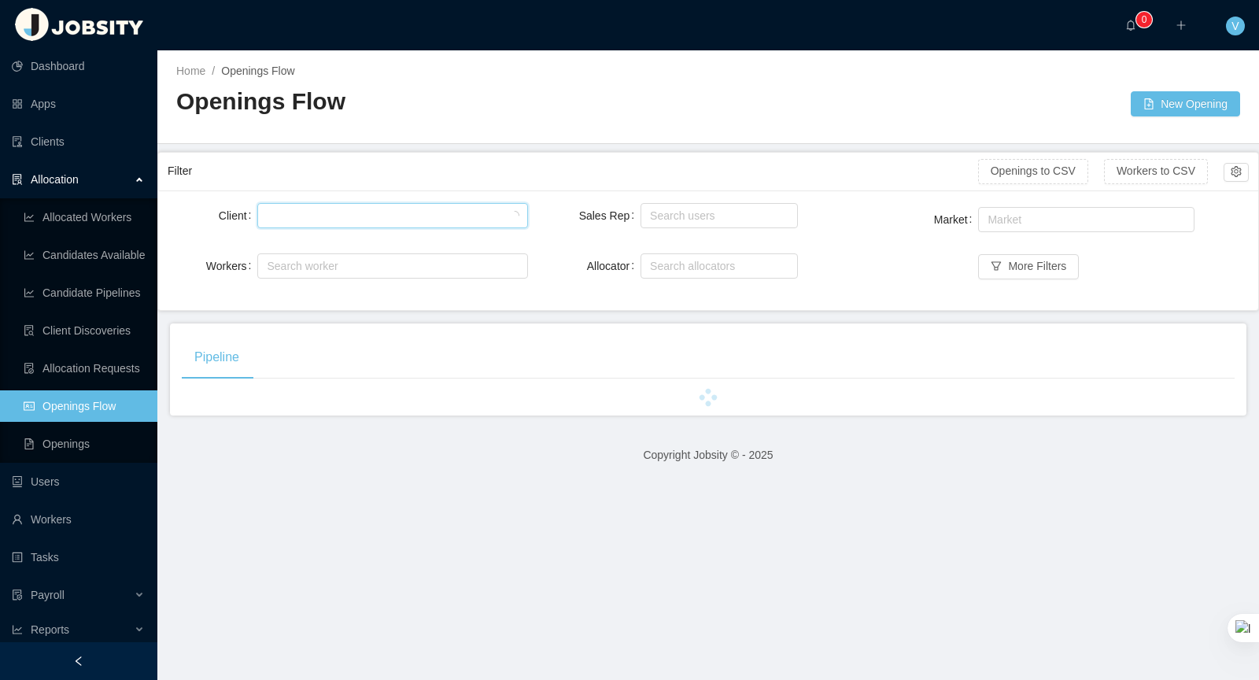
click at [257, 203] on div at bounding box center [392, 215] width 270 height 25
click at [294, 204] on div at bounding box center [390, 216] width 256 height 24
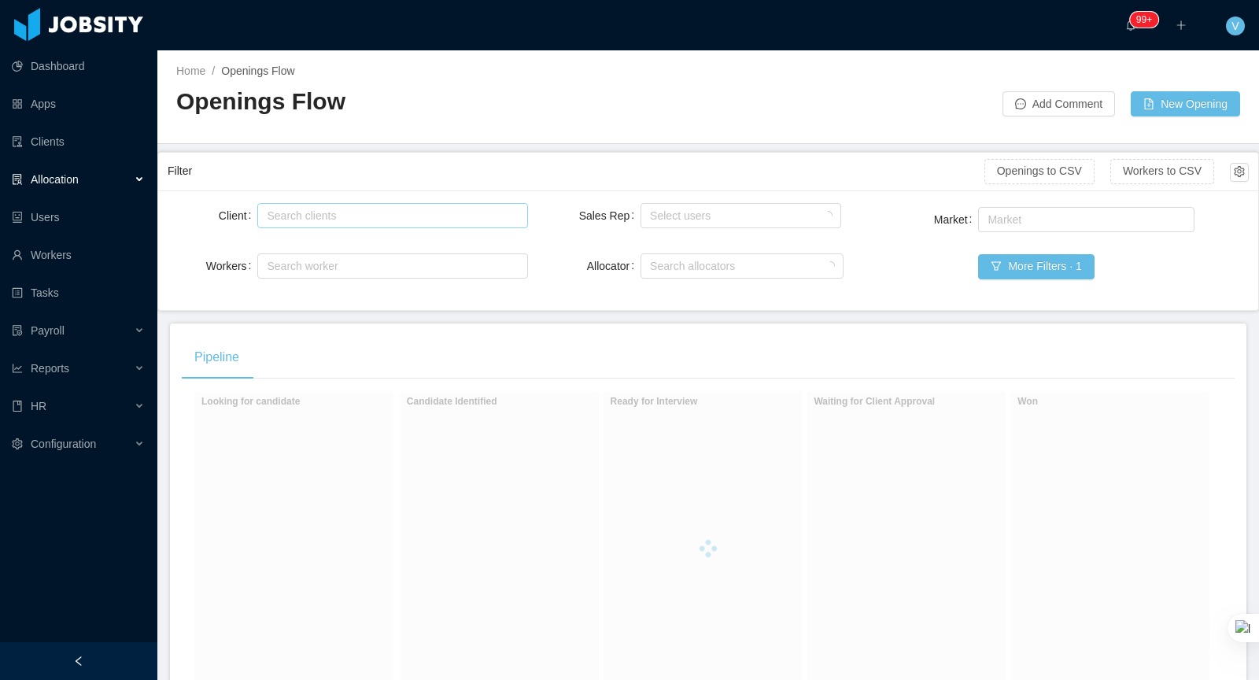
click at [384, 214] on div "Search clients" at bounding box center [389, 216] width 244 height 16
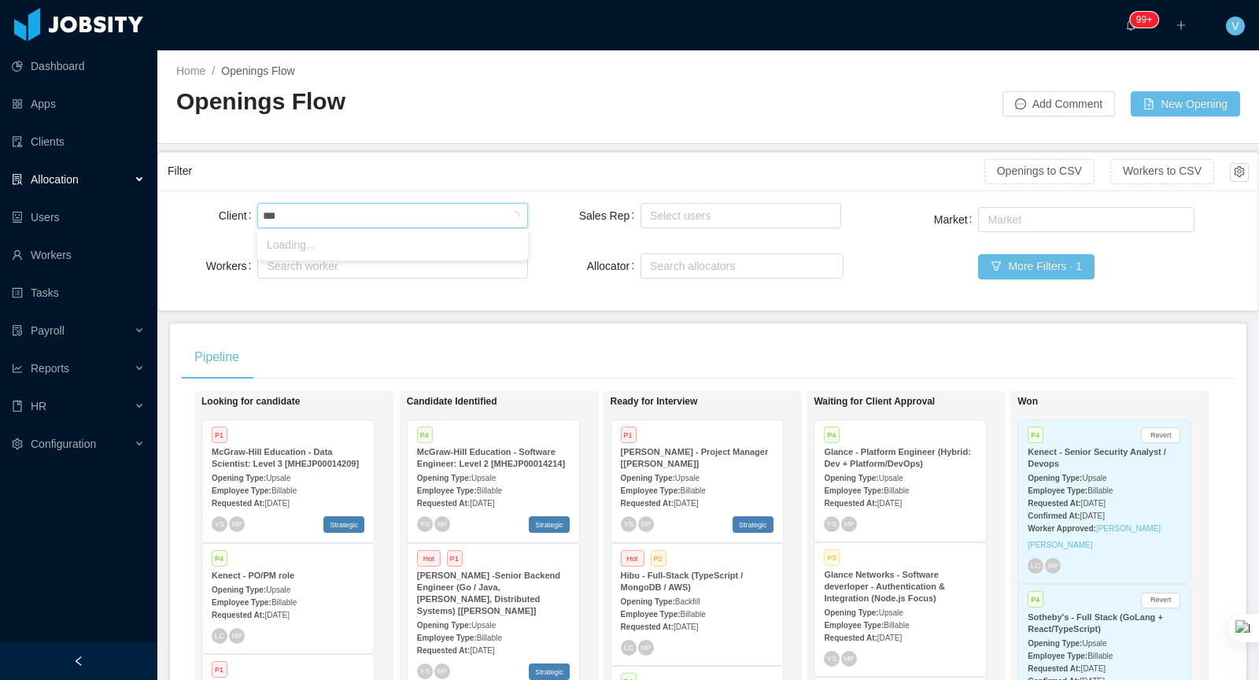
type input "****"
click at [325, 242] on li "Agero, Inc." at bounding box center [392, 244] width 271 height 25
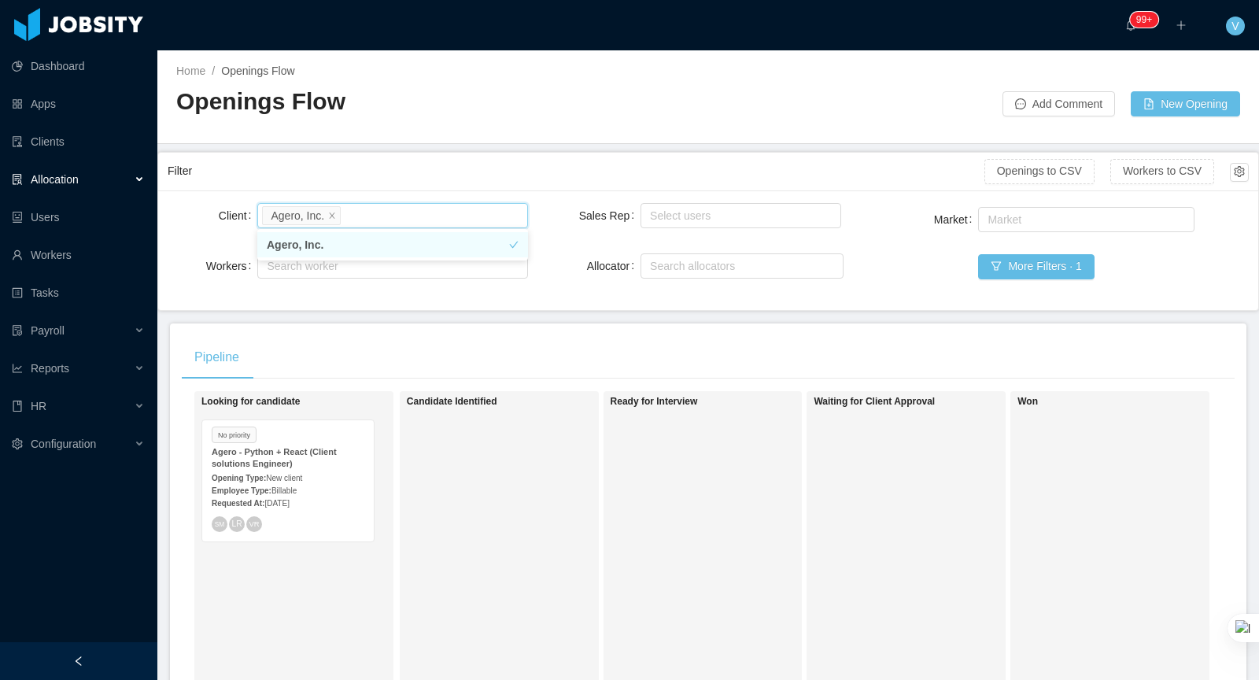
click at [334, 472] on div "Opening Type: New client" at bounding box center [288, 477] width 153 height 17
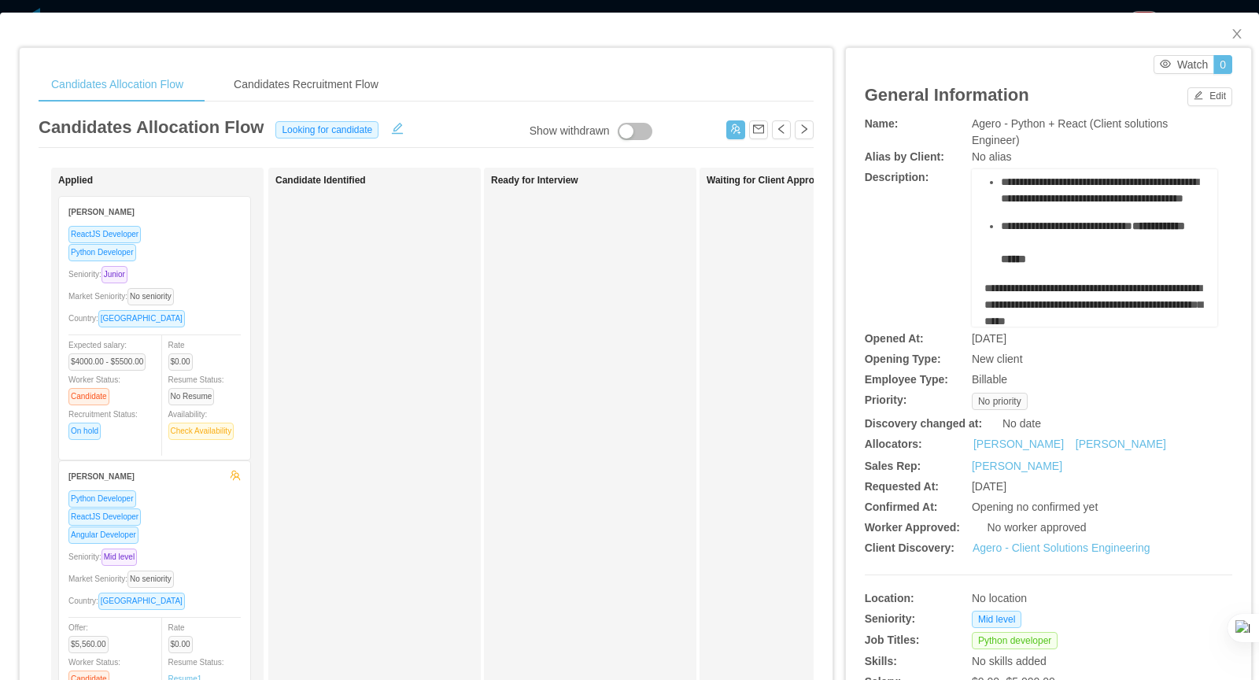
scroll to position [76, 0]
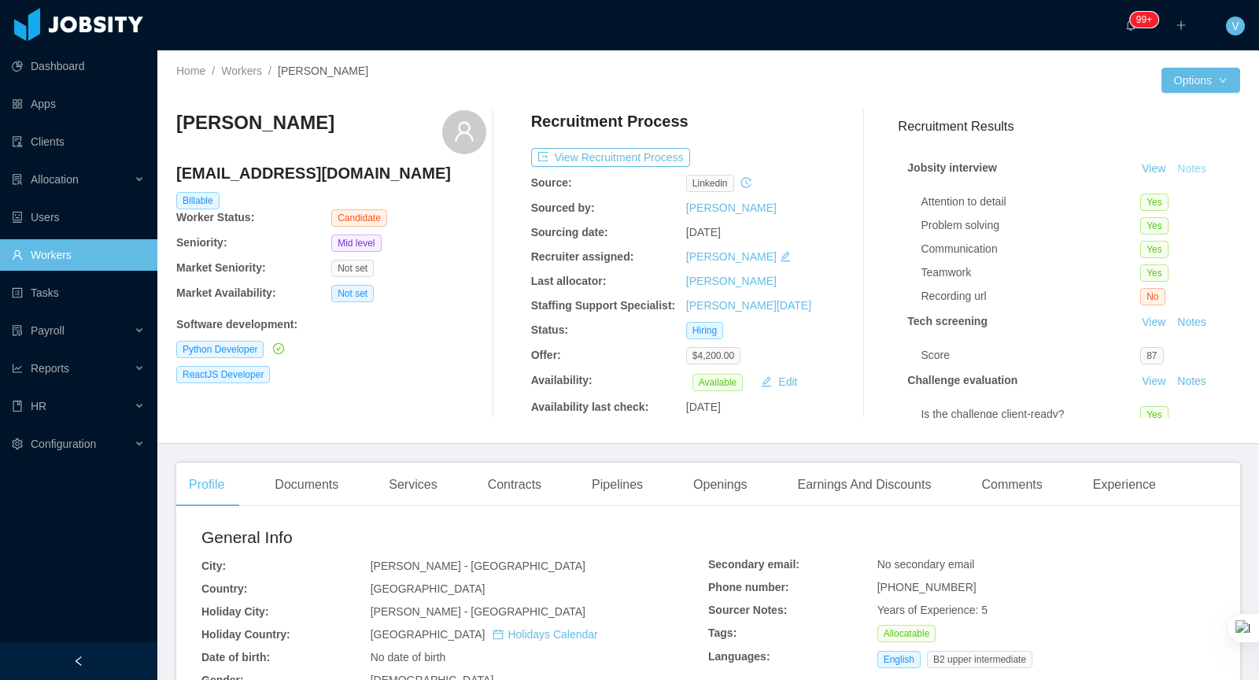
click at [1208, 172] on button "Notes" at bounding box center [1192, 169] width 42 height 19
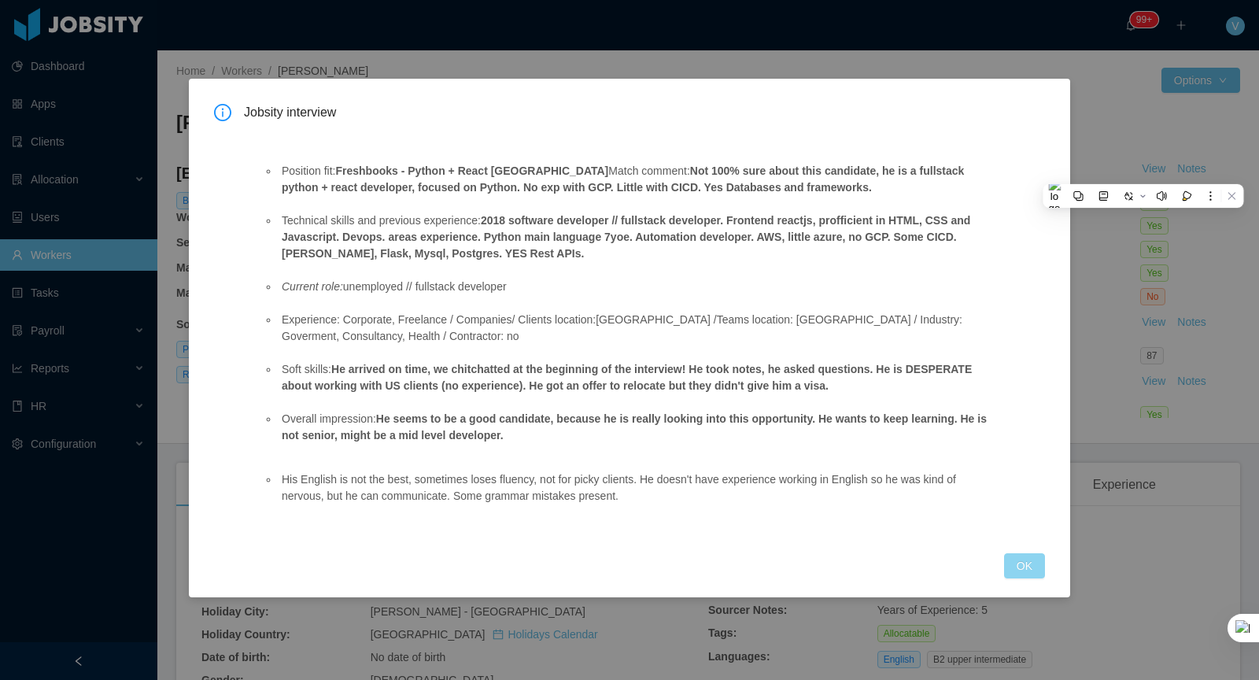
click at [1022, 571] on button "OK" at bounding box center [1024, 565] width 41 height 25
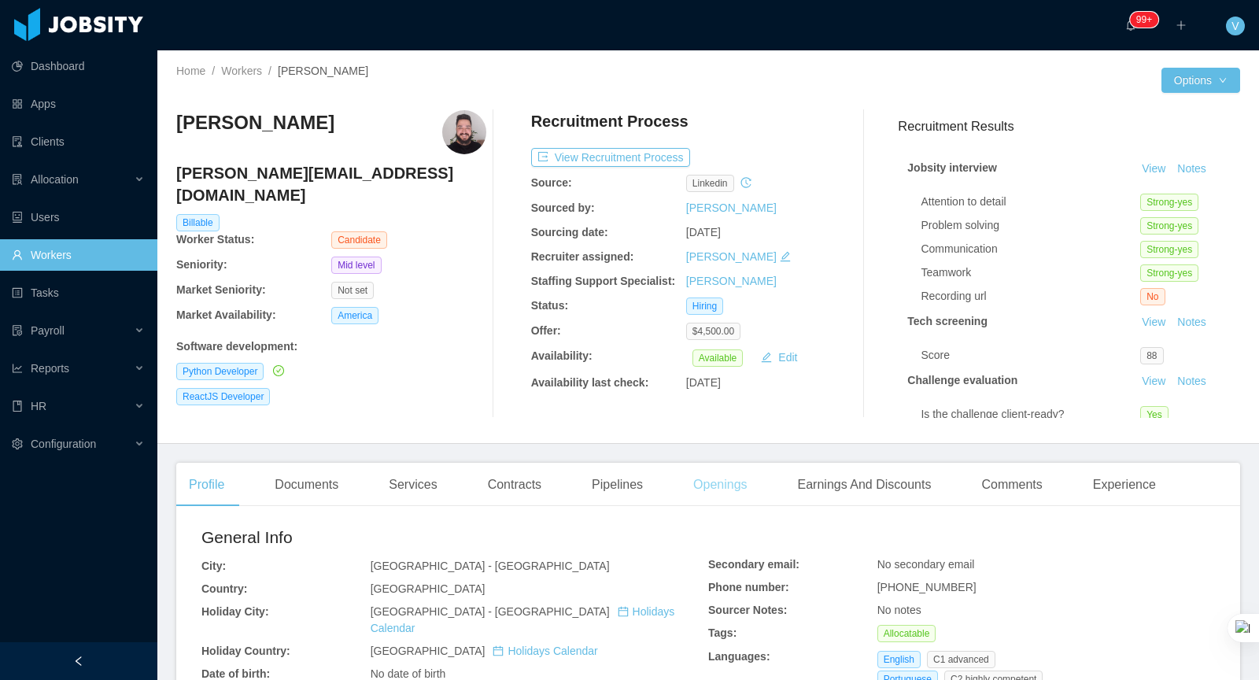
click at [712, 483] on div "Openings" at bounding box center [720, 485] width 79 height 44
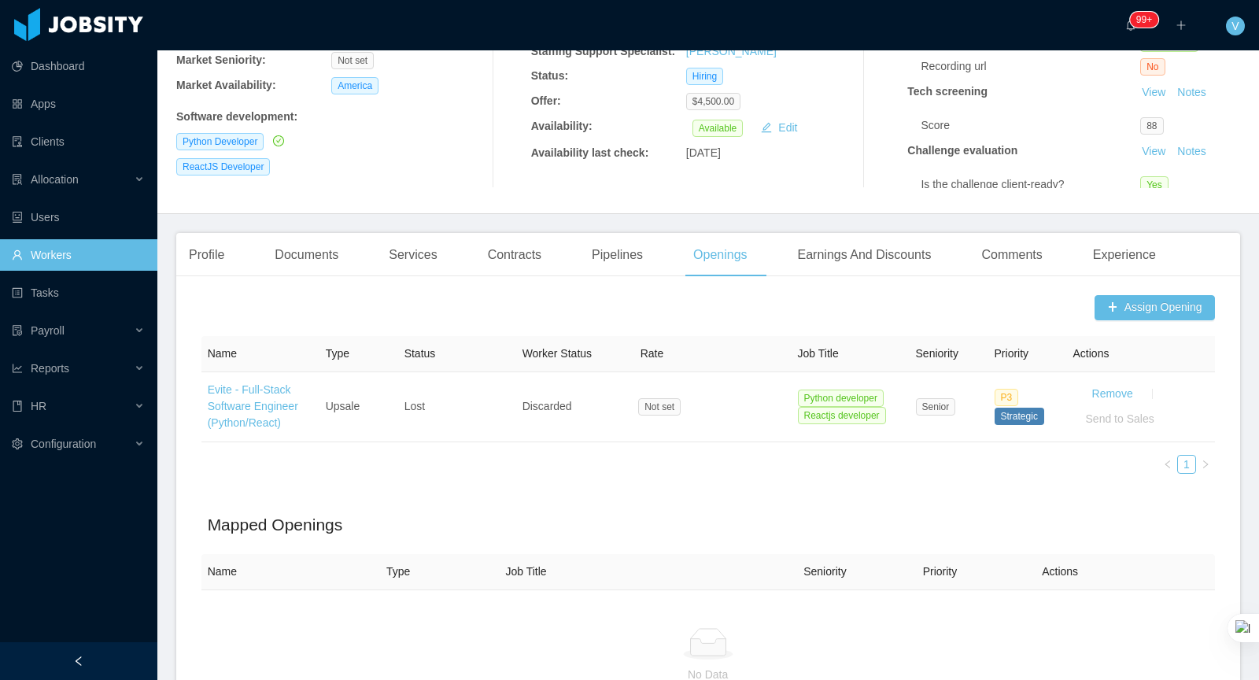
scroll to position [193, 0]
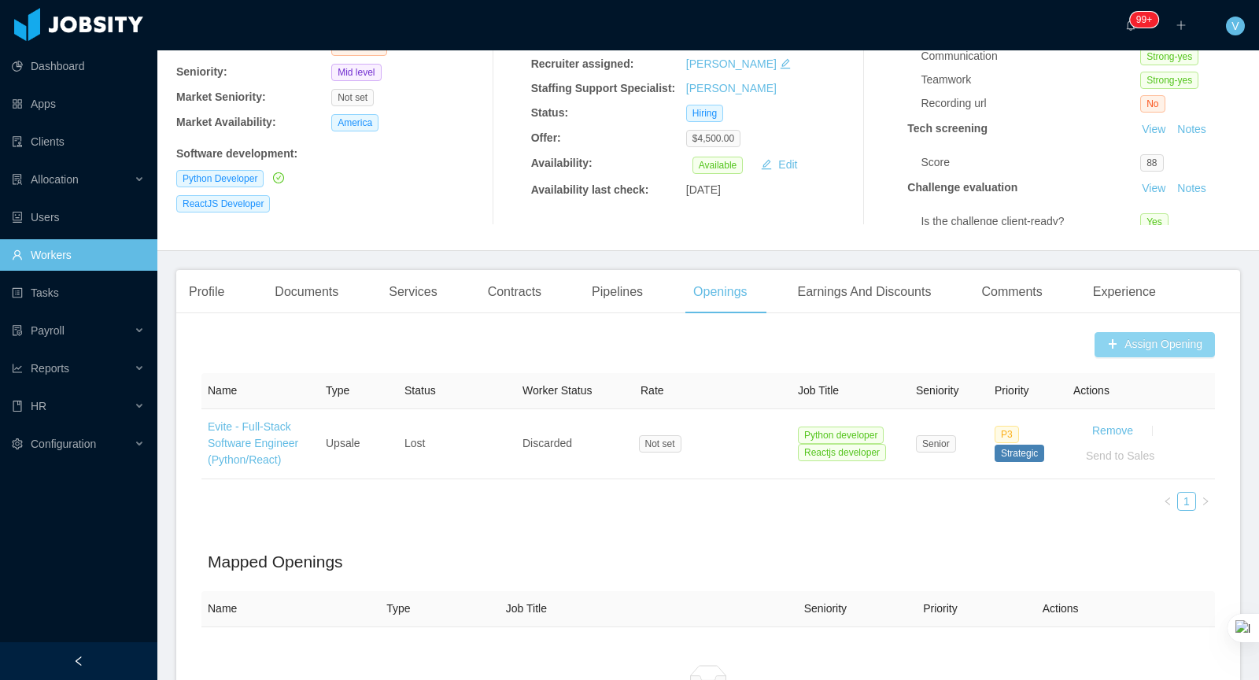
click at [1105, 355] on button "Assign Opening" at bounding box center [1155, 344] width 120 height 25
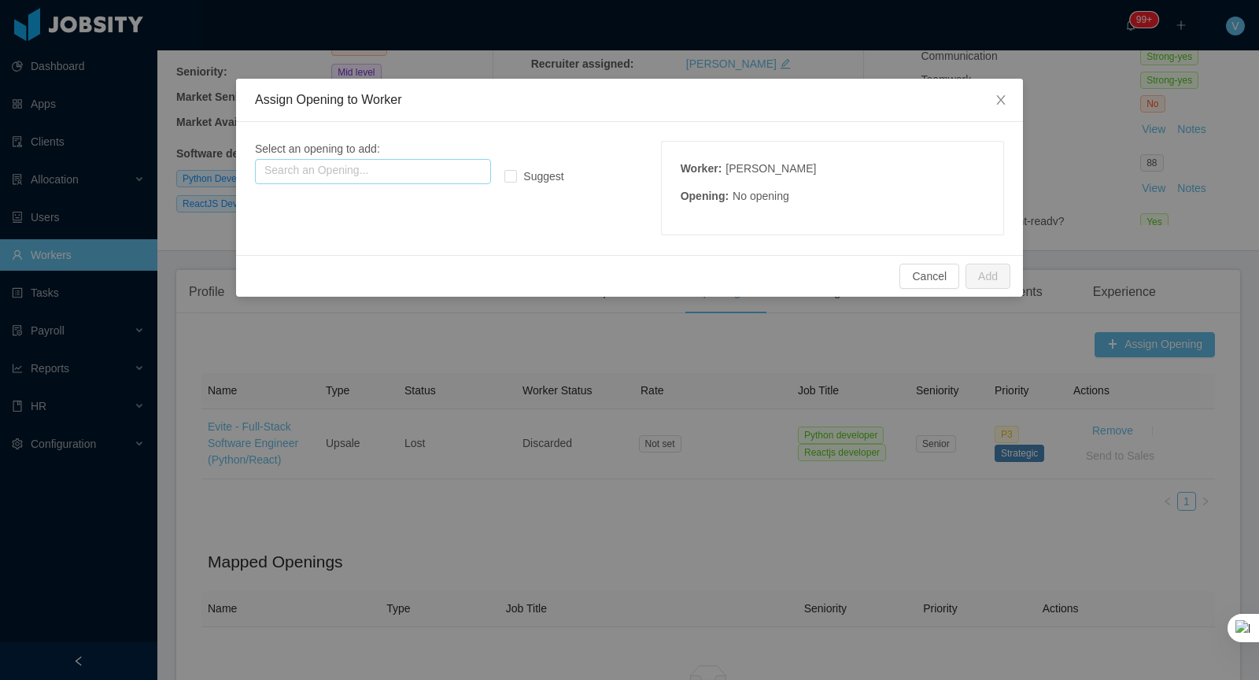
click at [445, 160] on input "text" at bounding box center [373, 171] width 236 height 25
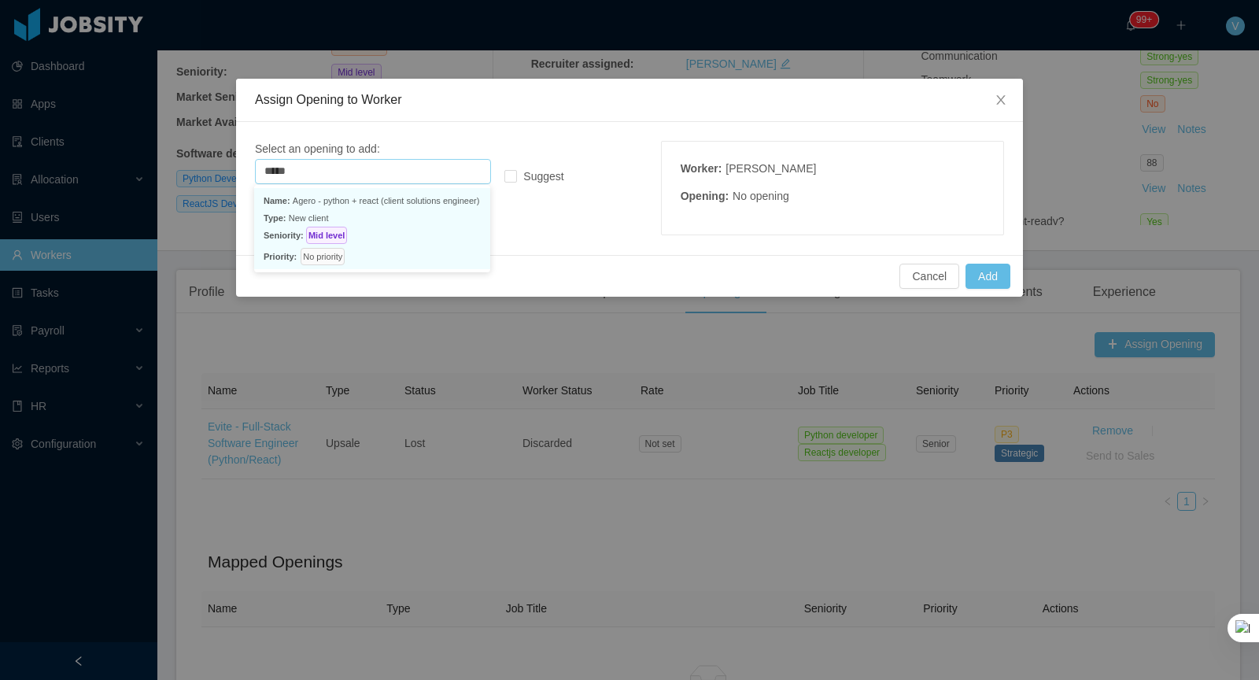
click at [361, 225] on p "Type: New client" at bounding box center [372, 217] width 217 height 17
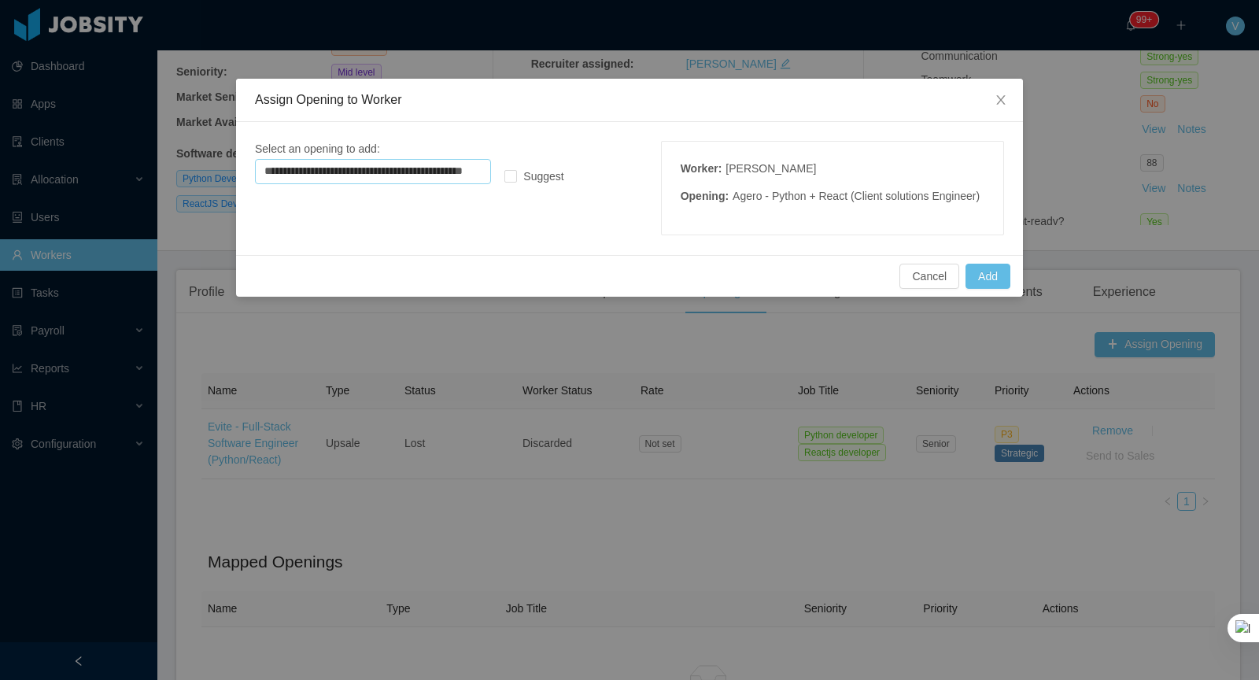
type input "**********"
click at [980, 272] on div "Cancel Add" at bounding box center [629, 276] width 787 height 42
click at [982, 287] on button "Add" at bounding box center [988, 276] width 45 height 25
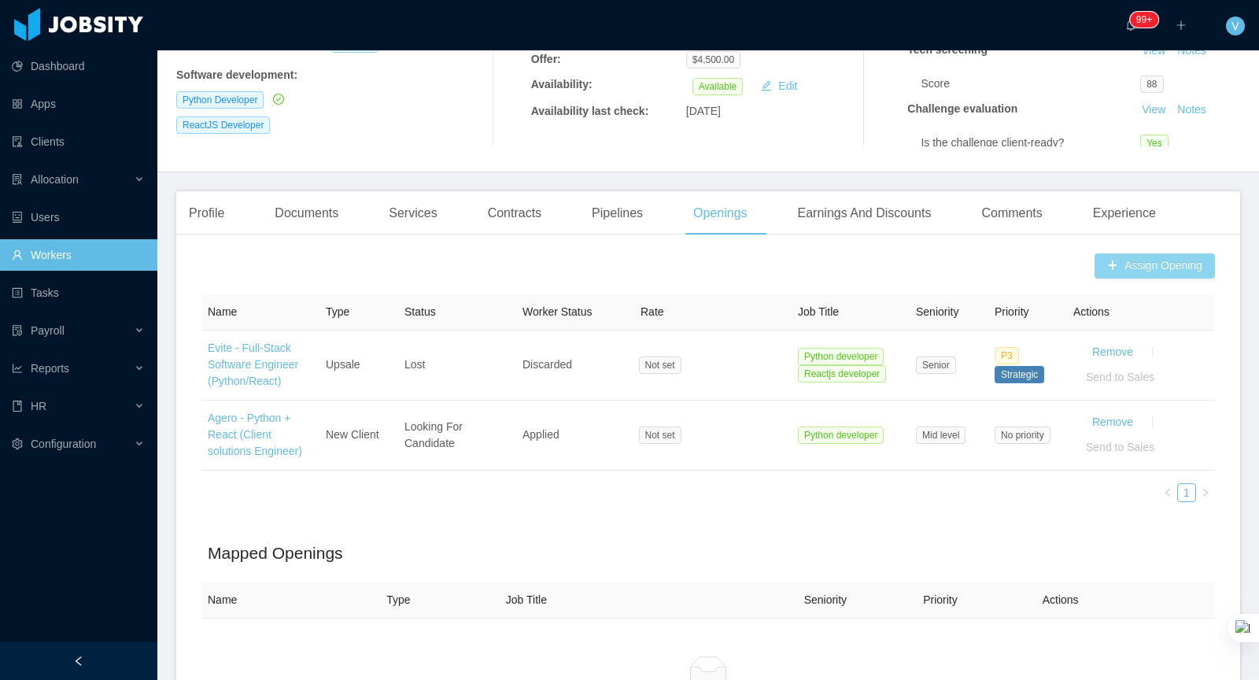
scroll to position [0, 0]
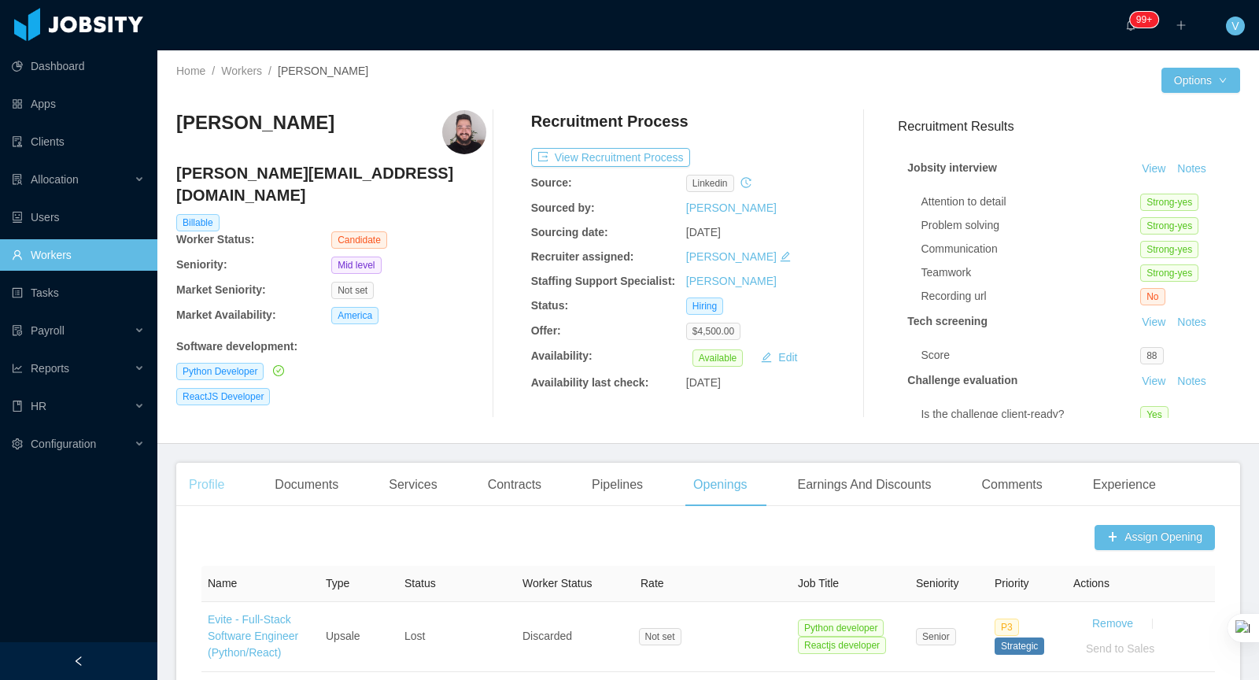
click at [234, 469] on div "Profile" at bounding box center [206, 485] width 61 height 44
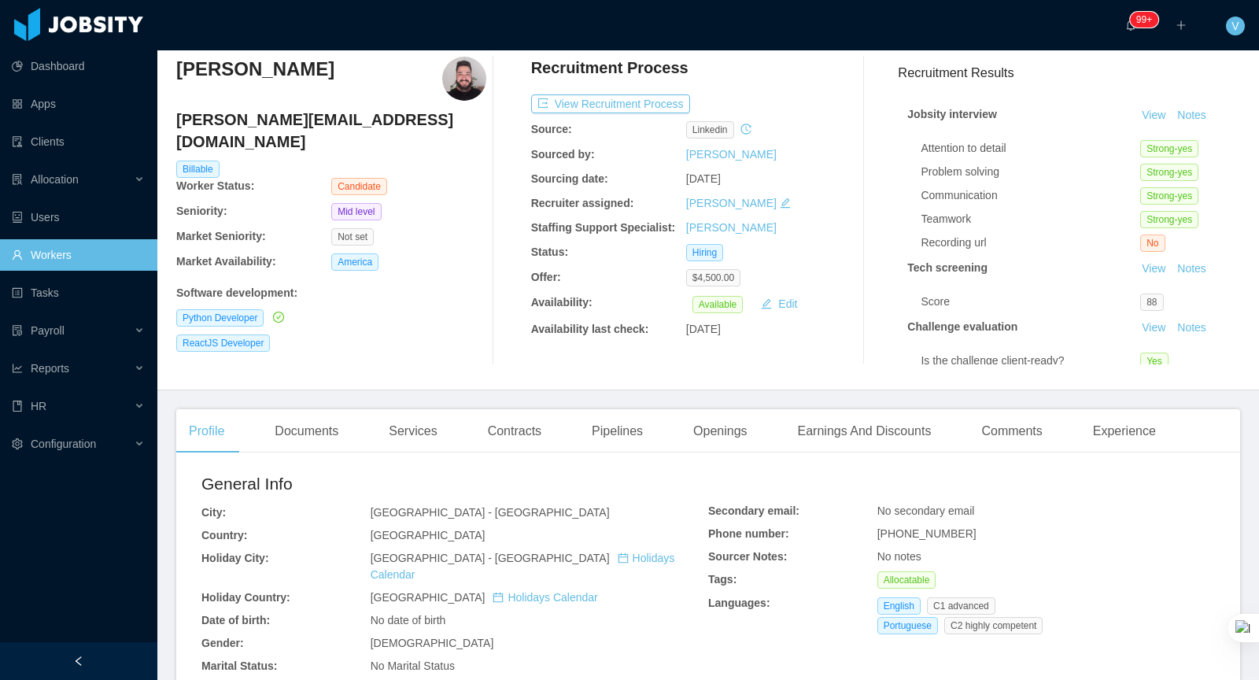
scroll to position [50, 0]
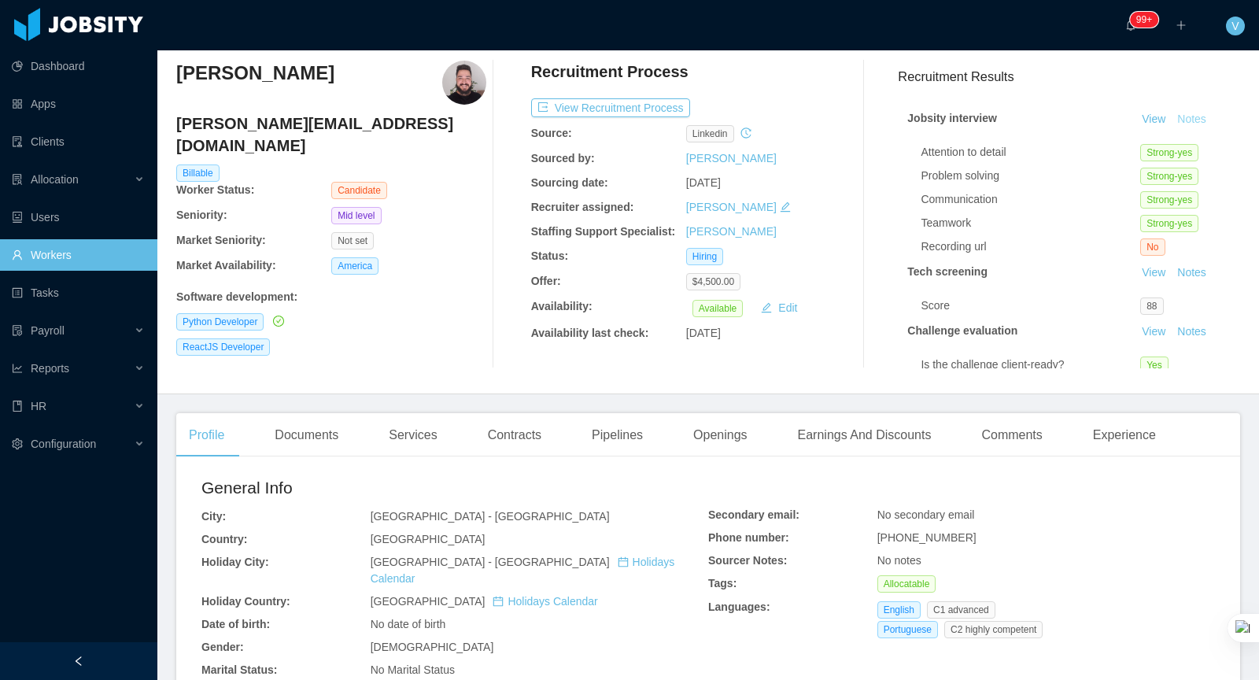
click at [1203, 122] on button "Notes" at bounding box center [1192, 119] width 42 height 19
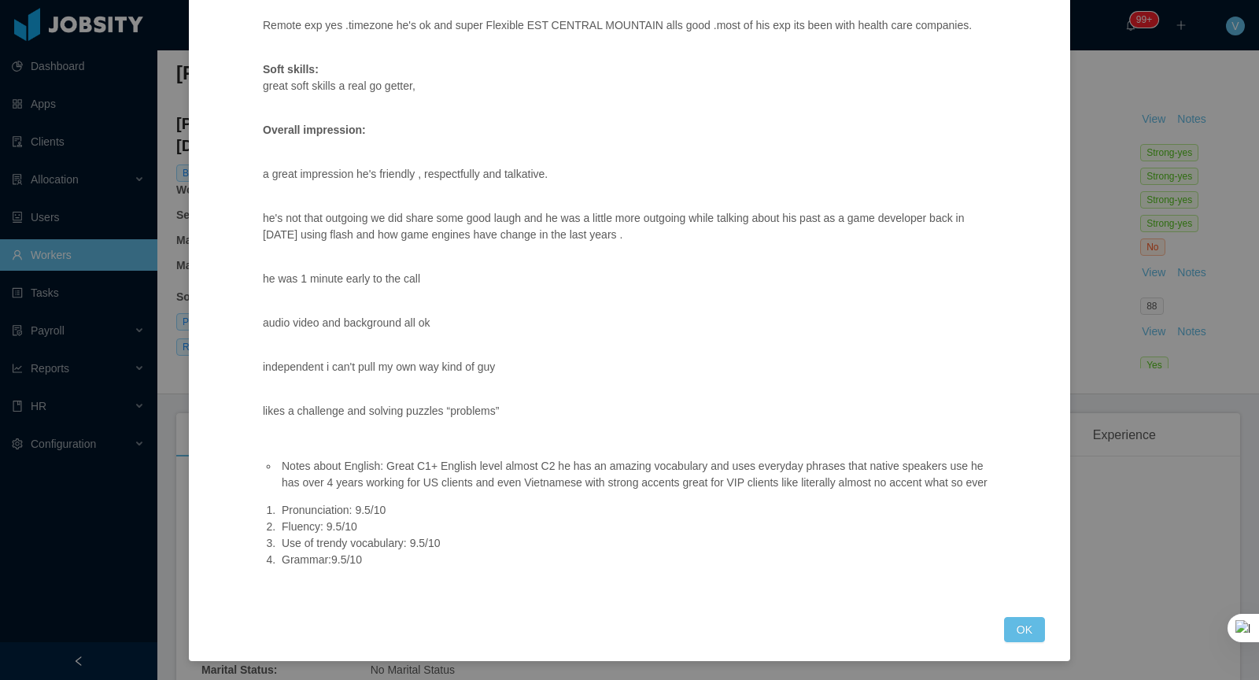
scroll to position [1065, 0]
click at [1115, 448] on div "Jobsity interview Position fit: Evite - Full-Stack Software Engineer (Python/Re…" at bounding box center [629, 340] width 1259 height 680
click at [1036, 636] on button "OK" at bounding box center [1024, 629] width 41 height 25
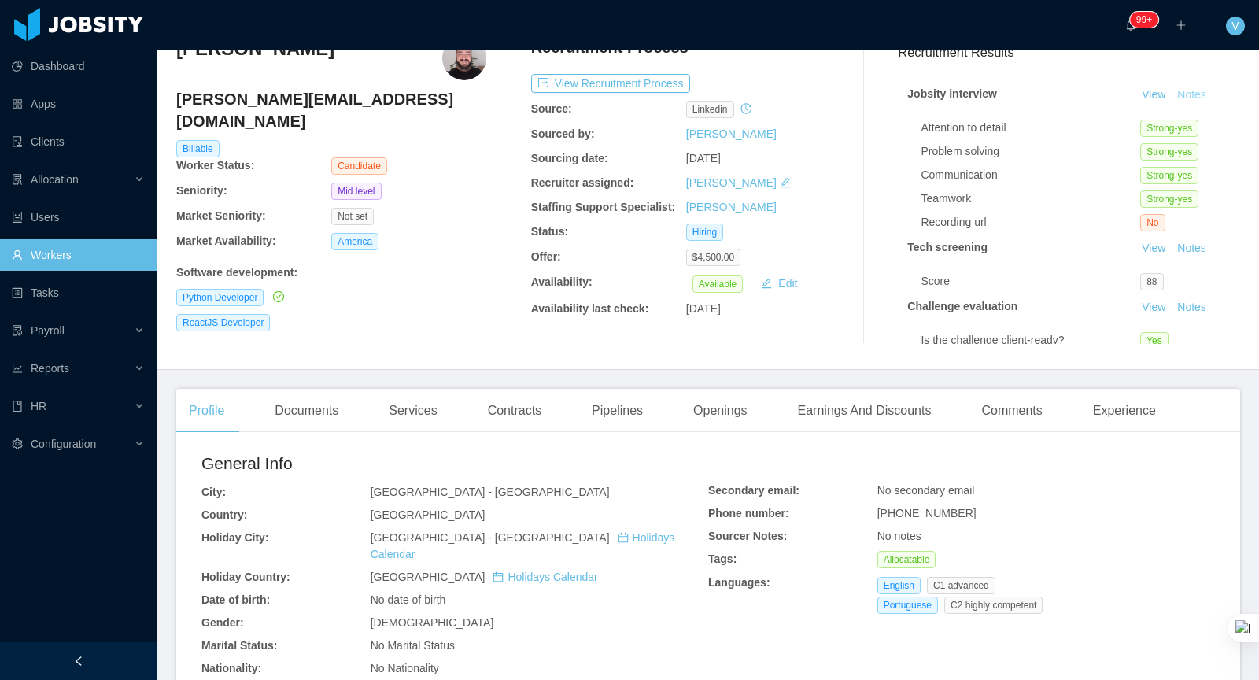
scroll to position [0, 0]
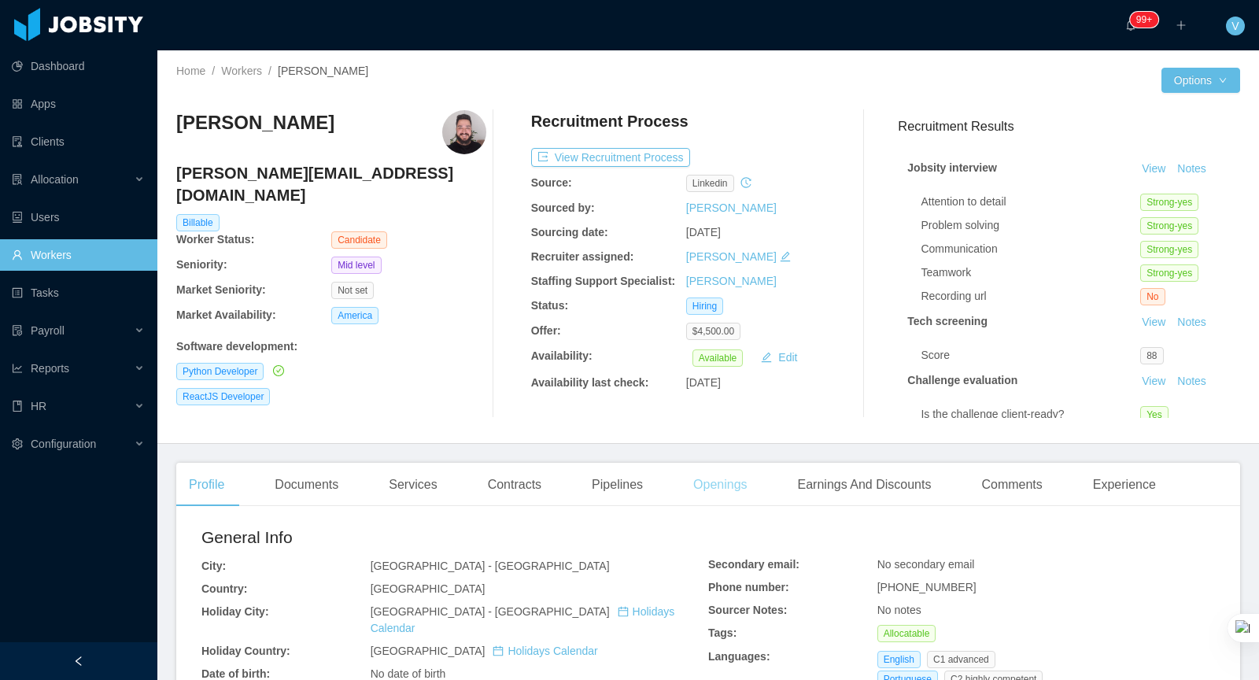
click at [722, 476] on div "Openings" at bounding box center [720, 485] width 79 height 44
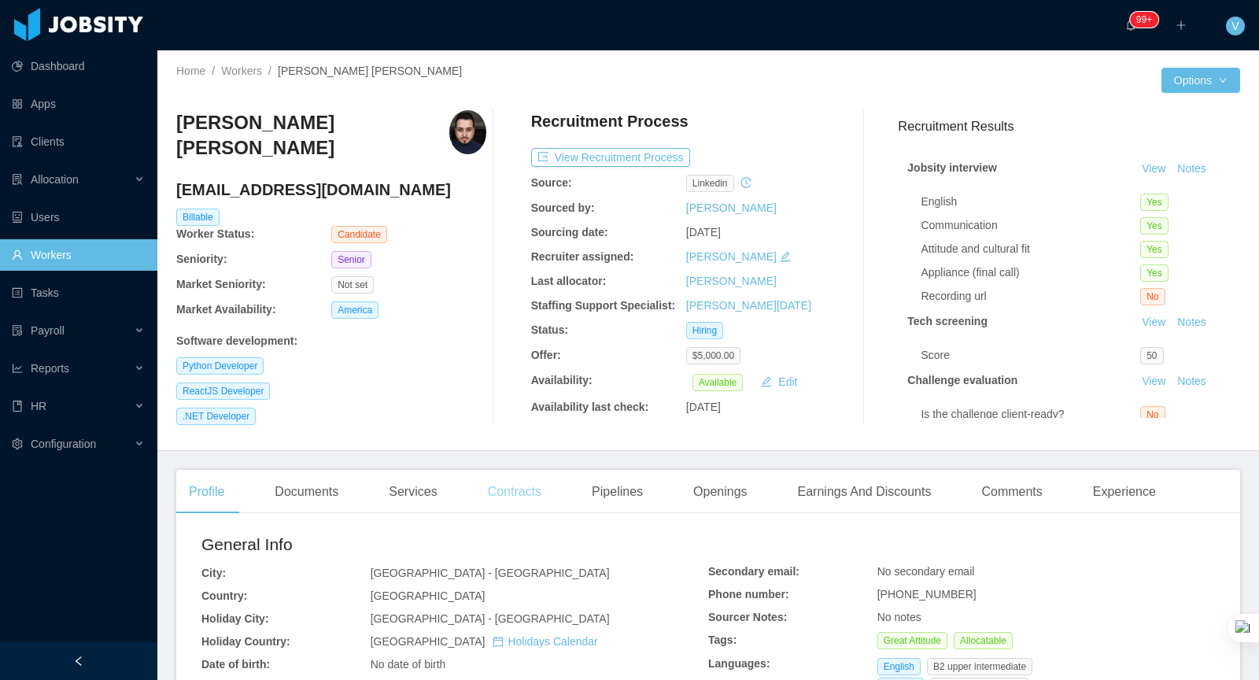
click at [511, 474] on div "Contracts" at bounding box center [514, 492] width 79 height 44
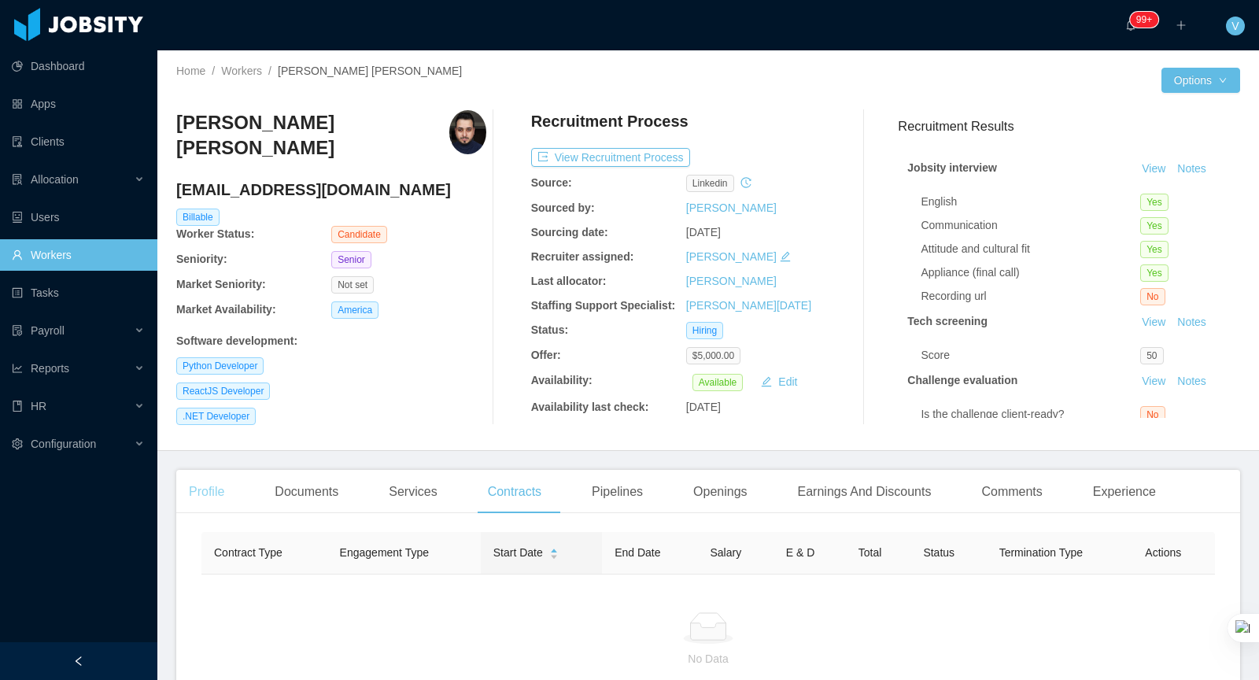
click at [211, 494] on div "Profile" at bounding box center [206, 492] width 61 height 44
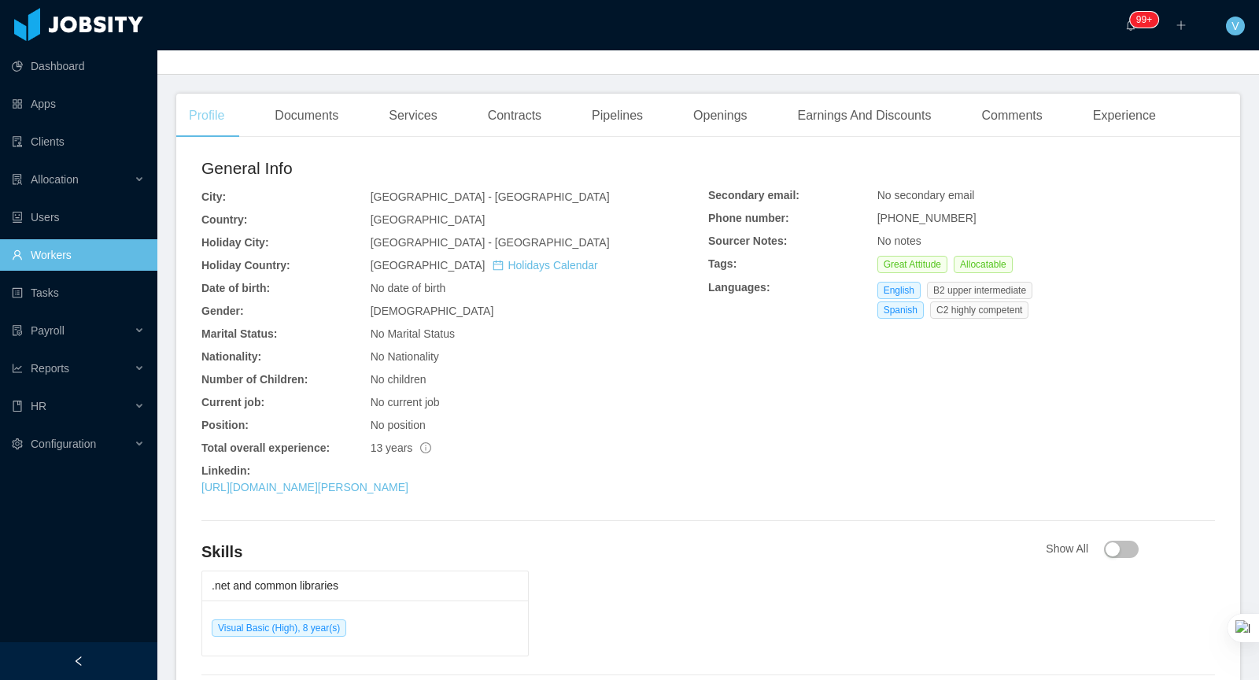
scroll to position [493, 0]
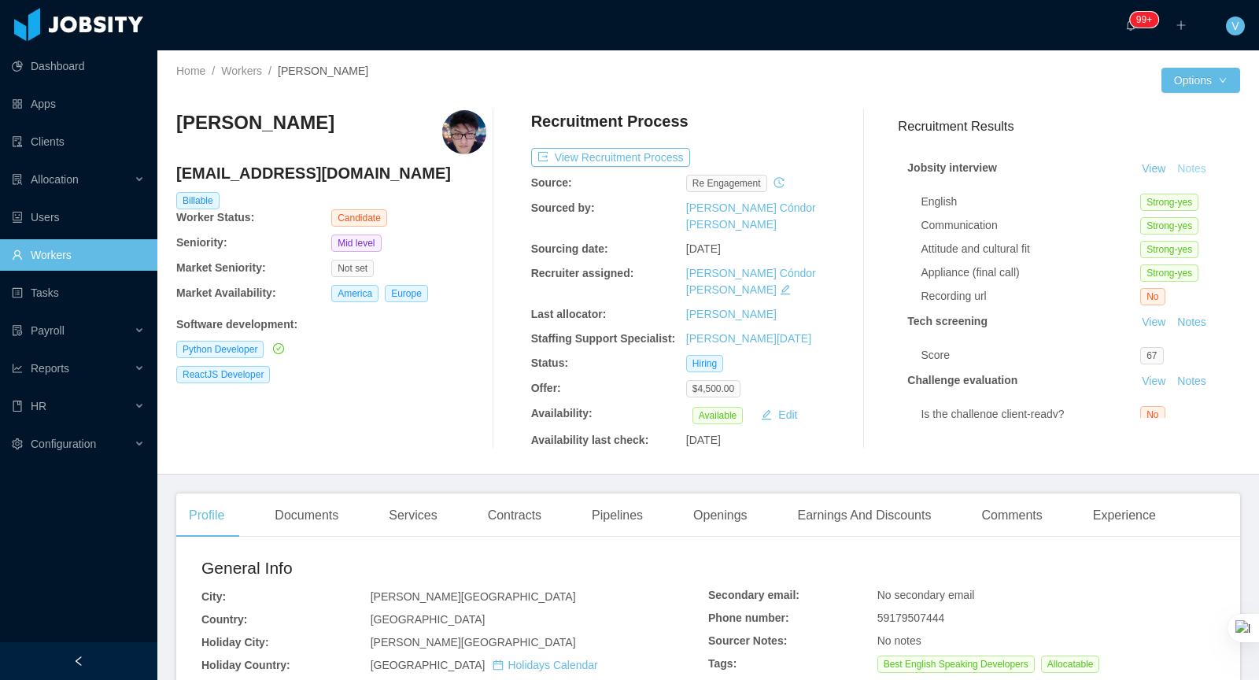
click at [1201, 167] on button "Notes" at bounding box center [1192, 169] width 42 height 19
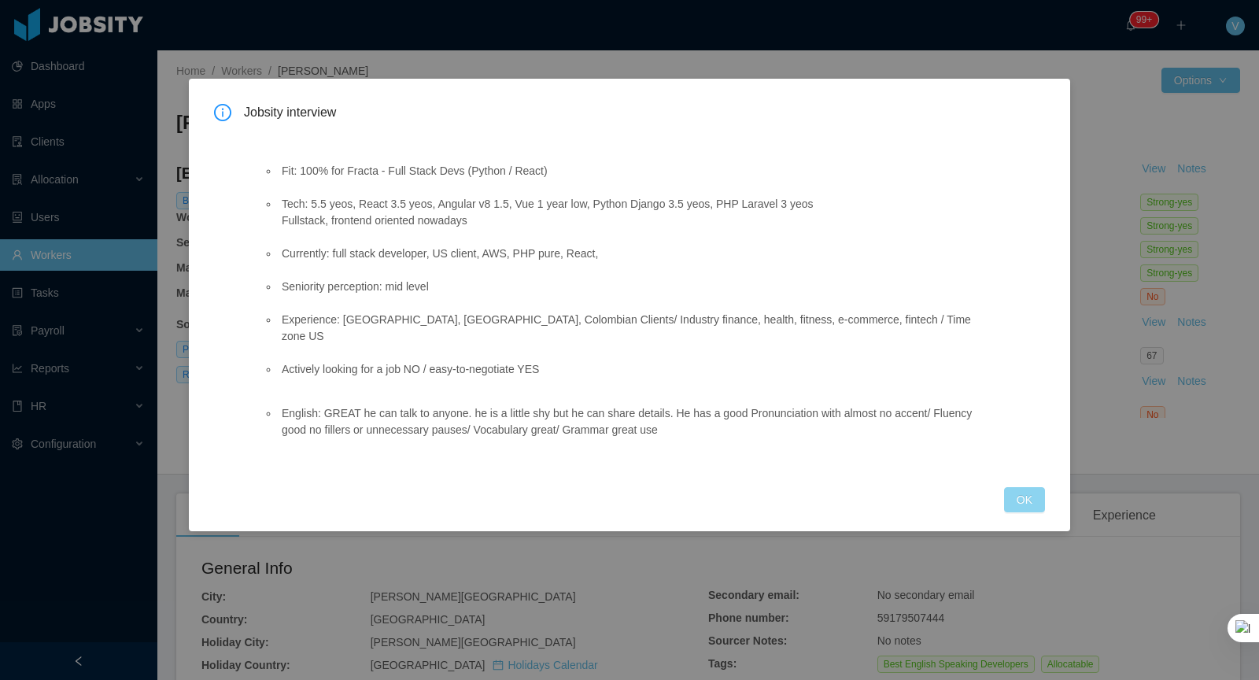
click at [1025, 490] on button "OK" at bounding box center [1024, 499] width 41 height 25
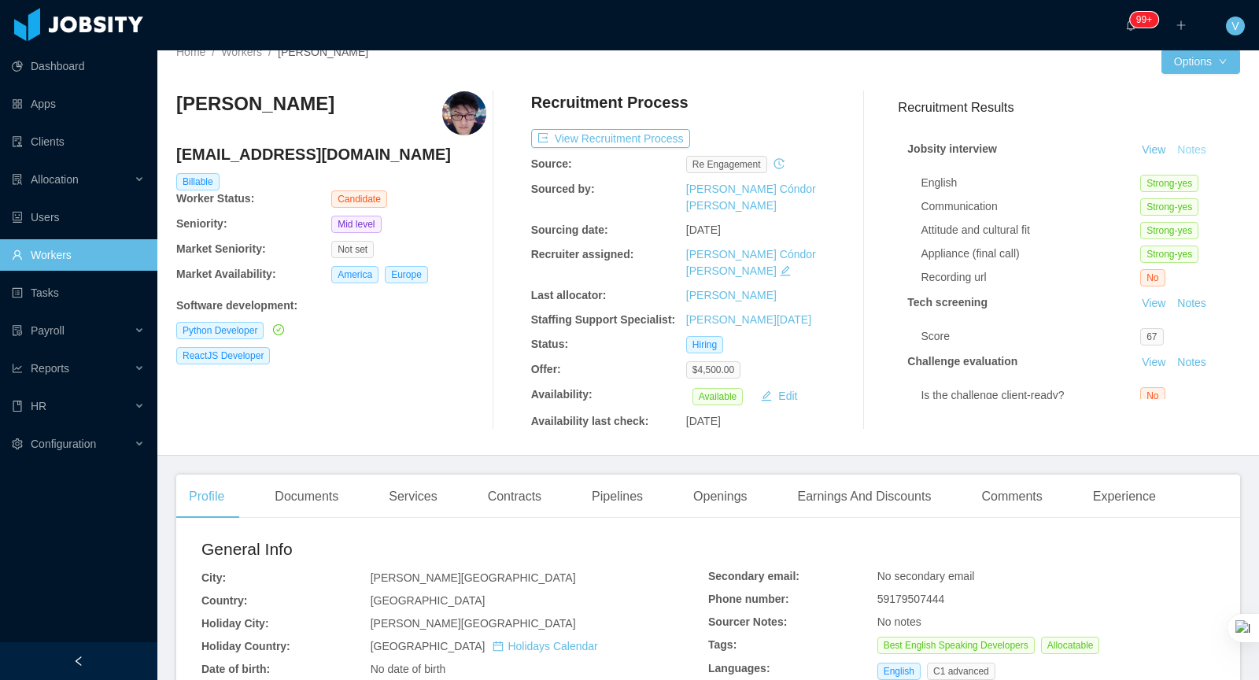
scroll to position [31, 0]
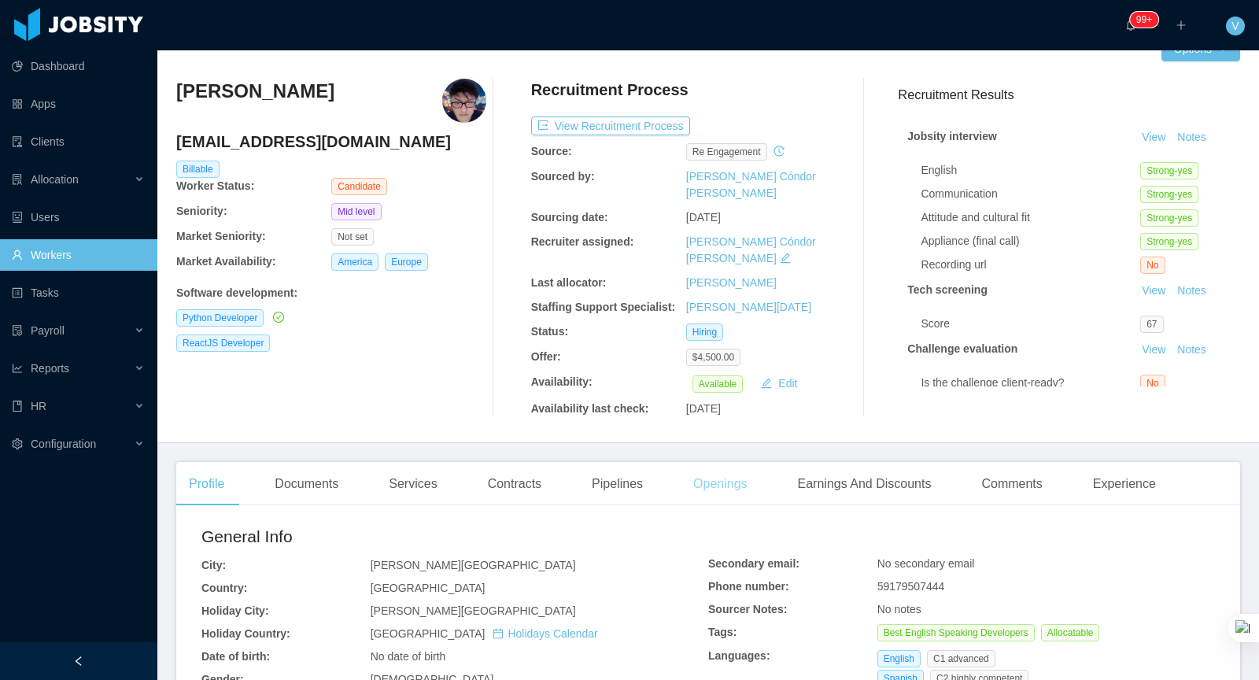
click at [714, 462] on div "Openings" at bounding box center [720, 484] width 79 height 44
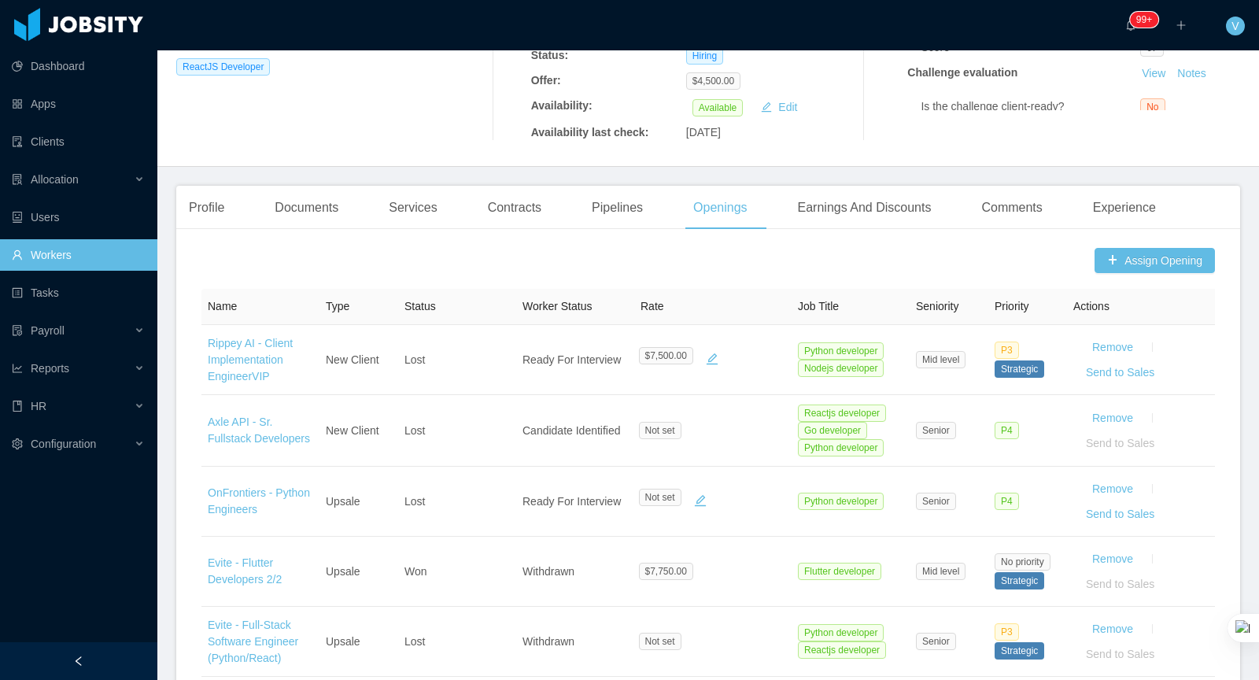
scroll to position [142, 0]
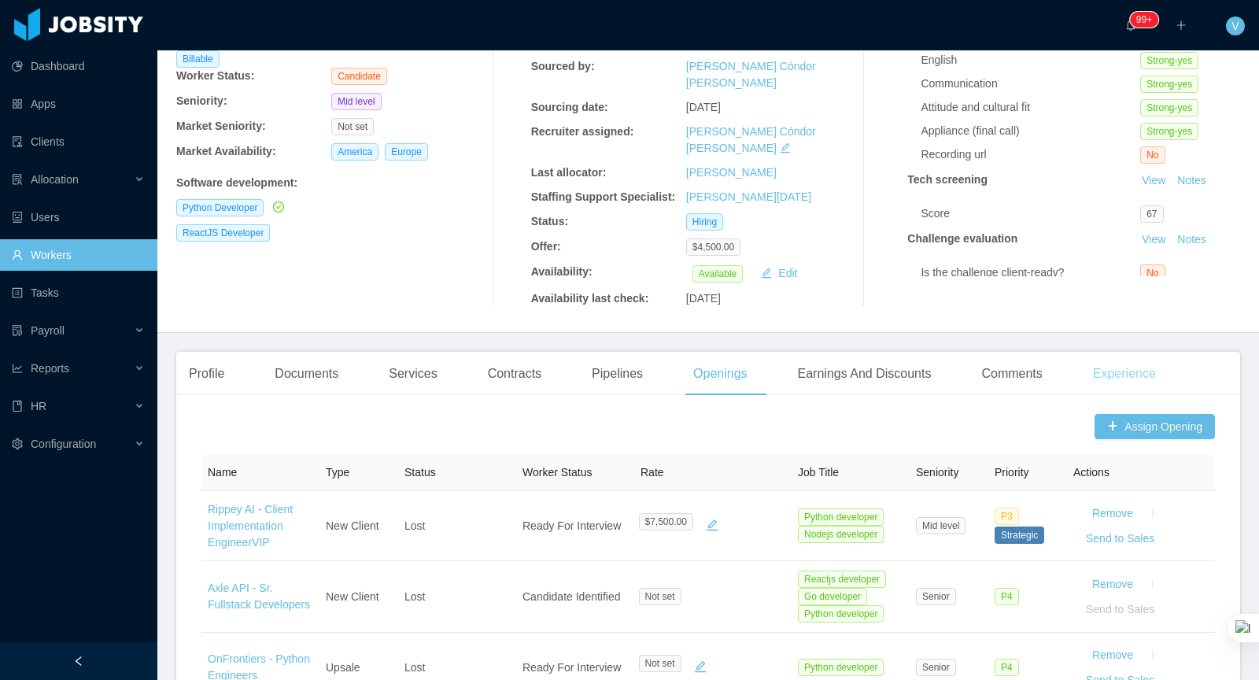
click at [1136, 352] on div "Experience" at bounding box center [1124, 374] width 88 height 44
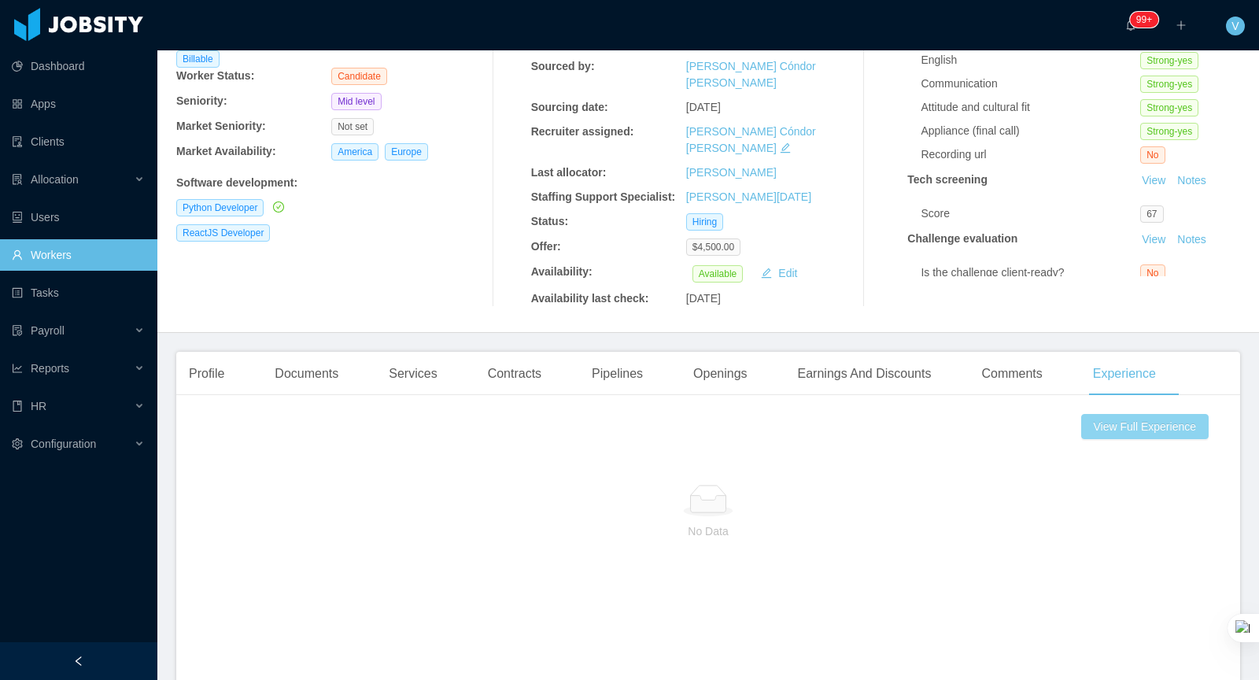
click at [1113, 414] on button "View Full Experience" at bounding box center [1144, 426] width 127 height 25
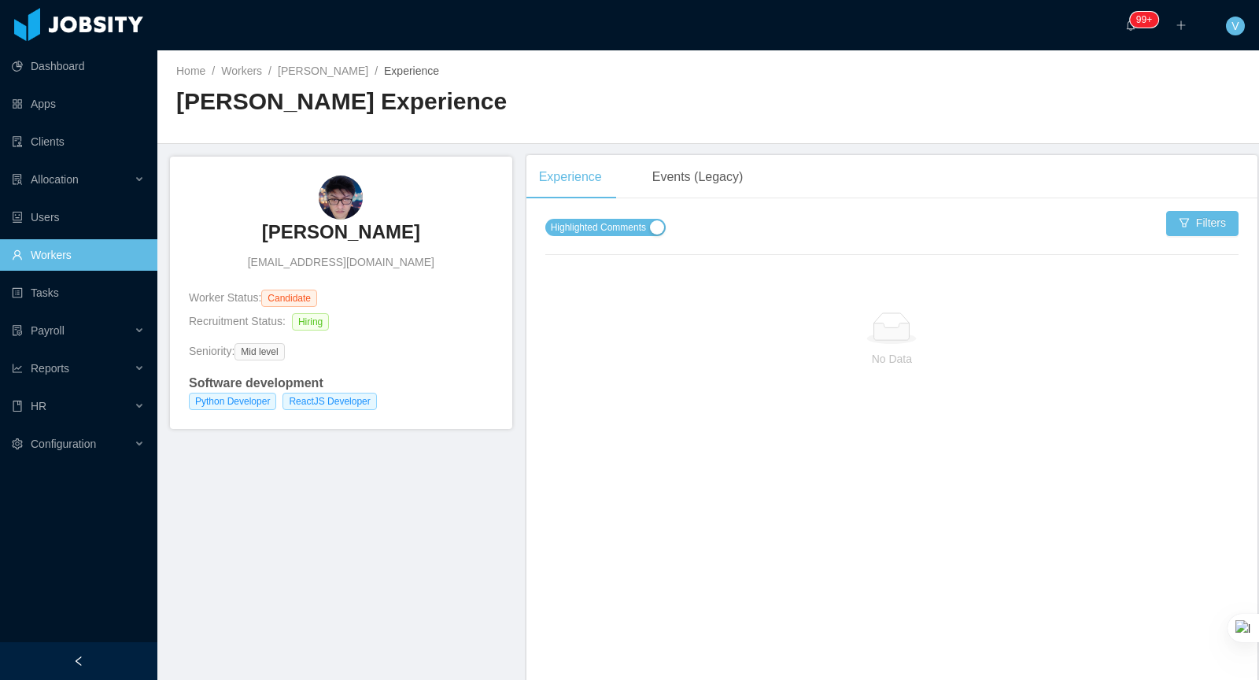
click at [670, 244] on div "Highlighted Comments Filters" at bounding box center [891, 243] width 693 height 64
click at [644, 227] on span "Highlighted Comments" at bounding box center [598, 228] width 95 height 16
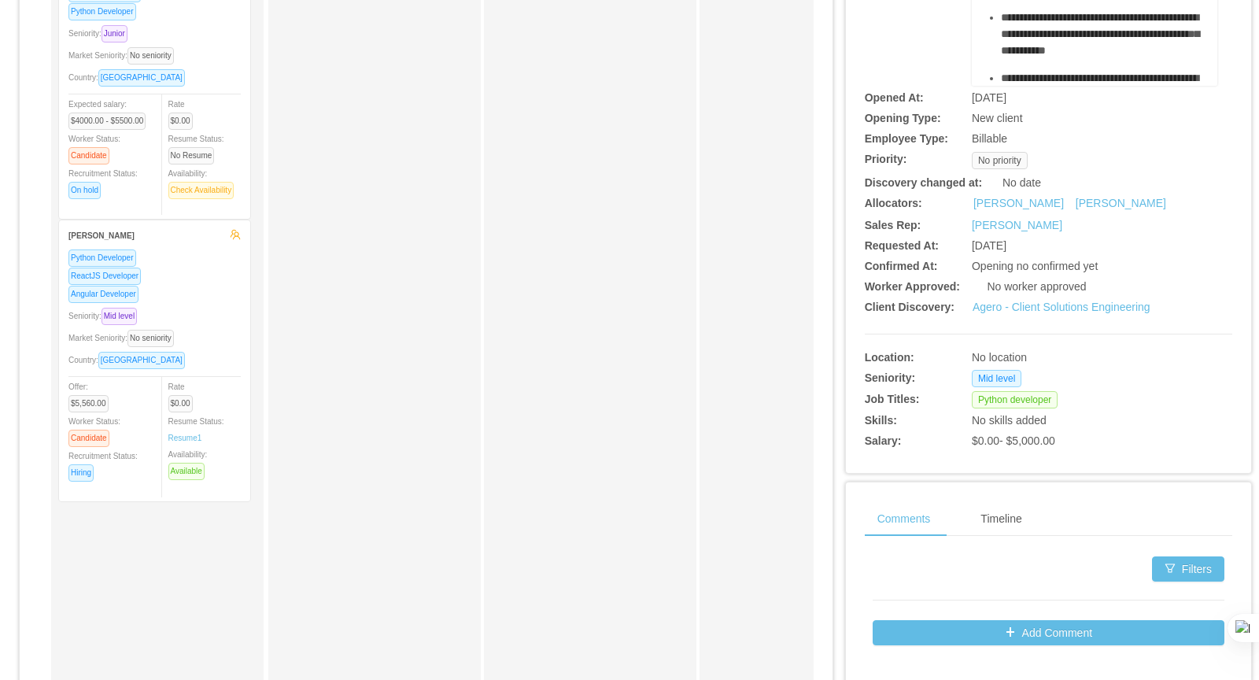
scroll to position [511, 0]
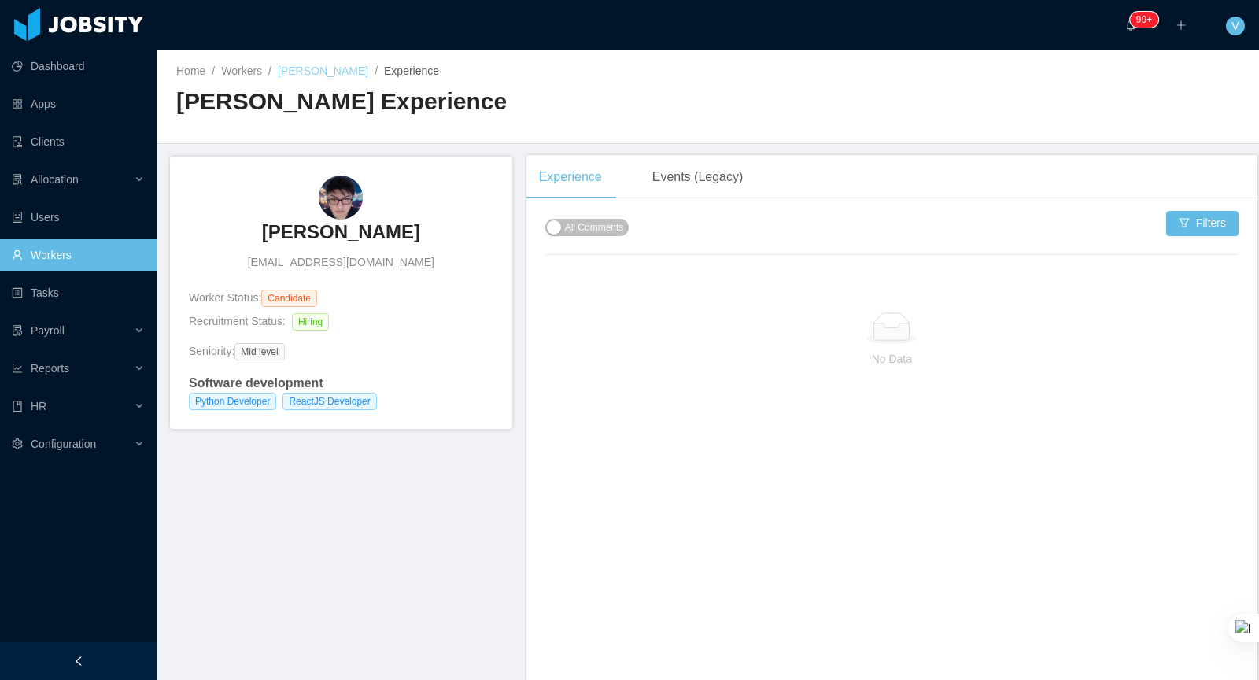
click at [327, 69] on link "[PERSON_NAME]" at bounding box center [323, 71] width 90 height 13
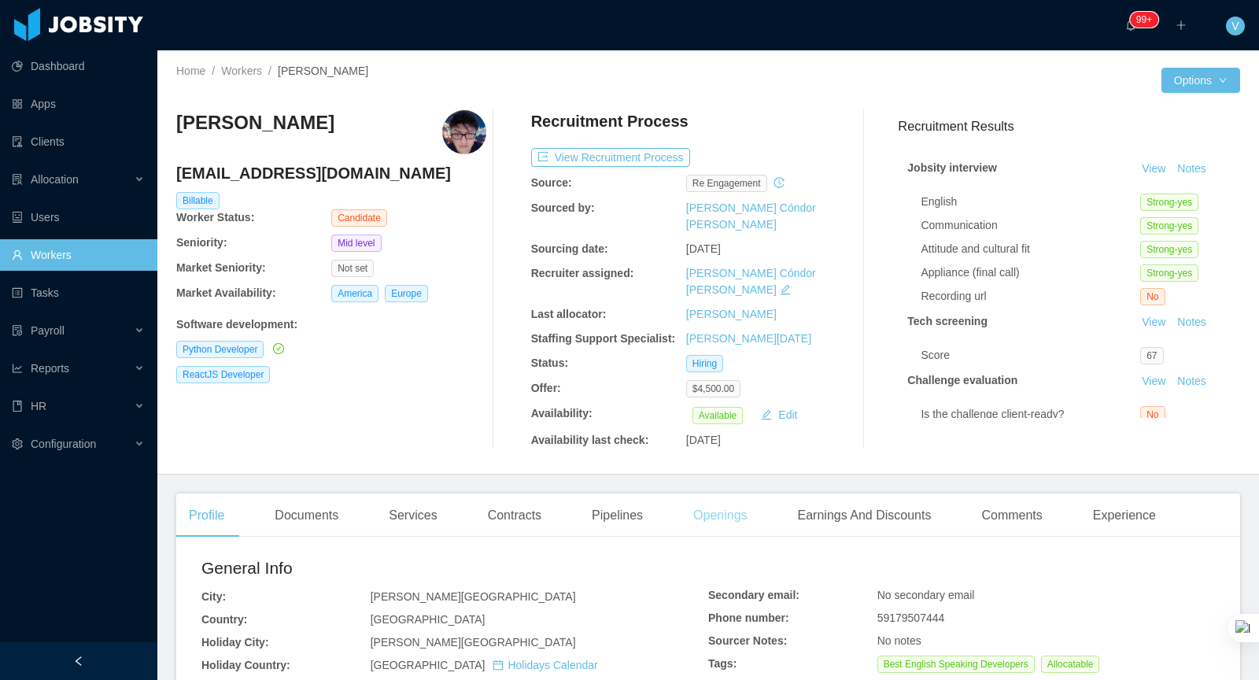
click at [744, 493] on div "Openings" at bounding box center [720, 515] width 79 height 44
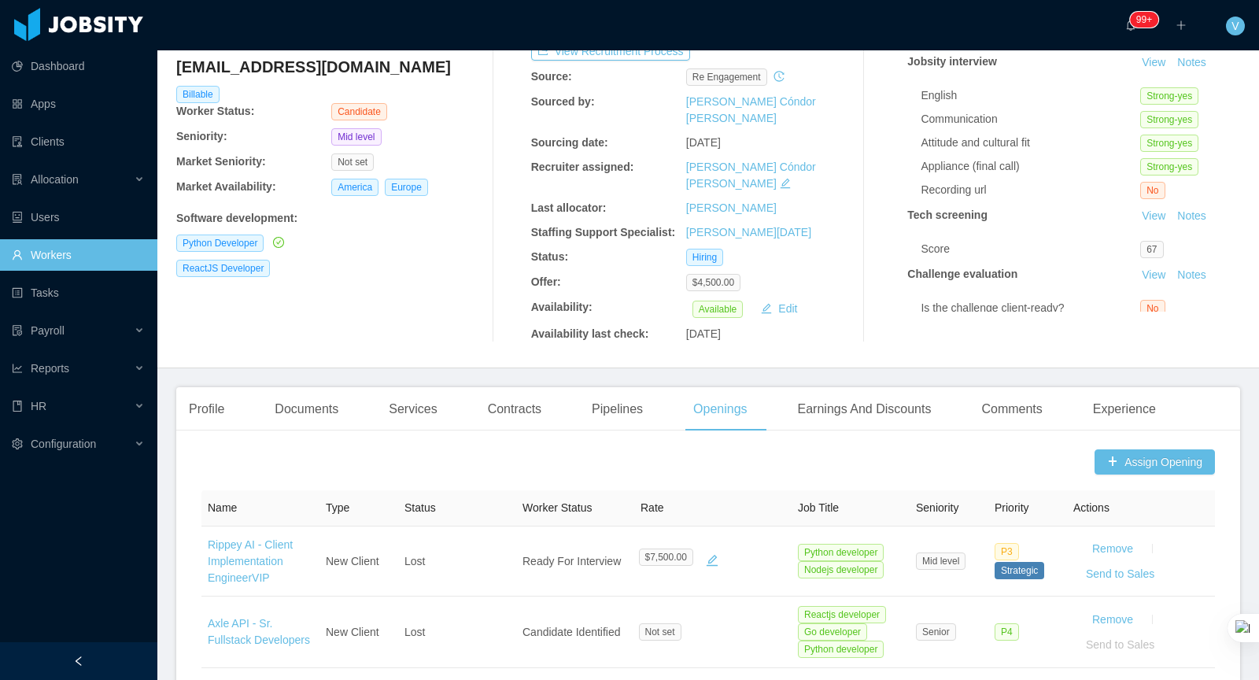
scroll to position [199, 0]
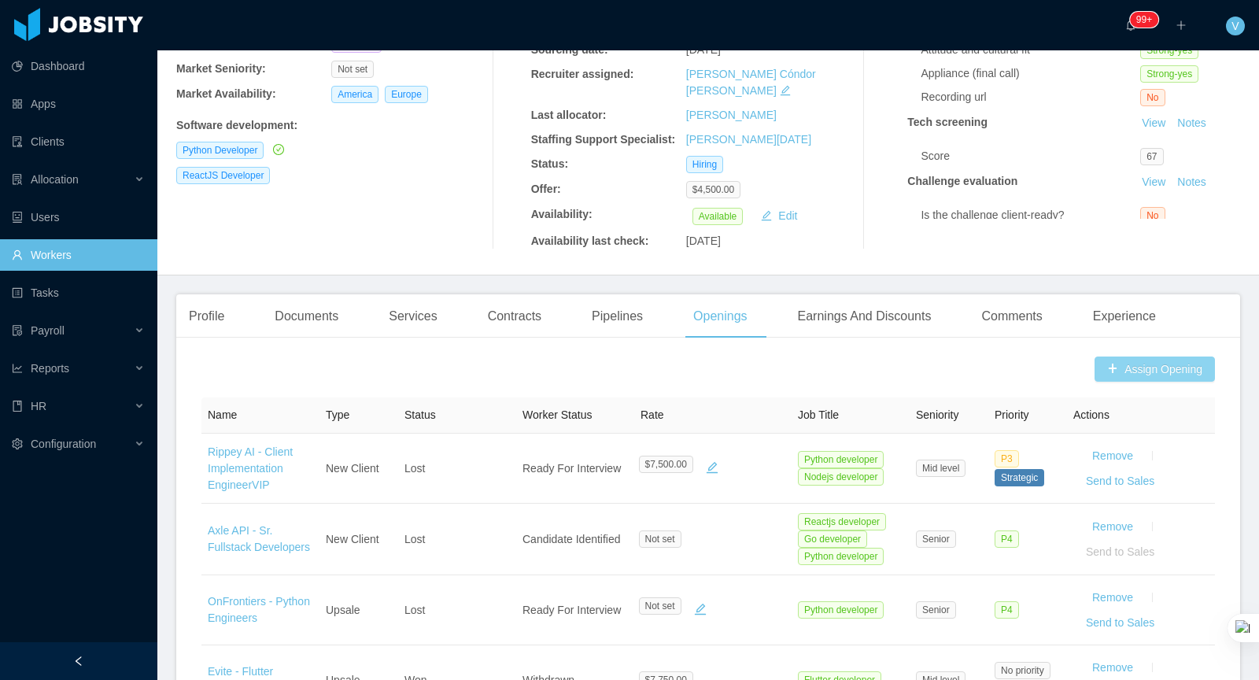
click at [1143, 356] on button "Assign Opening" at bounding box center [1155, 368] width 120 height 25
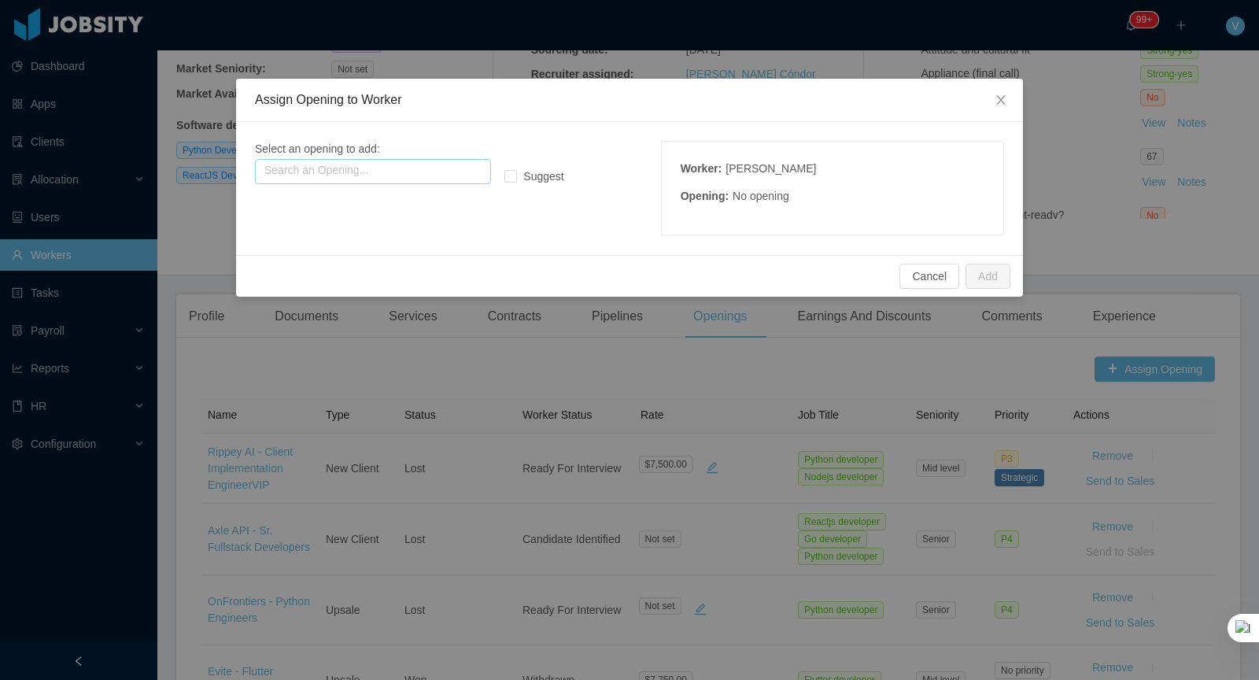
click at [411, 172] on input "text" at bounding box center [373, 171] width 236 height 25
type input "*"
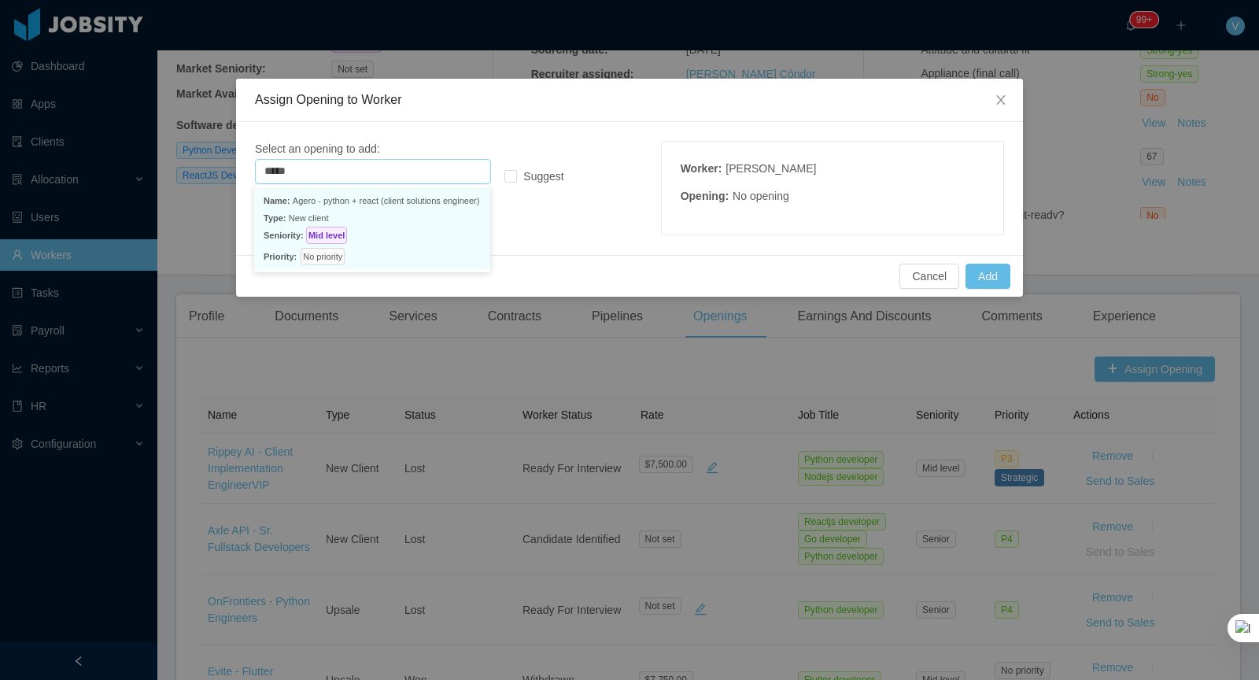
click at [390, 192] on p "Name: Agero - python + react (client solutions engineer)" at bounding box center [372, 200] width 217 height 17
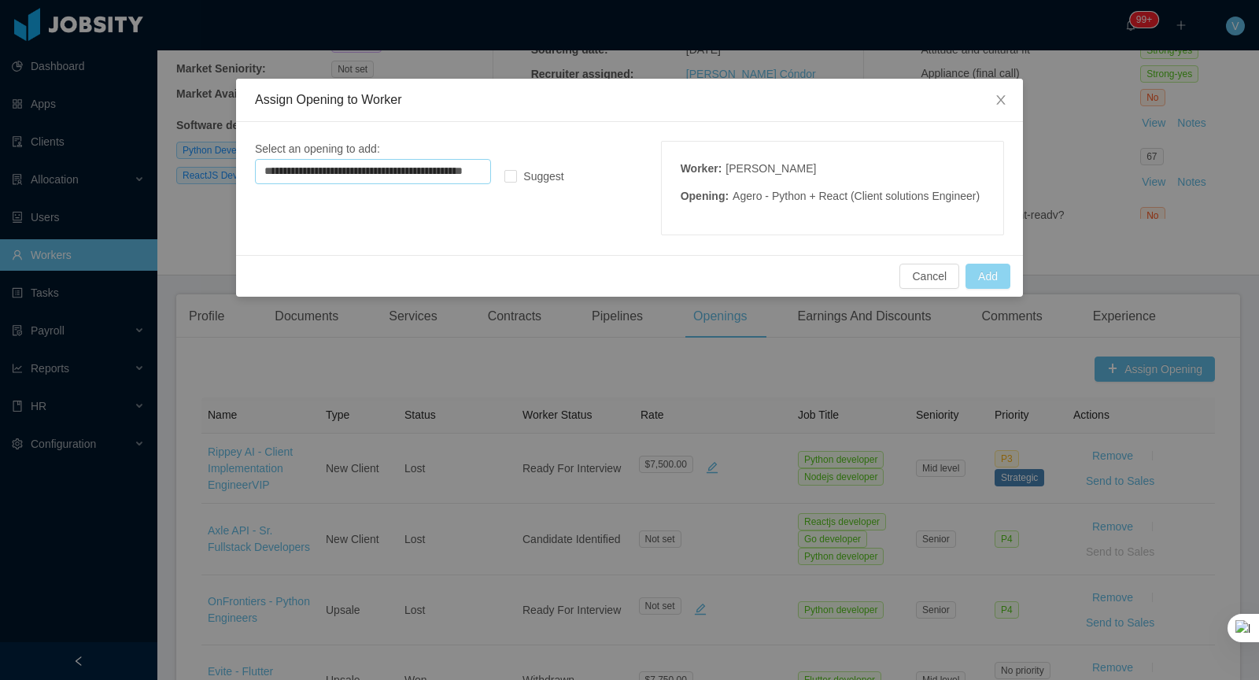
type input "**********"
click at [985, 289] on button "Add" at bounding box center [988, 276] width 45 height 25
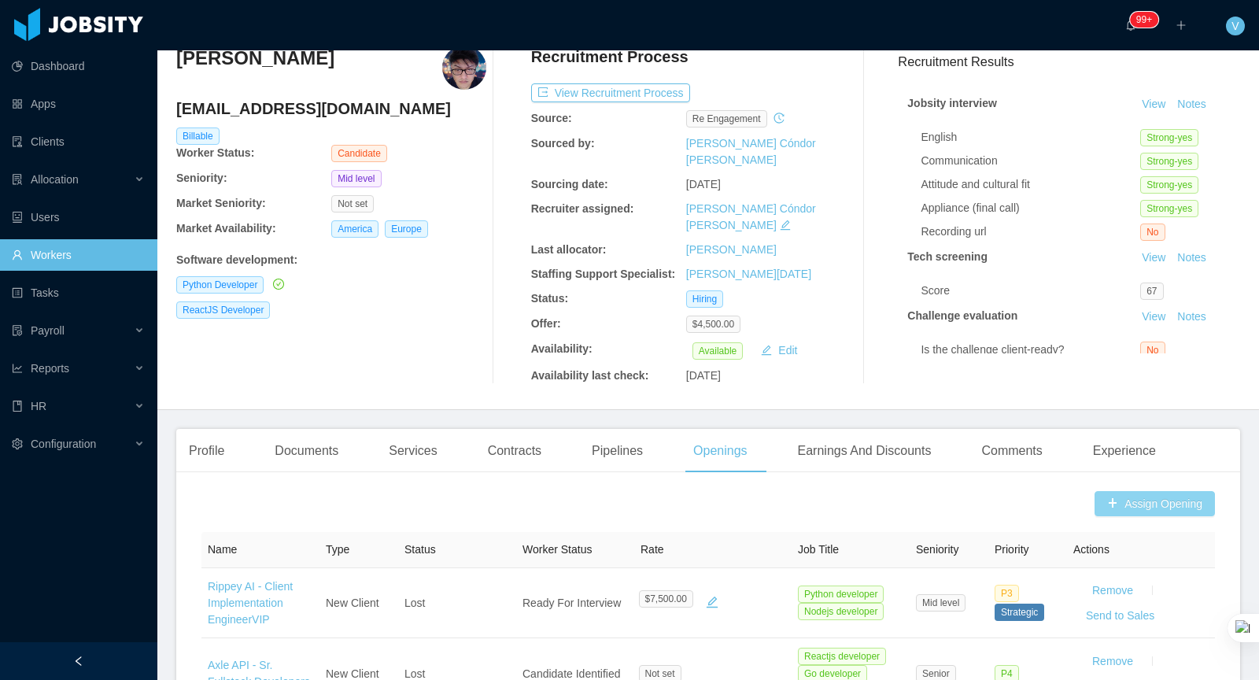
scroll to position [0, 0]
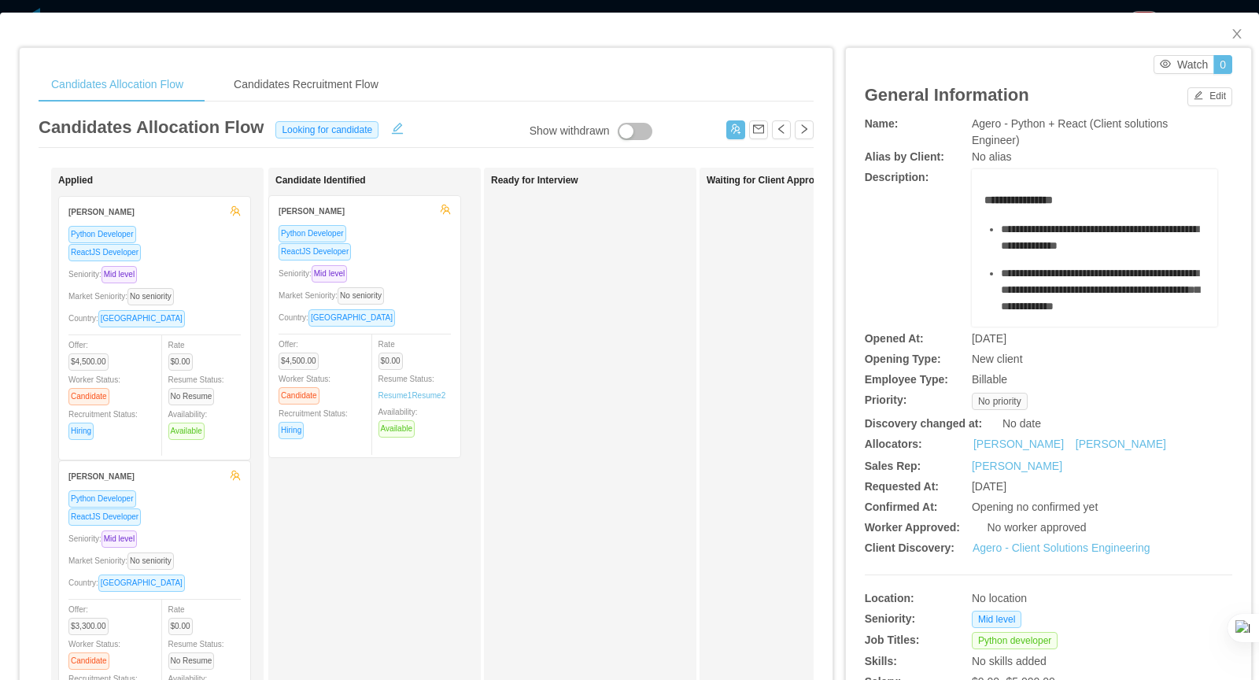
drag, startPoint x: 211, startPoint y: 277, endPoint x: 384, endPoint y: 277, distance: 173.1
click at [384, 277] on div "Applied [PERSON_NAME] Python Developer ReactJS Developer Seniority: Mid level M…" at bounding box center [426, 567] width 775 height 799
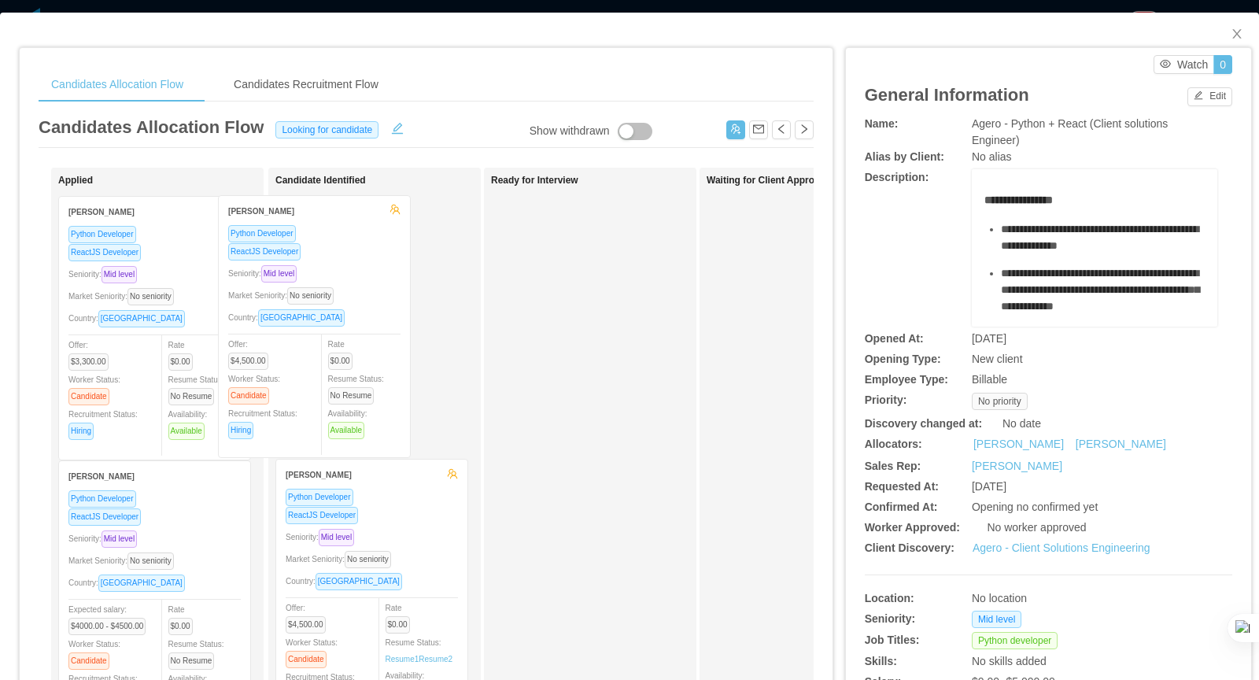
drag, startPoint x: 160, startPoint y: 305, endPoint x: 321, endPoint y: 305, distance: 161.3
click at [321, 305] on div "Applied [PERSON_NAME] Python Developer ReactJS Developer Seniority: Mid level M…" at bounding box center [426, 567] width 775 height 799
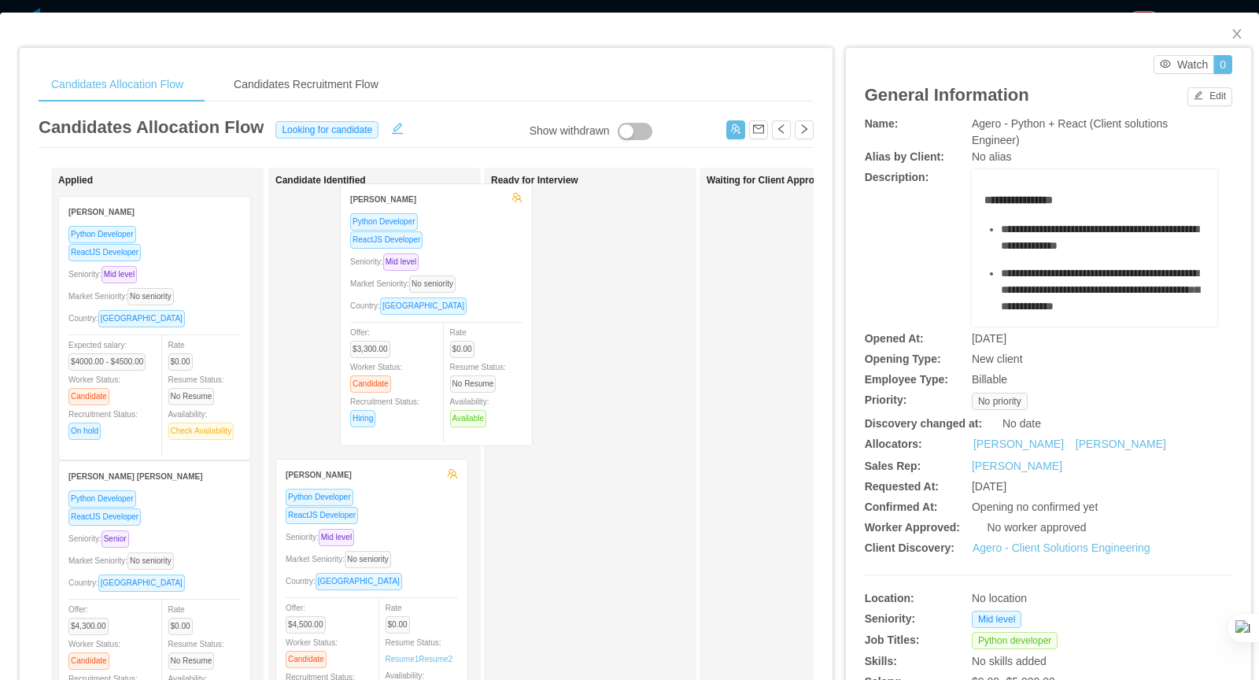
drag, startPoint x: 181, startPoint y: 279, endPoint x: 459, endPoint y: 268, distance: 278.0
click at [459, 268] on div "Applied [PERSON_NAME] Python Developer ReactJS Developer Seniority: Mid level M…" at bounding box center [426, 567] width 775 height 799
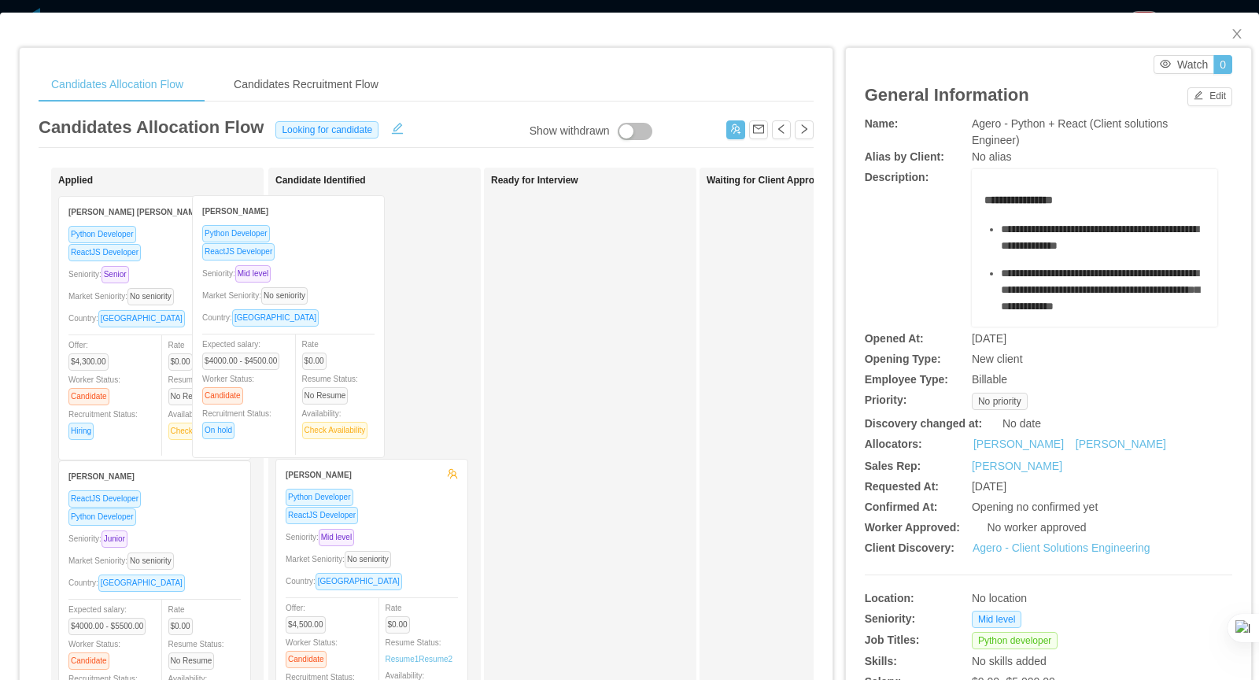
drag, startPoint x: 225, startPoint y: 284, endPoint x: 358, endPoint y: 284, distance: 133.0
click at [358, 284] on div "Applied Ismael Eliabe Python Developer ReactJS Developer Seniority: Mid level M…" at bounding box center [426, 567] width 775 height 799
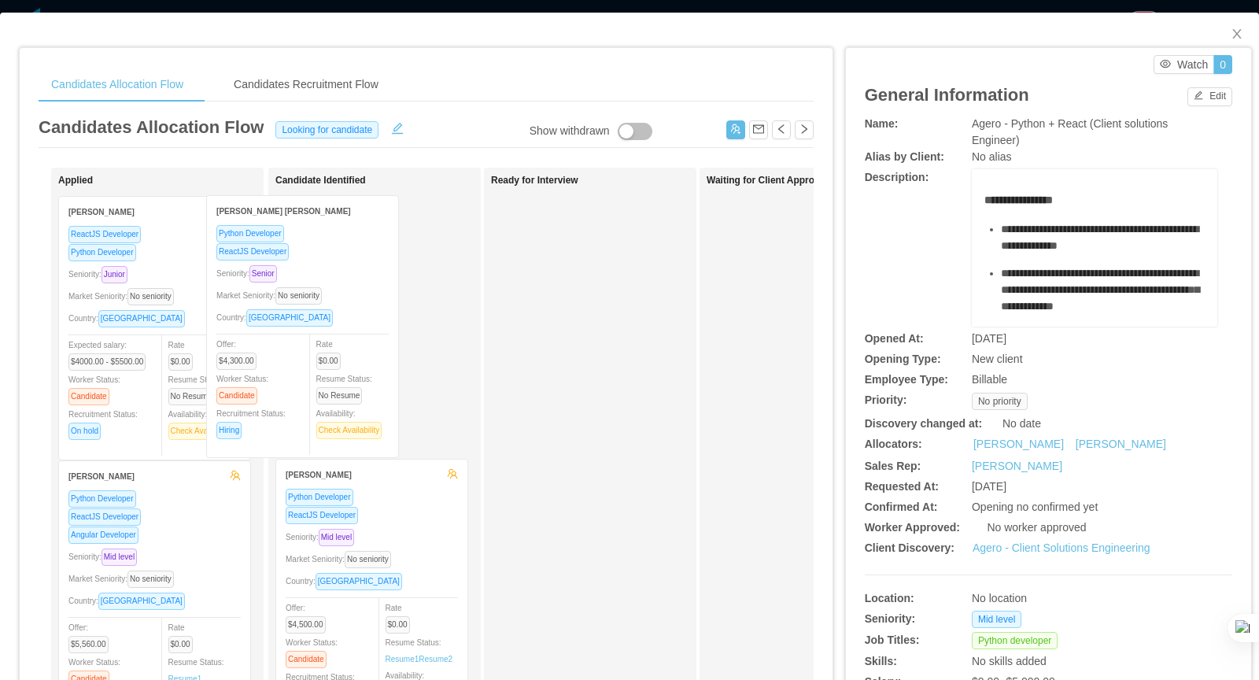
drag, startPoint x: 161, startPoint y: 279, endPoint x: 310, endPoint y: 279, distance: 149.5
click at [310, 279] on div "Applied Flavio Bravo Santos Python Developer ReactJS Developer Seniority: Senio…" at bounding box center [426, 567] width 775 height 799
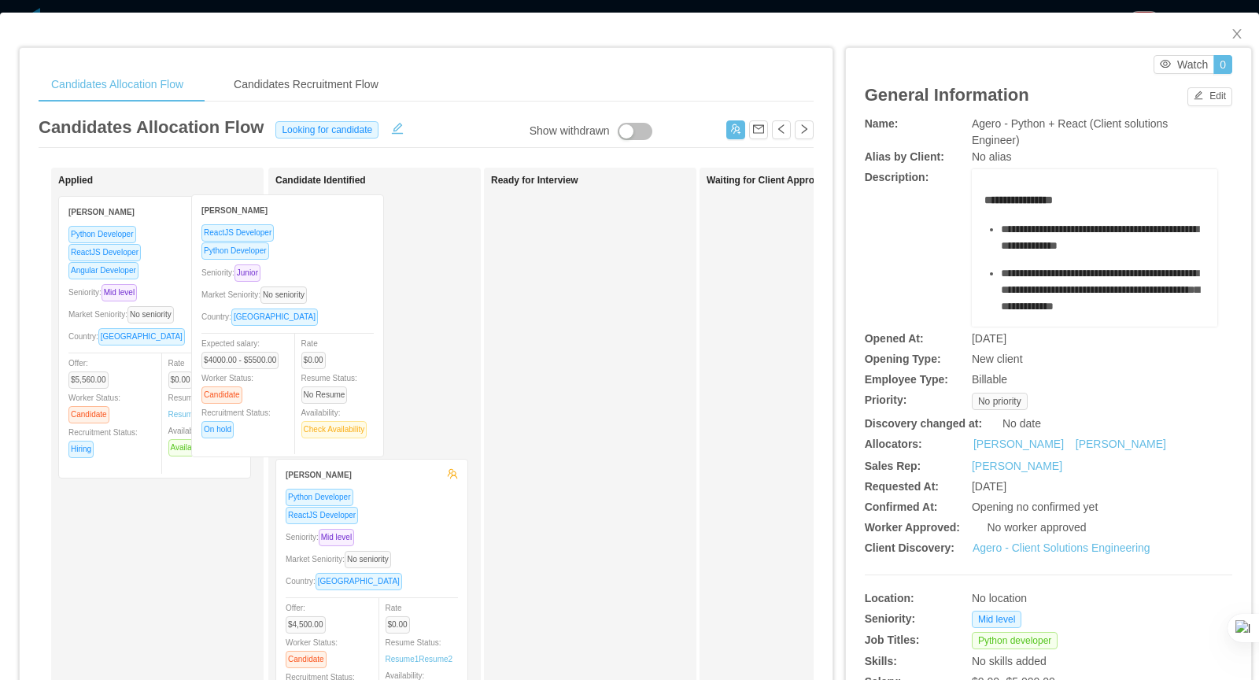
drag, startPoint x: 172, startPoint y: 279, endPoint x: 305, endPoint y: 279, distance: 133.8
click at [306, 279] on div "Applied Ezequiel Berazategui ReactJS Developer Python Developer Seniority: Juni…" at bounding box center [426, 567] width 775 height 799
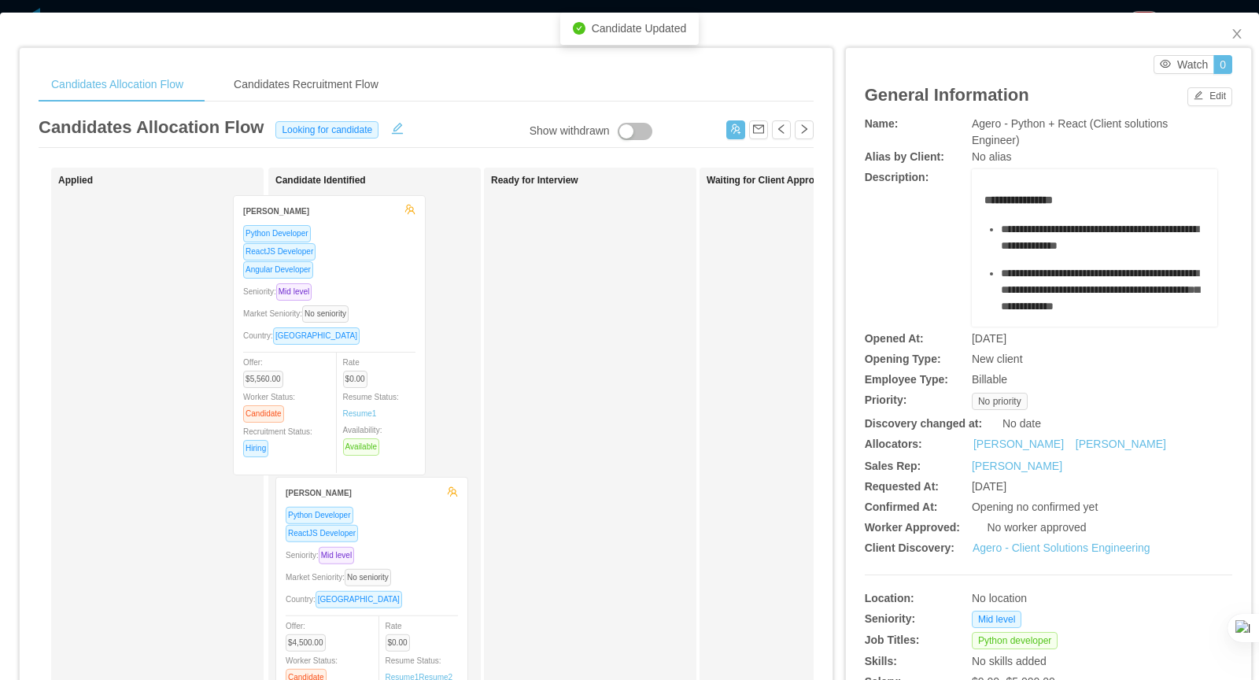
drag, startPoint x: 170, startPoint y: 271, endPoint x: 372, endPoint y: 271, distance: 202.2
click at [373, 271] on div "Applied Luis Suarez Python Developer ReactJS Developer Angular Developer Senior…" at bounding box center [426, 567] width 775 height 799
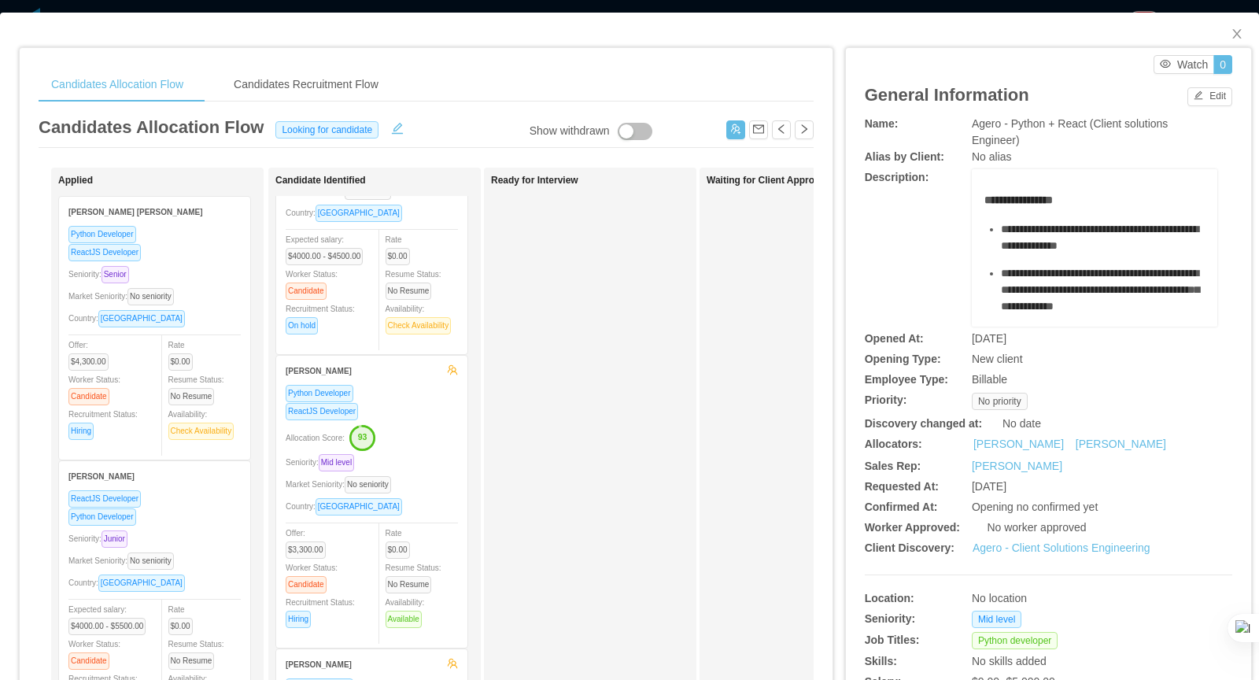
click at [676, 553] on div "Ready for Interview" at bounding box center [601, 561] width 220 height 773
